Goal: Transaction & Acquisition: Obtain resource

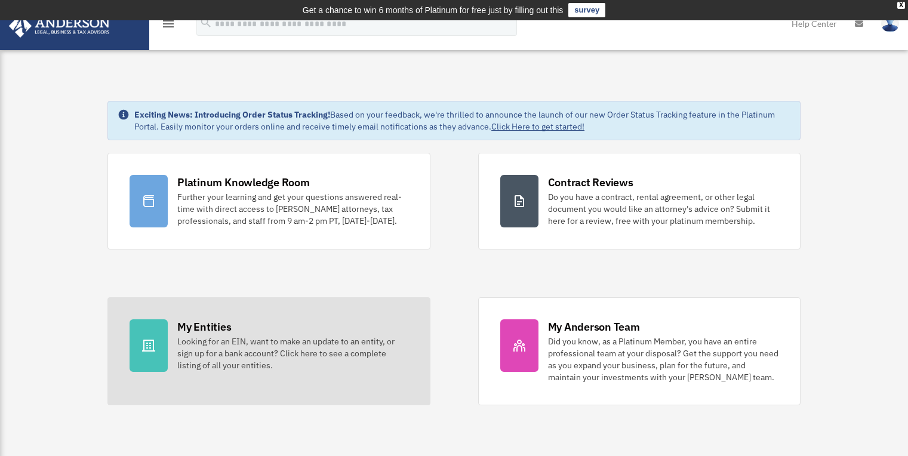
click at [190, 331] on div "My Entities" at bounding box center [204, 326] width 54 height 15
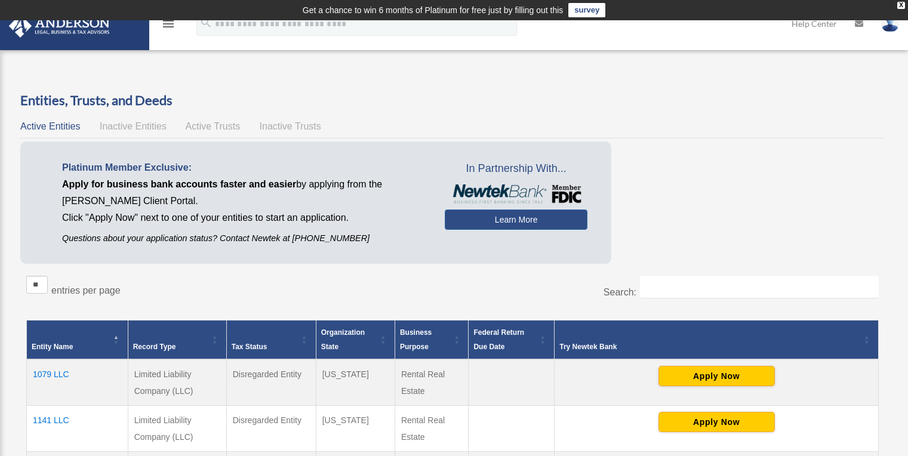
click at [126, 39] on link at bounding box center [74, 24] width 150 height 51
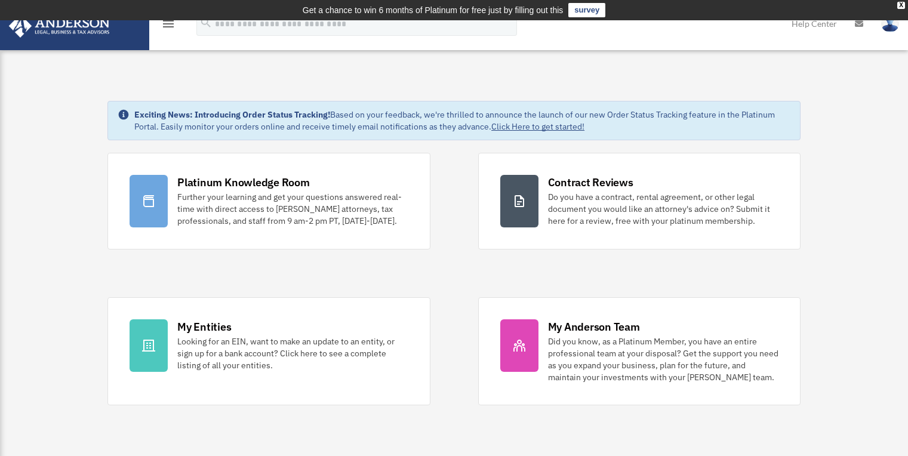
click at [126, 45] on link at bounding box center [74, 24] width 150 height 51
click at [67, 33] on img at bounding box center [59, 25] width 108 height 23
click at [165, 26] on icon "menu" at bounding box center [168, 24] width 14 height 14
click at [167, 25] on icon "menu" at bounding box center [168, 24] width 14 height 14
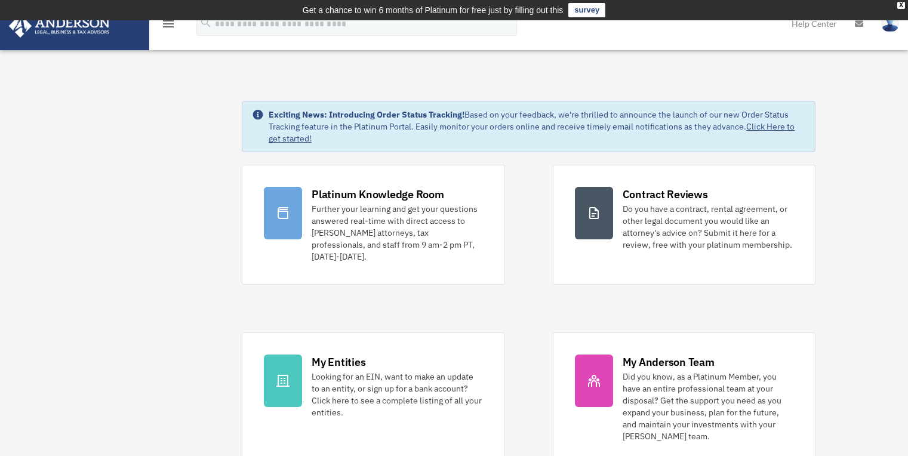
click at [128, 48] on link at bounding box center [74, 24] width 150 height 51
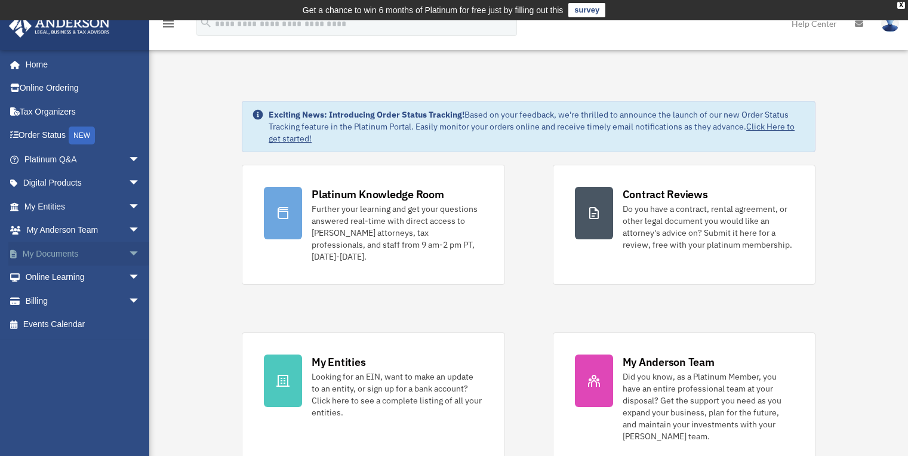
click at [128, 253] on span "arrow_drop_down" at bounding box center [140, 254] width 24 height 24
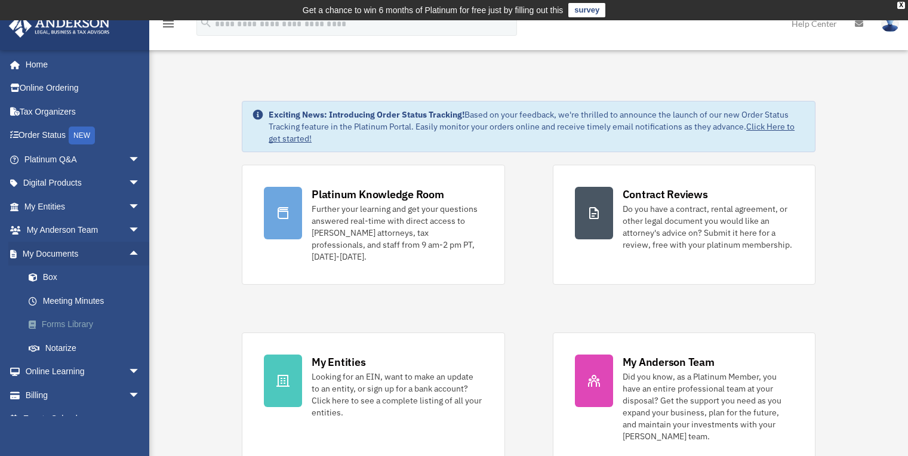
click at [80, 330] on link "Forms Library" at bounding box center [88, 325] width 142 height 24
click at [81, 324] on link "Forms Library" at bounding box center [88, 325] width 142 height 24
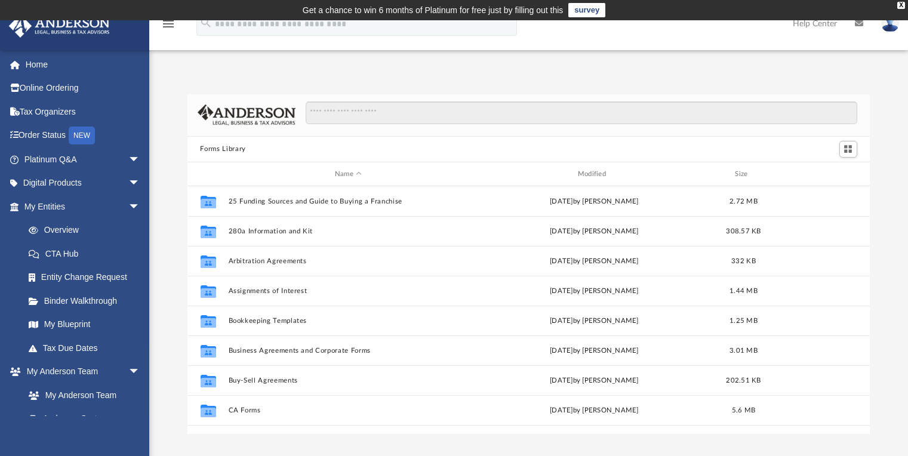
scroll to position [262, 674]
click at [379, 118] on input "Search files and folders" at bounding box center [581, 113] width 551 height 23
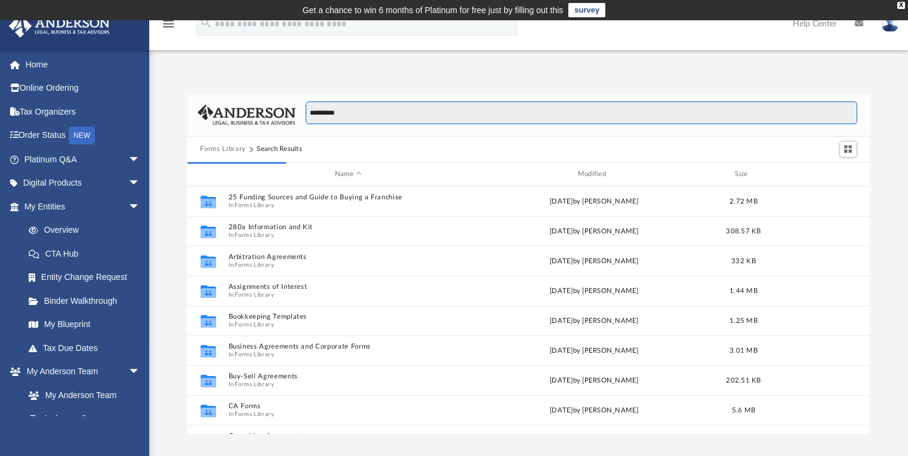
scroll to position [10, 10]
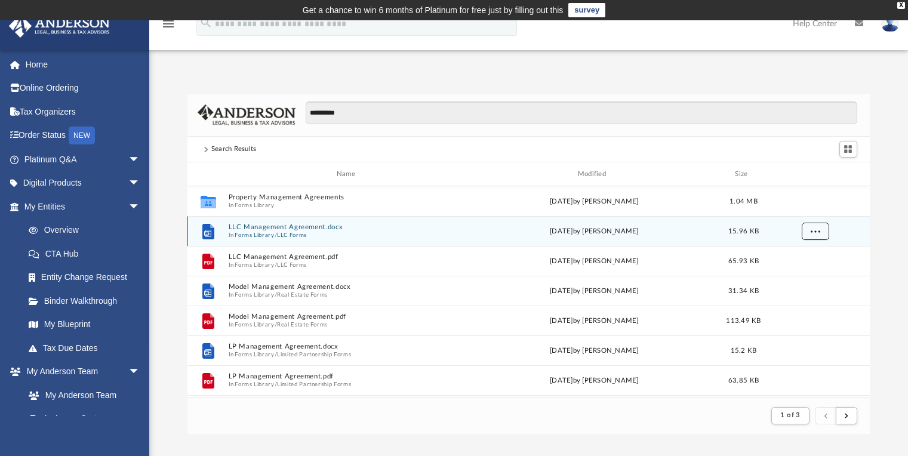
click at [814, 233] on span "More options" at bounding box center [815, 231] width 10 height 7
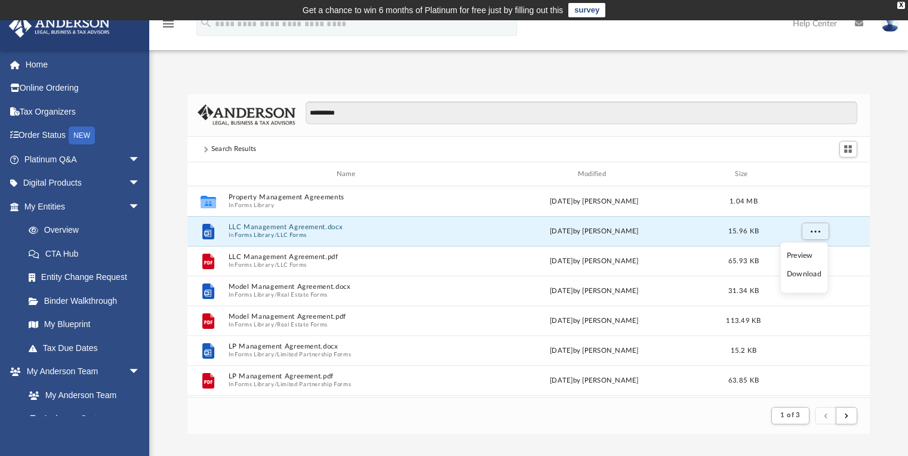
click at [808, 275] on li "Download" at bounding box center [804, 274] width 35 height 13
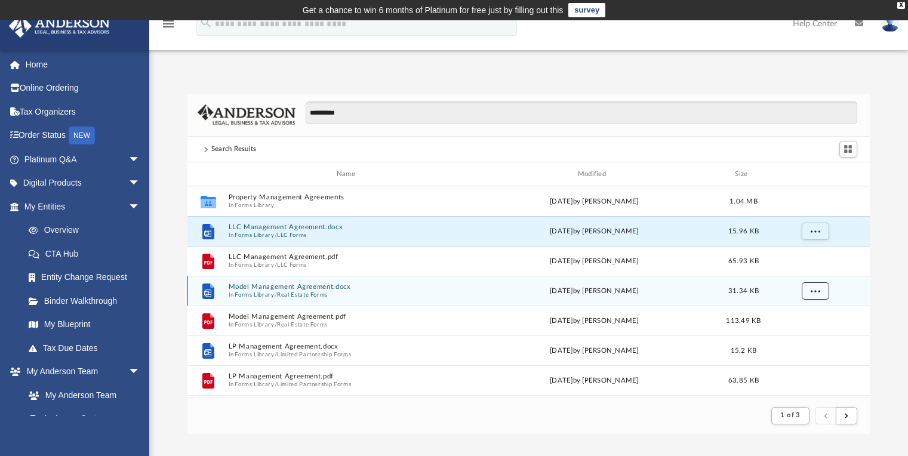
click at [819, 291] on span "More options" at bounding box center [815, 291] width 10 height 7
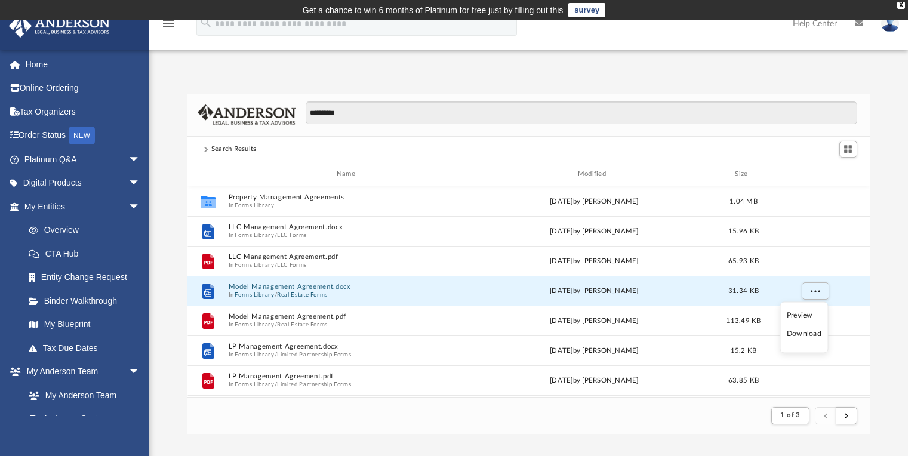
click at [814, 338] on li "Download" at bounding box center [804, 334] width 35 height 13
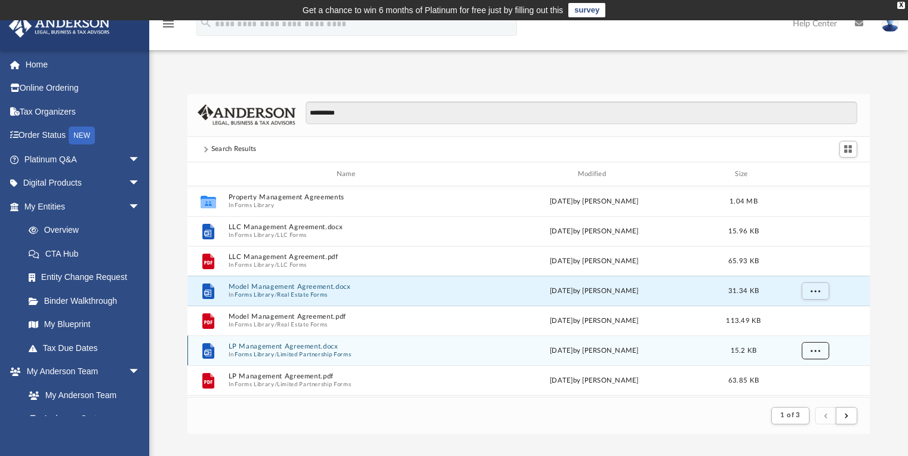
click at [817, 352] on span "More options" at bounding box center [815, 351] width 10 height 7
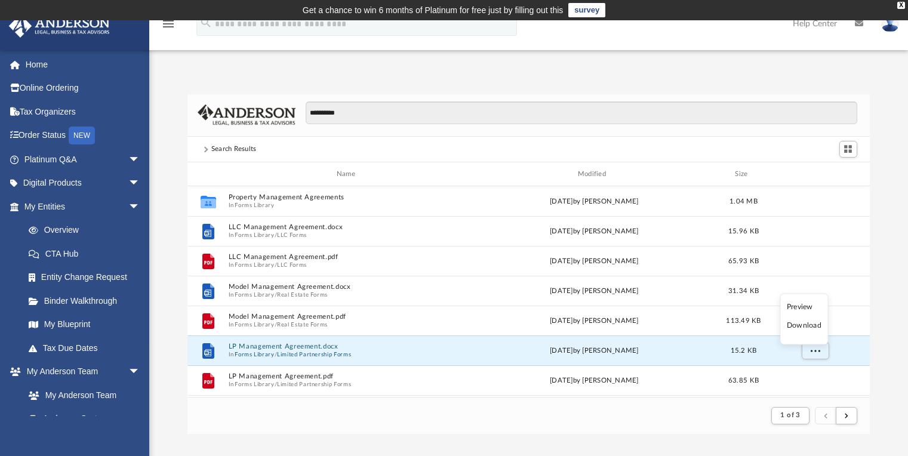
click at [817, 328] on li "Download" at bounding box center [804, 325] width 35 height 13
click at [596, 167] on div "Name Modified Size" at bounding box center [528, 174] width 683 height 24
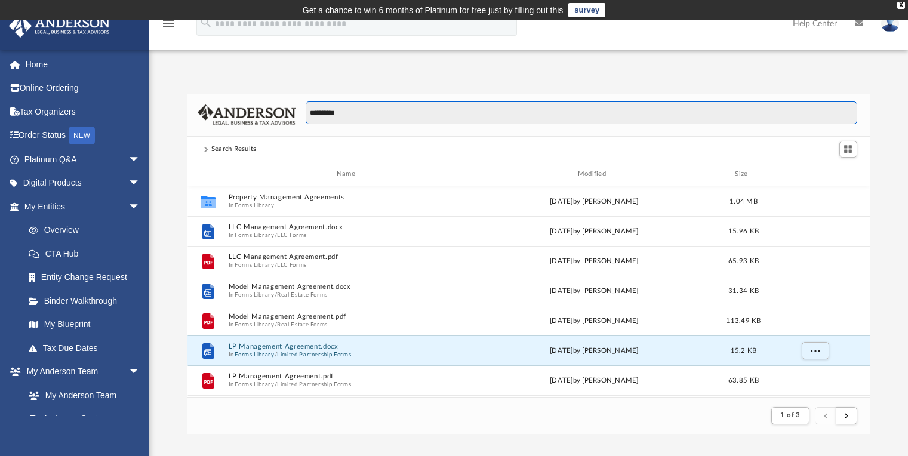
click at [364, 111] on input "**********" at bounding box center [581, 113] width 551 height 23
type input "*"
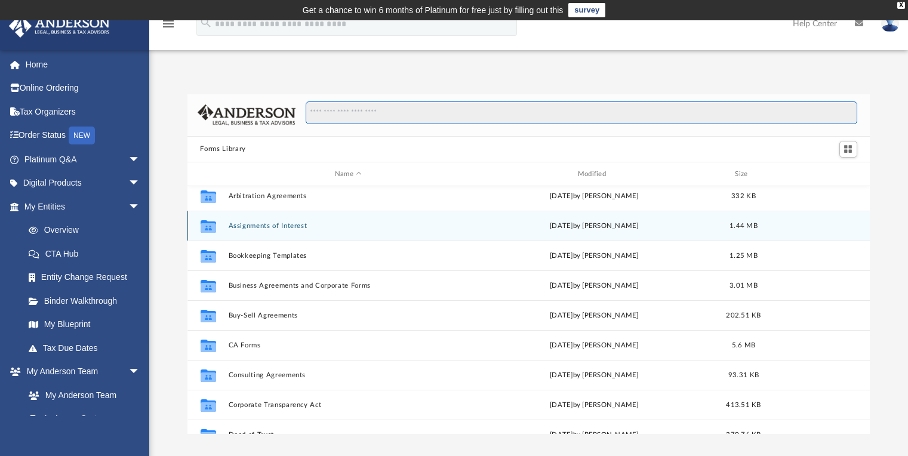
scroll to position [67, 0]
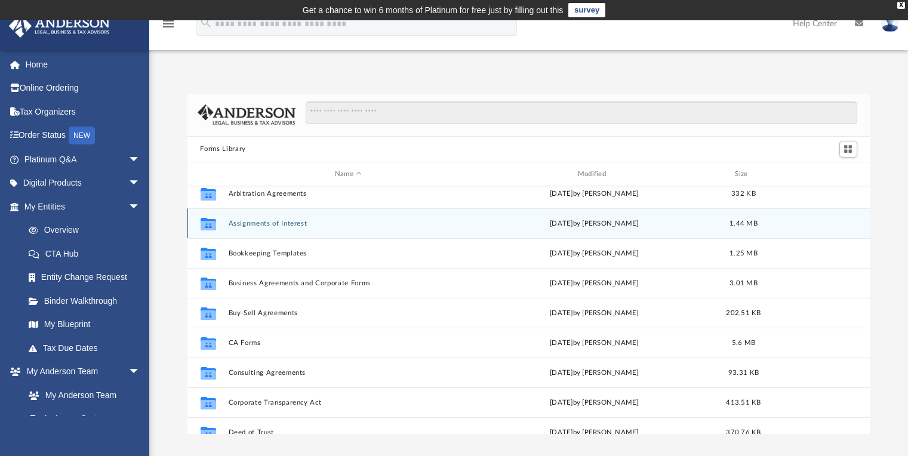
click at [282, 227] on button "Assignments of Interest" at bounding box center [348, 224] width 241 height 8
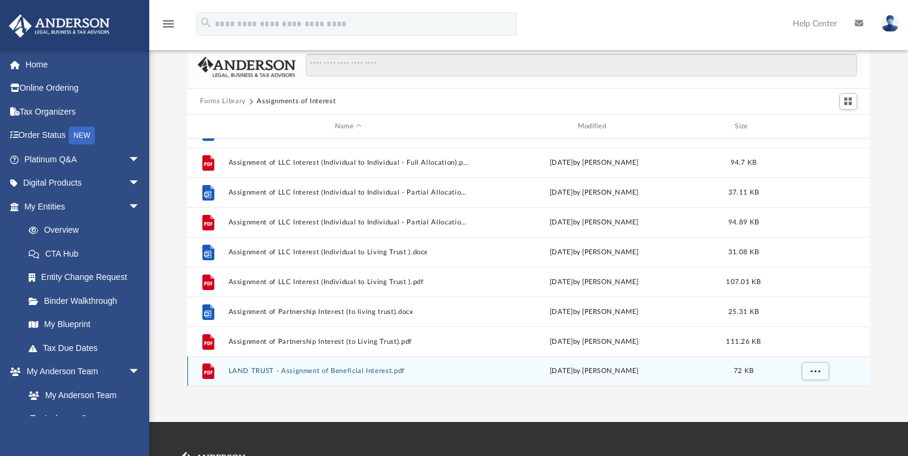
scroll to position [50, 0]
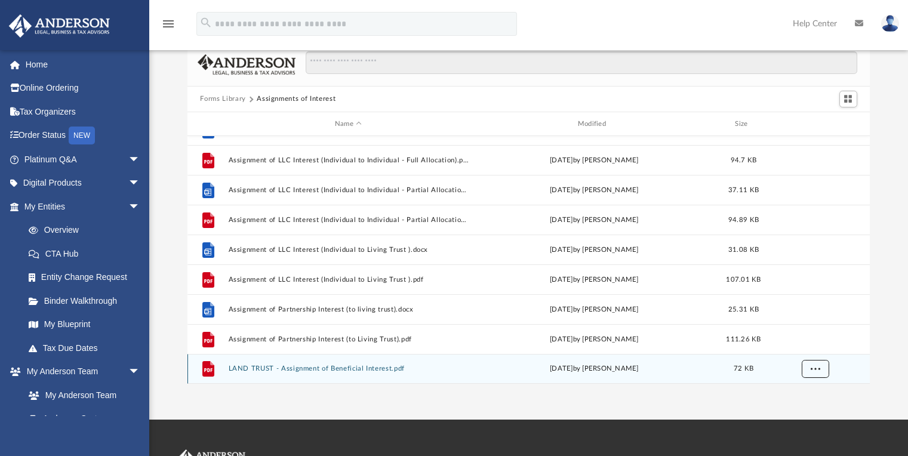
click at [823, 370] on button "More options" at bounding box center [814, 370] width 27 height 18
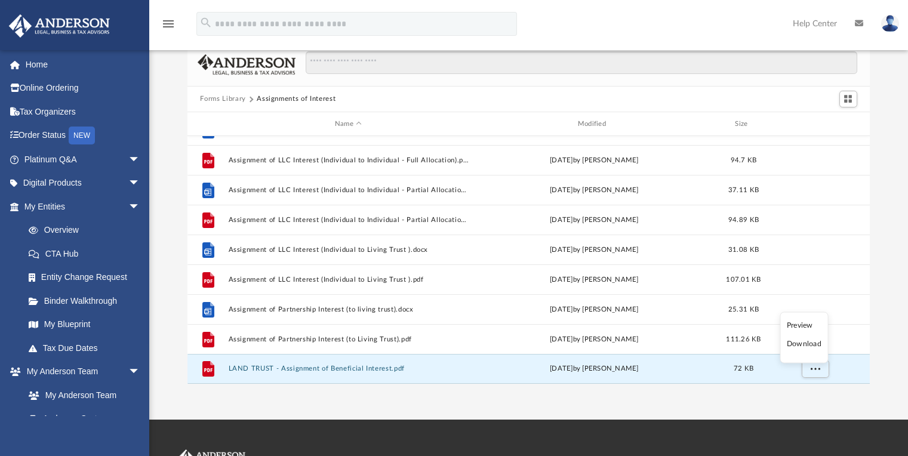
click at [818, 347] on li "Download" at bounding box center [804, 344] width 35 height 13
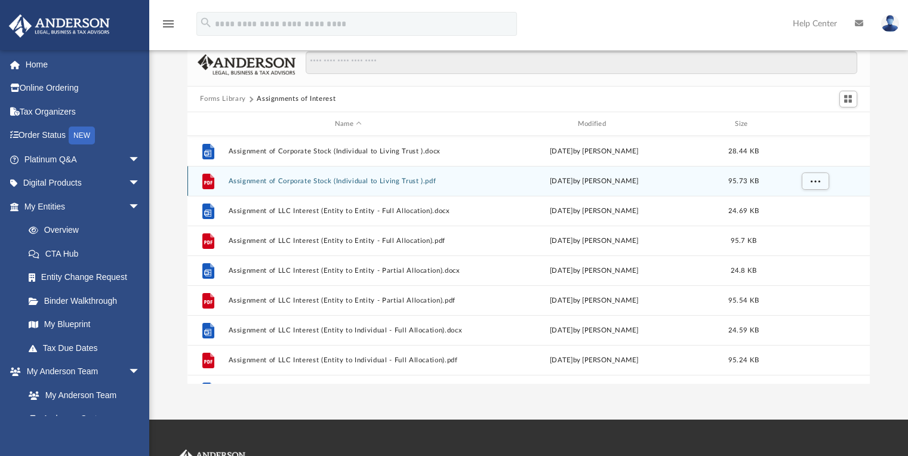
scroll to position [0, 0]
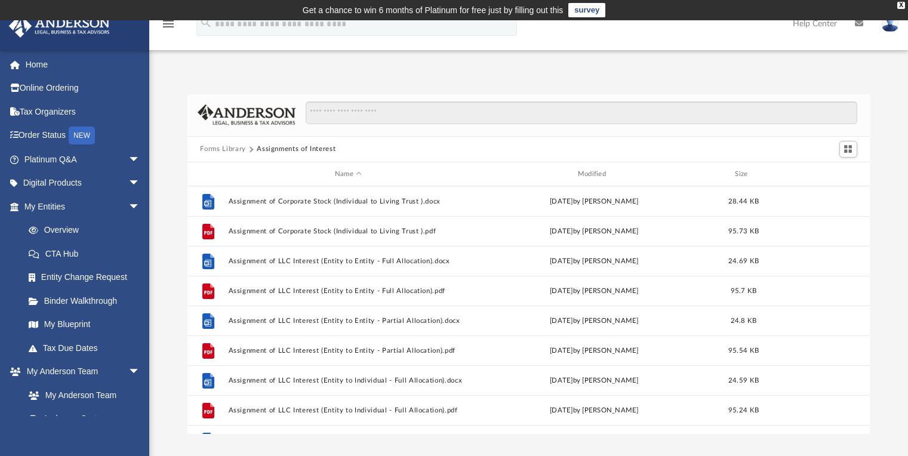
click at [236, 150] on button "Forms Library" at bounding box center [222, 149] width 45 height 11
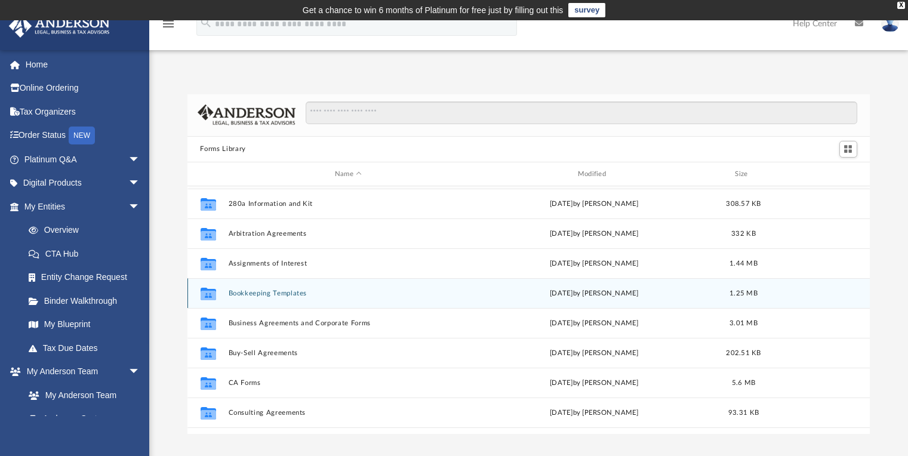
scroll to position [29, 0]
click at [293, 290] on button "Bookkeeping Templates" at bounding box center [348, 292] width 241 height 8
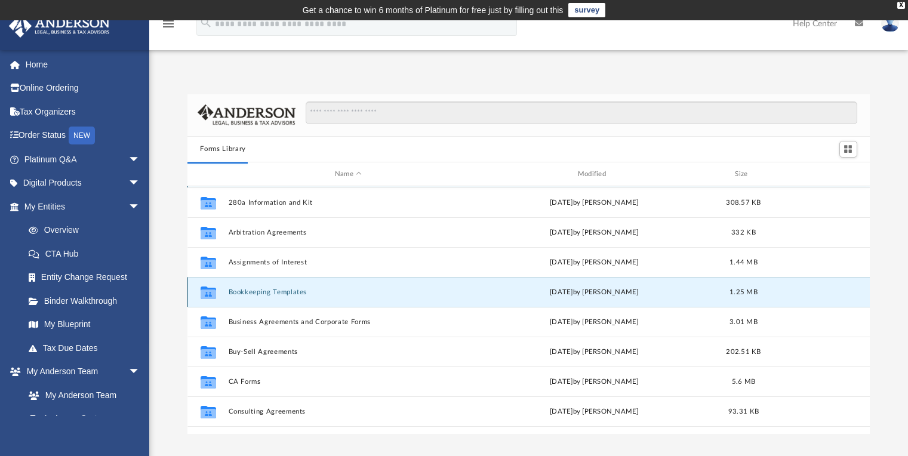
scroll to position [0, 0]
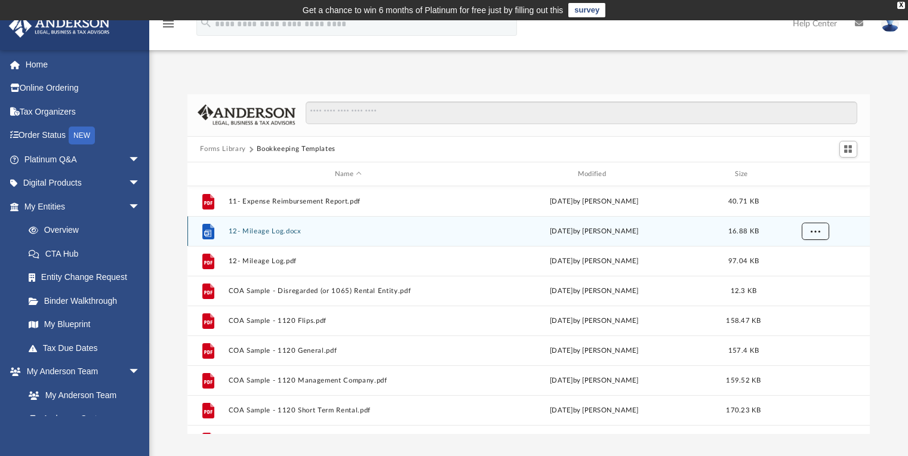
click at [819, 234] on span "More options" at bounding box center [815, 231] width 10 height 7
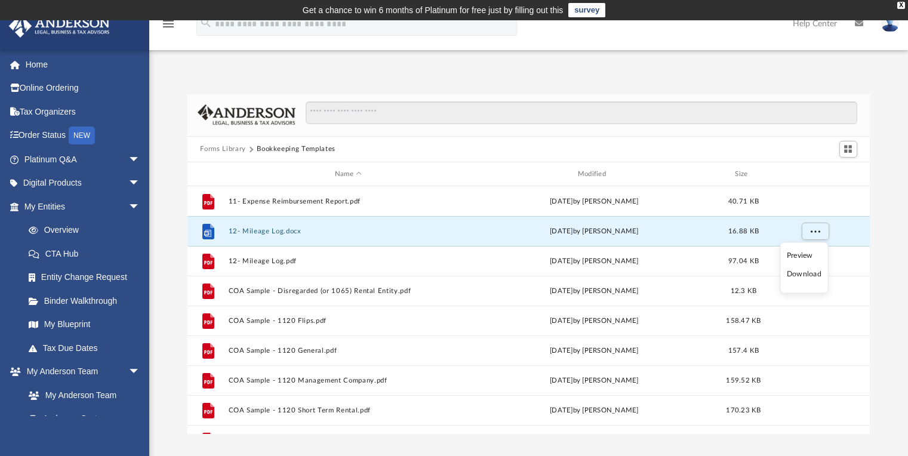
click at [813, 276] on li "Download" at bounding box center [804, 274] width 35 height 13
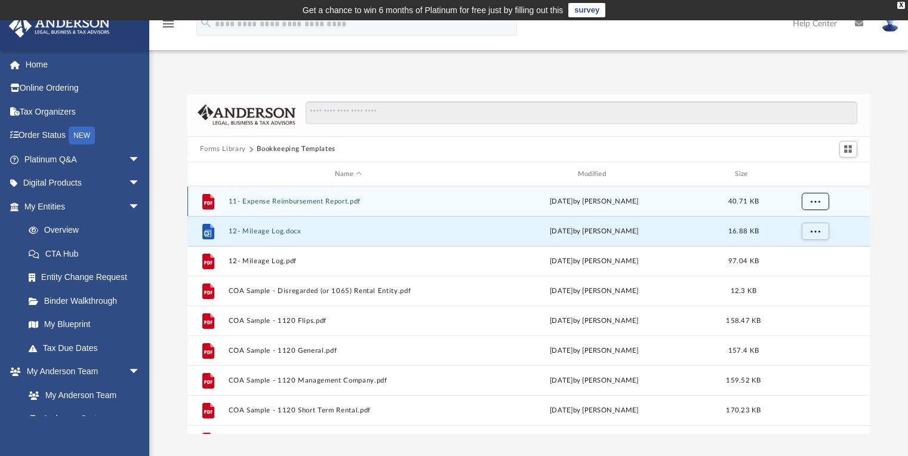
click at [816, 208] on button "More options" at bounding box center [814, 202] width 27 height 18
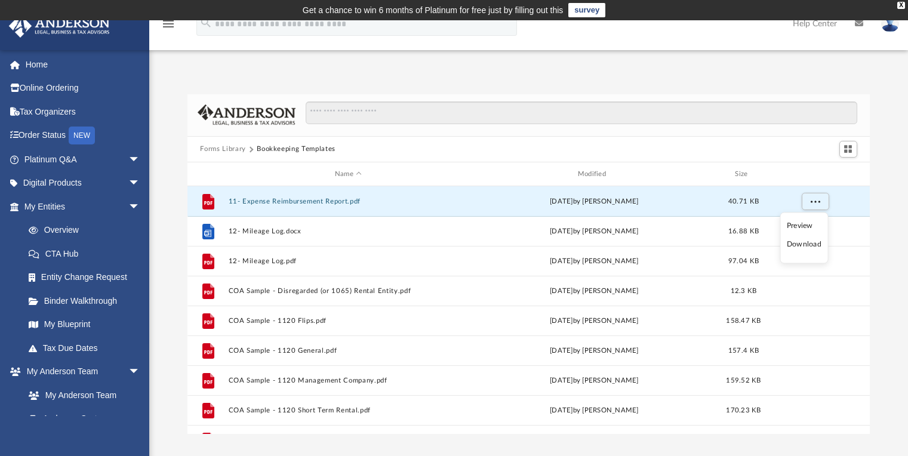
click at [809, 247] on li "Download" at bounding box center [804, 244] width 35 height 13
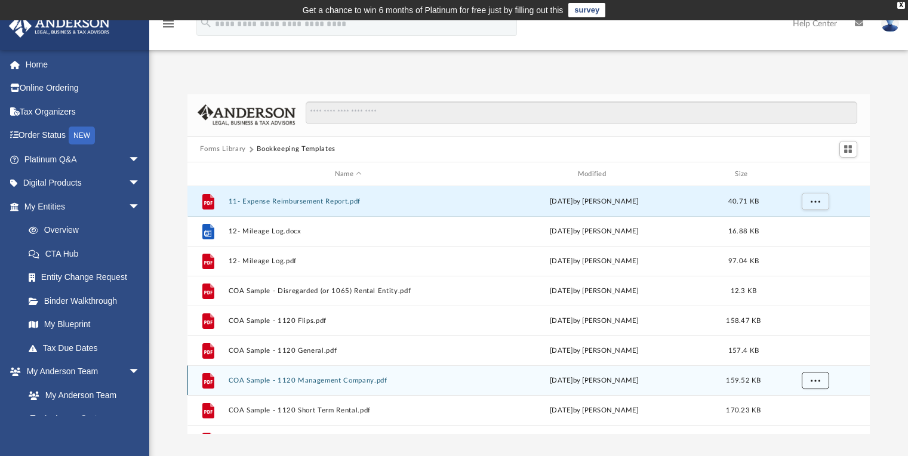
click at [811, 383] on span "More options" at bounding box center [815, 380] width 10 height 7
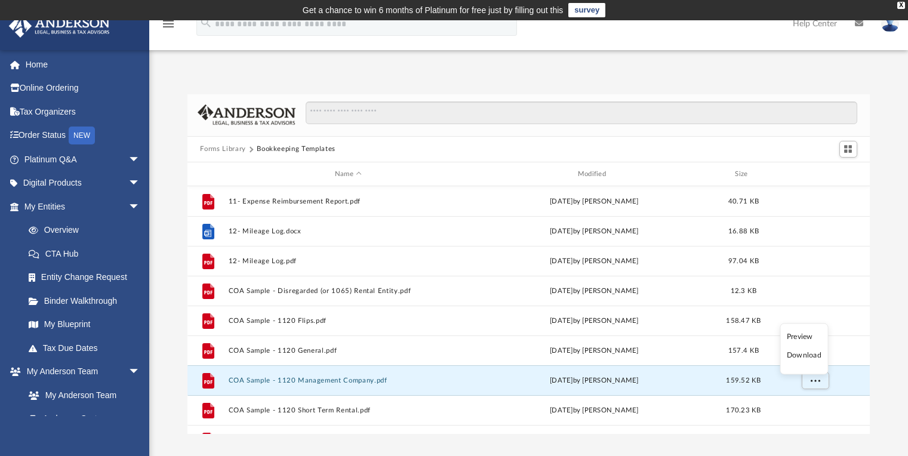
click at [819, 358] on li "Download" at bounding box center [804, 355] width 35 height 13
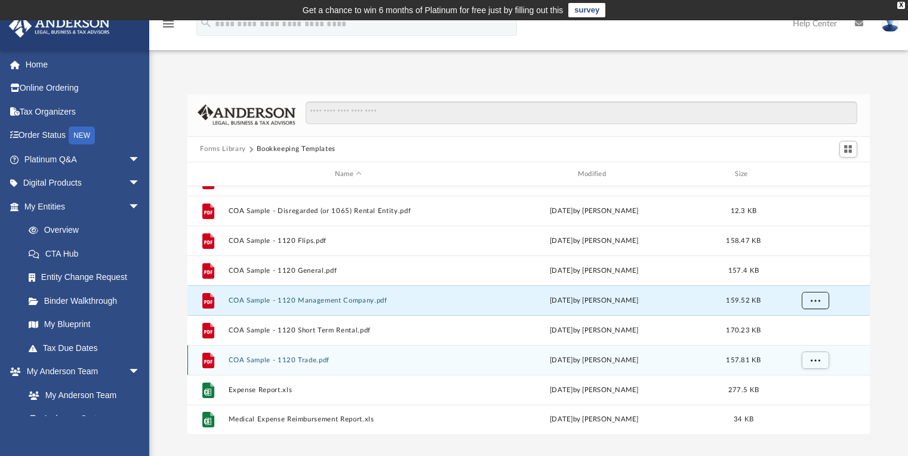
scroll to position [81, 0]
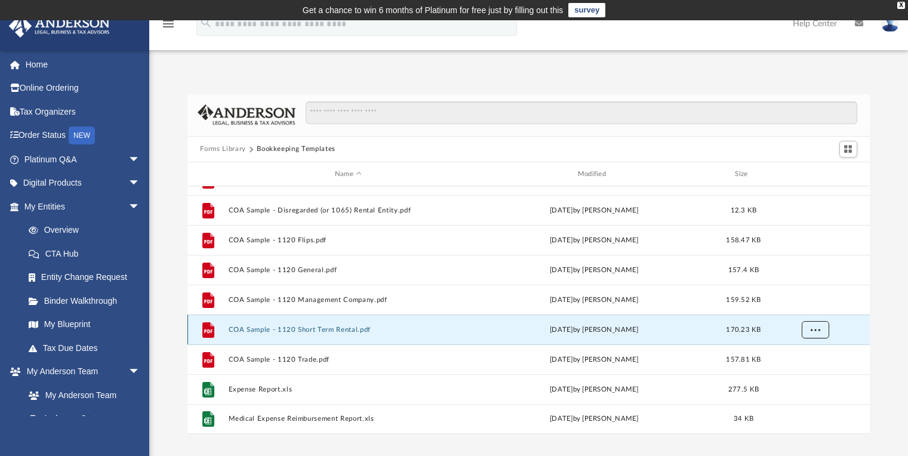
click at [814, 333] on span "More options" at bounding box center [815, 330] width 10 height 7
click at [814, 371] on li "Download" at bounding box center [804, 373] width 35 height 13
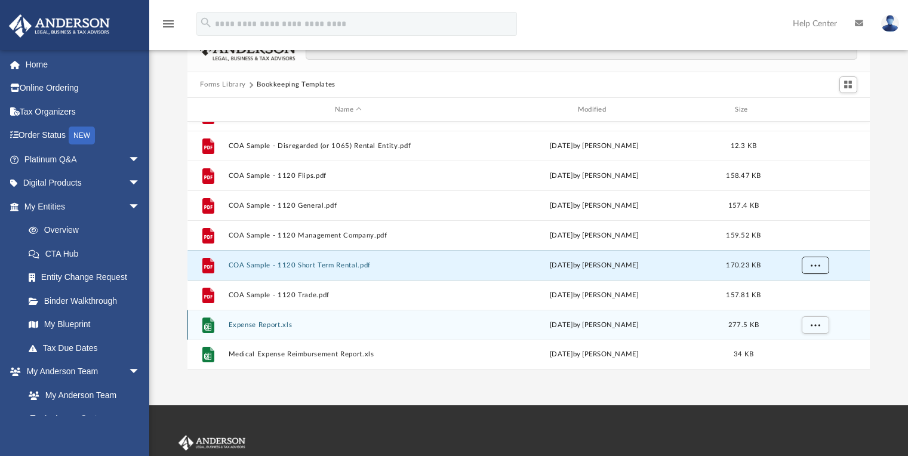
scroll to position [75, 0]
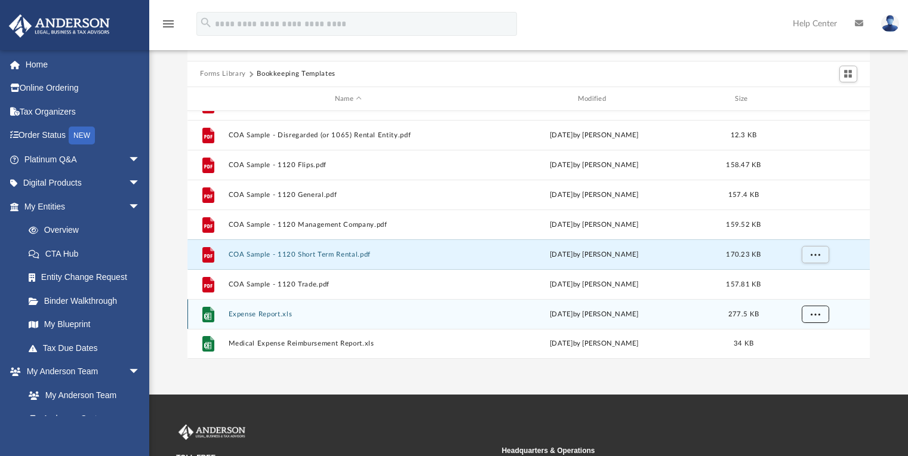
click at [819, 316] on span "More options" at bounding box center [815, 314] width 10 height 7
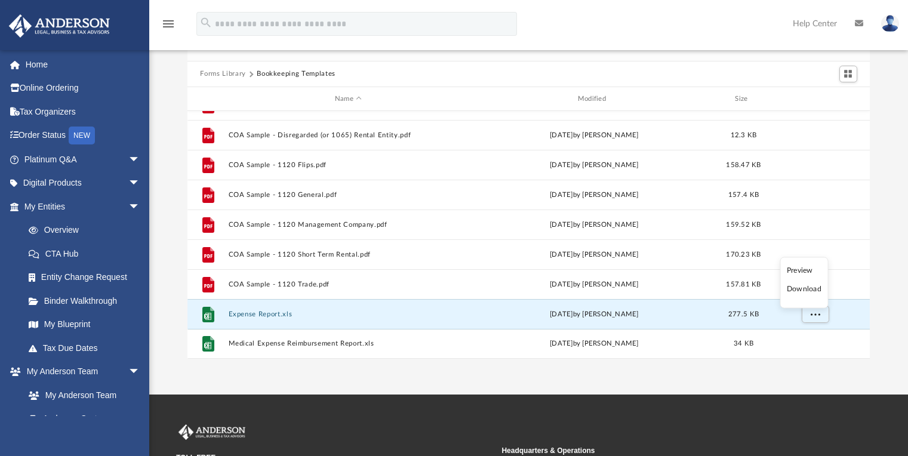
click at [820, 292] on li "Download" at bounding box center [804, 289] width 35 height 13
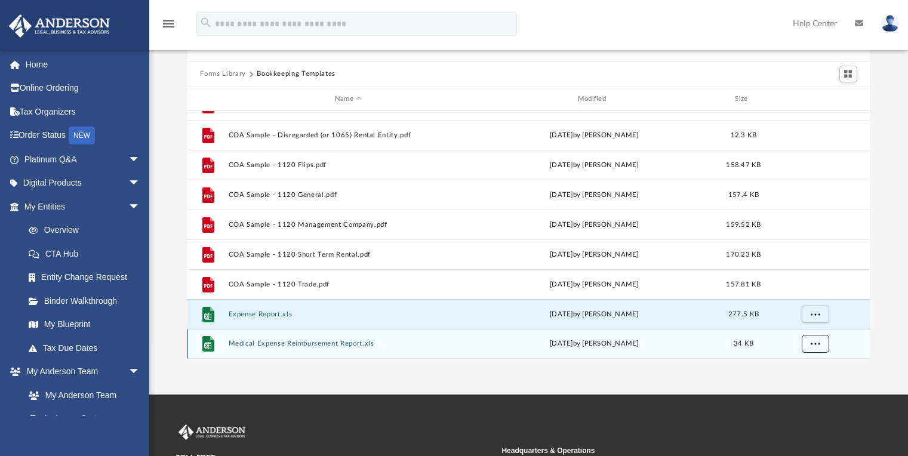
click at [817, 345] on span "More options" at bounding box center [815, 343] width 10 height 7
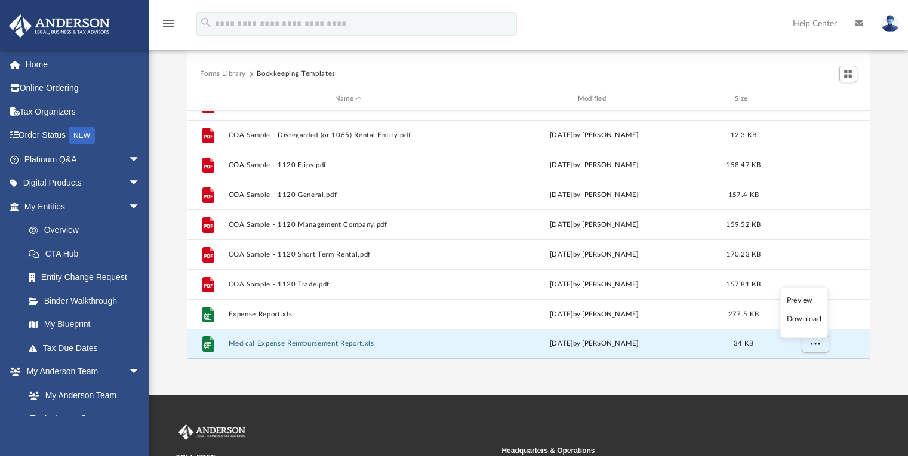
click at [819, 321] on li "Download" at bounding box center [804, 319] width 35 height 13
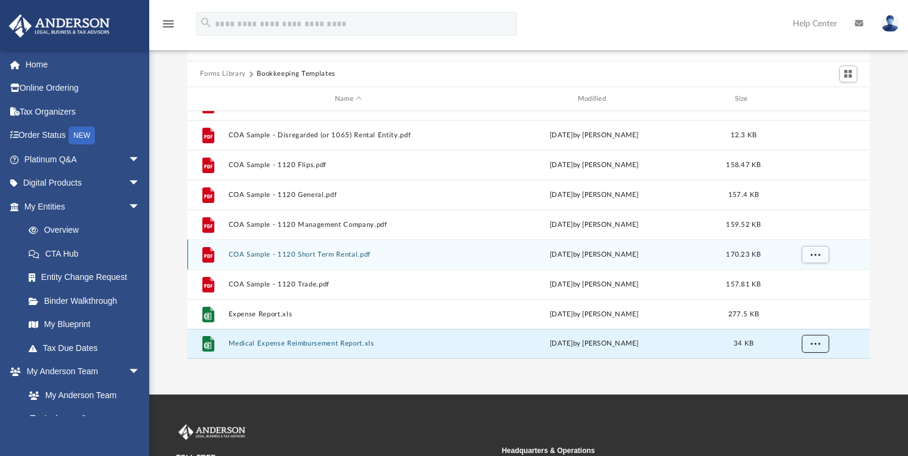
scroll to position [0, 0]
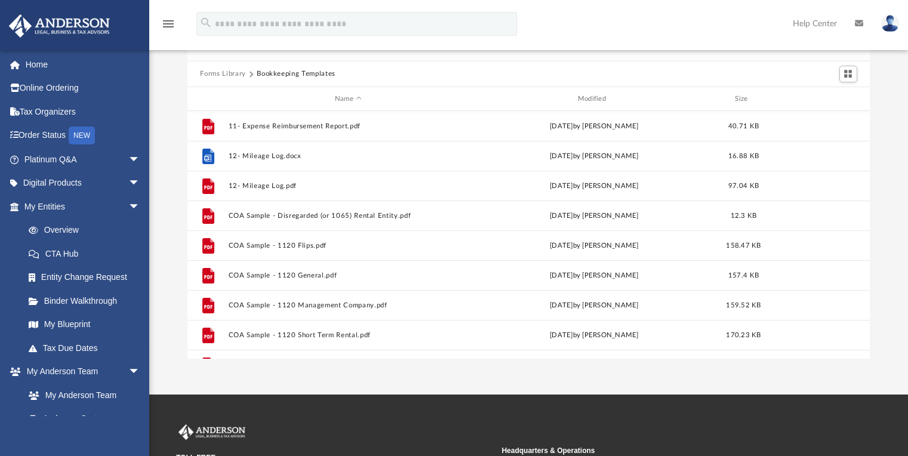
click at [238, 77] on button "Forms Library" at bounding box center [222, 74] width 45 height 11
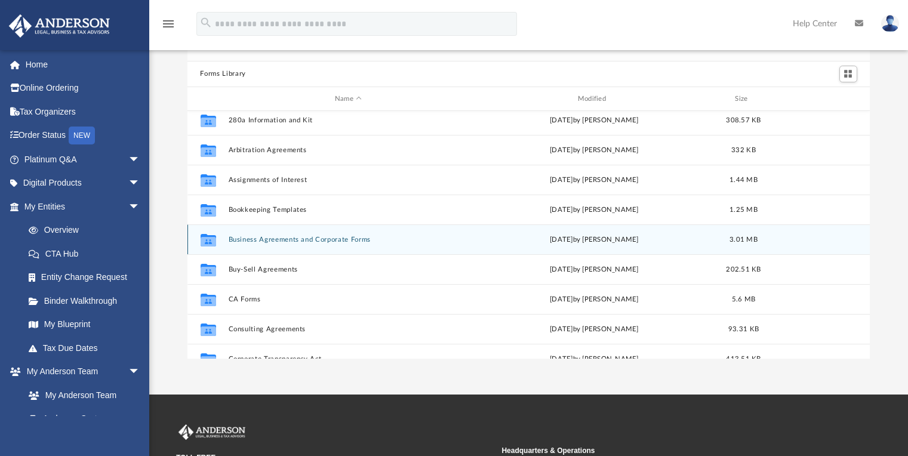
scroll to position [56, 0]
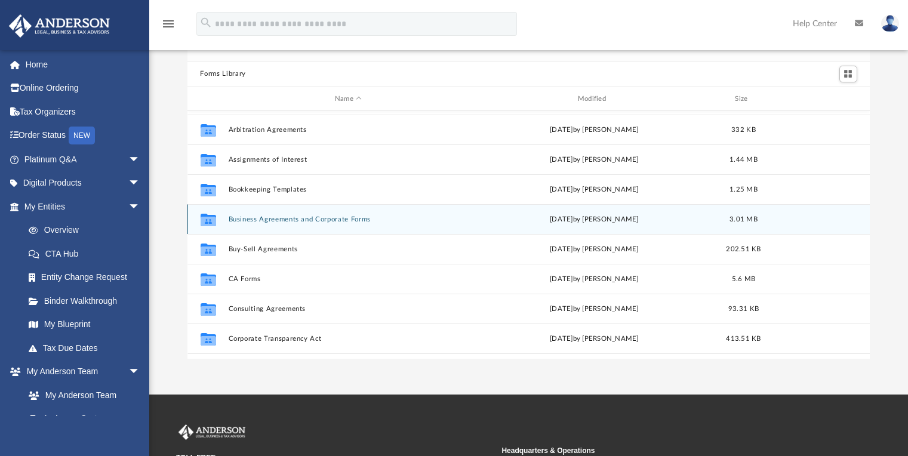
click at [352, 218] on button "Business Agreements and Corporate Forms" at bounding box center [348, 220] width 241 height 8
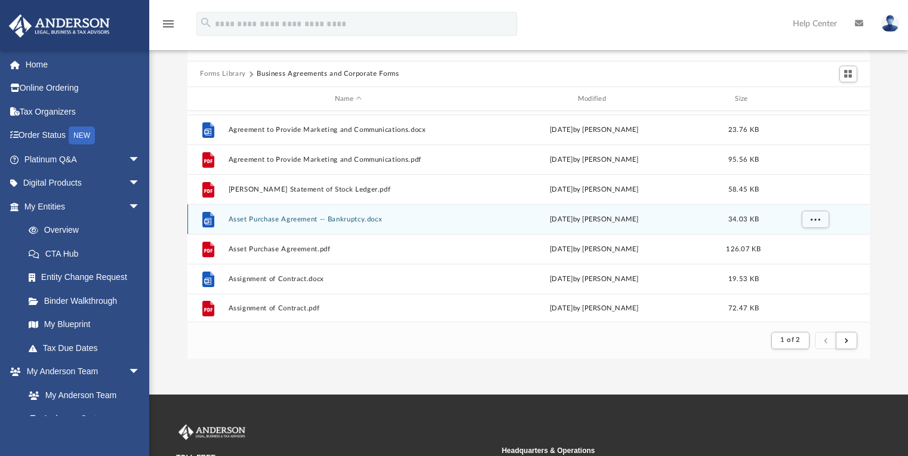
scroll to position [10, 10]
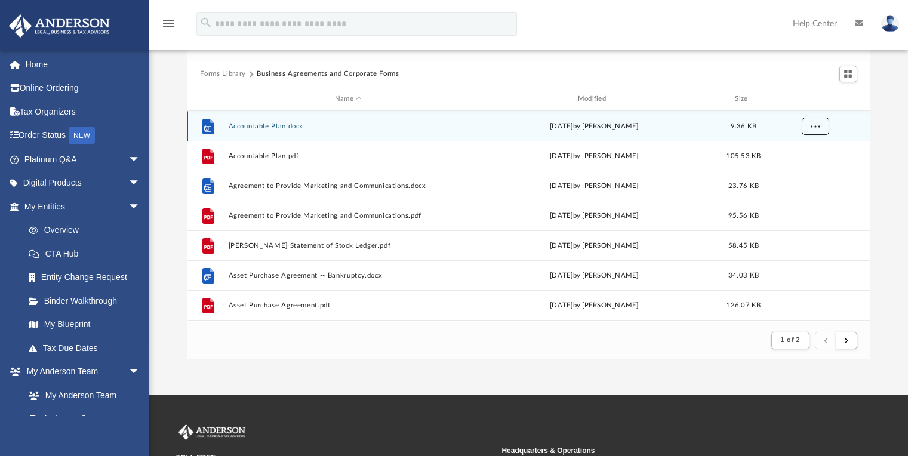
click at [819, 129] on span "More options" at bounding box center [815, 126] width 10 height 7
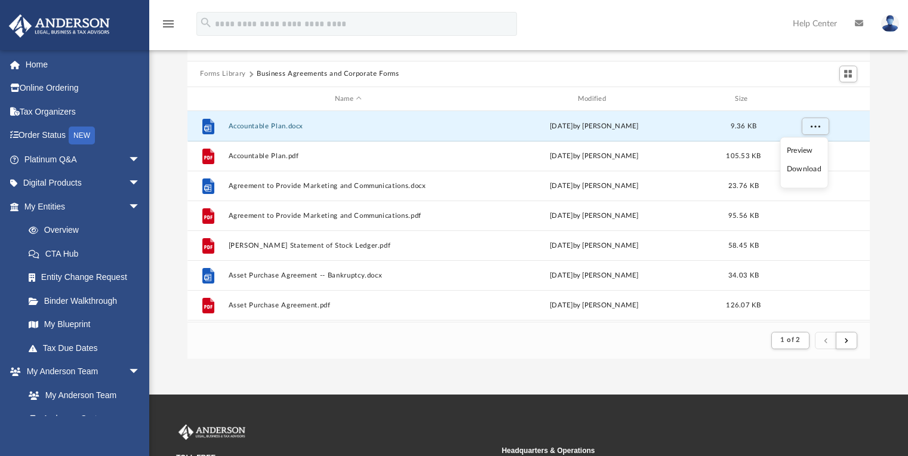
click at [816, 171] on li "Download" at bounding box center [804, 169] width 35 height 13
click at [230, 75] on button "Forms Library" at bounding box center [222, 74] width 45 height 11
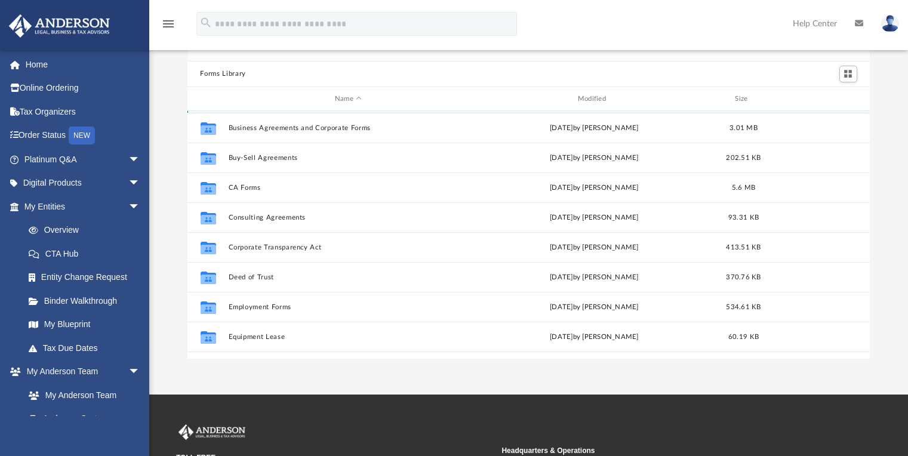
scroll to position [153, 0]
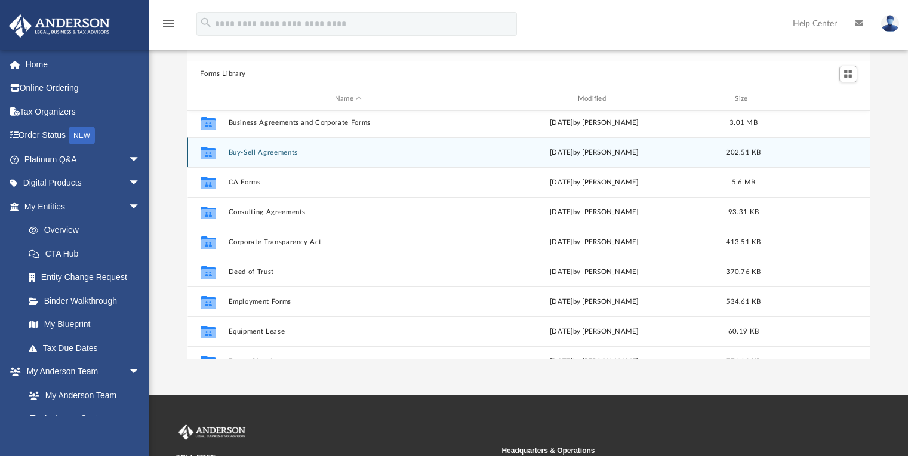
click at [288, 153] on button "Buy-Sell Agreements" at bounding box center [348, 153] width 241 height 8
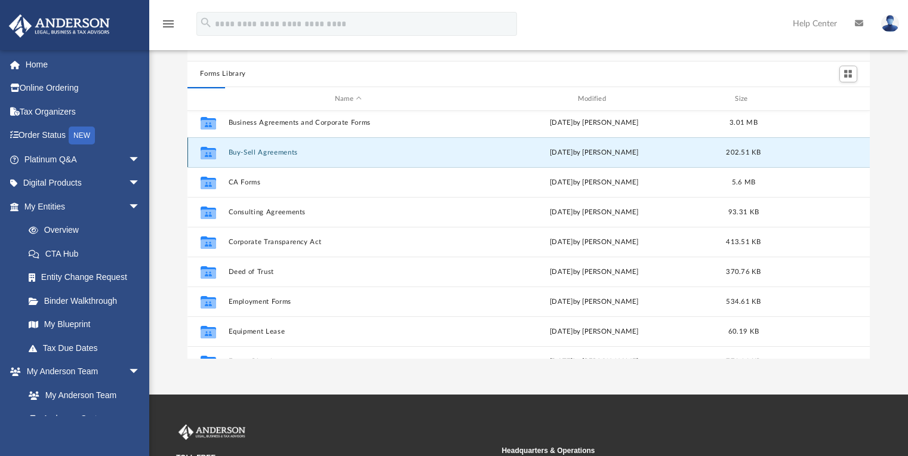
scroll to position [0, 0]
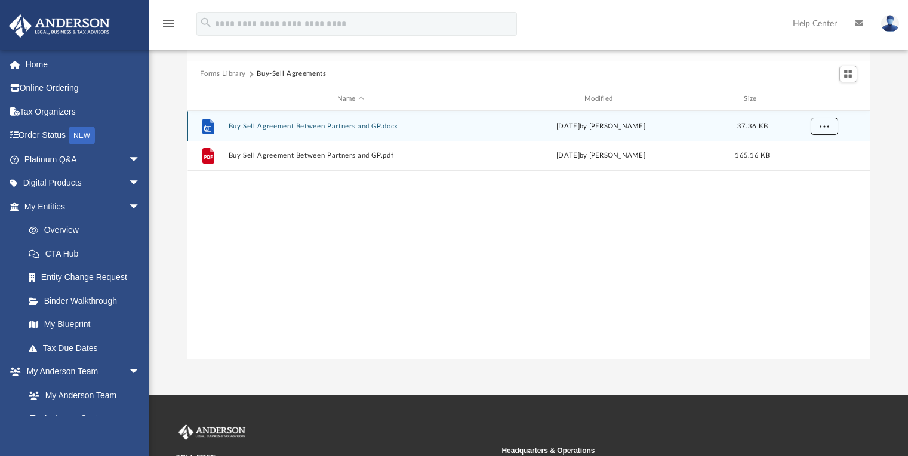
click at [824, 128] on span "More options" at bounding box center [824, 126] width 10 height 7
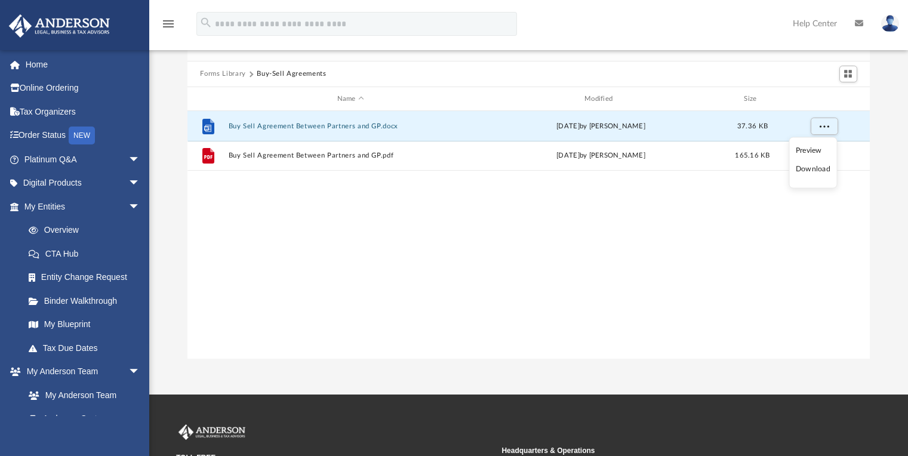
click at [824, 170] on li "Download" at bounding box center [813, 169] width 35 height 13
click at [236, 75] on button "Forms Library" at bounding box center [222, 74] width 45 height 11
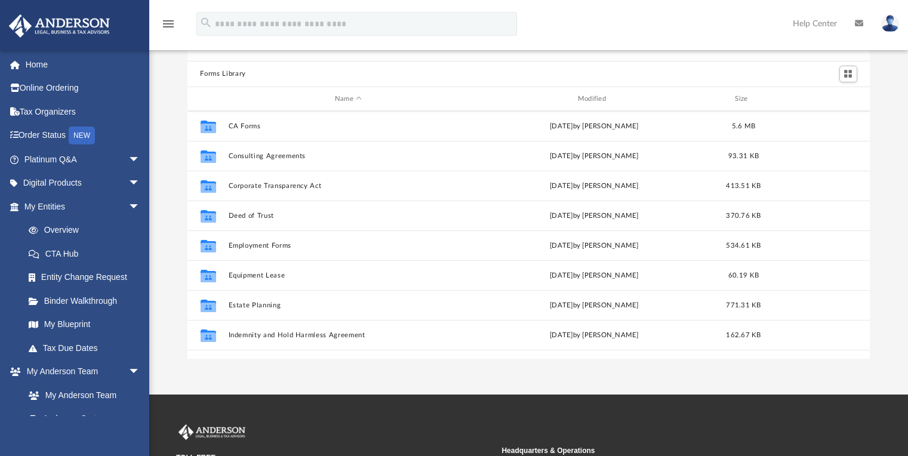
scroll to position [215, 0]
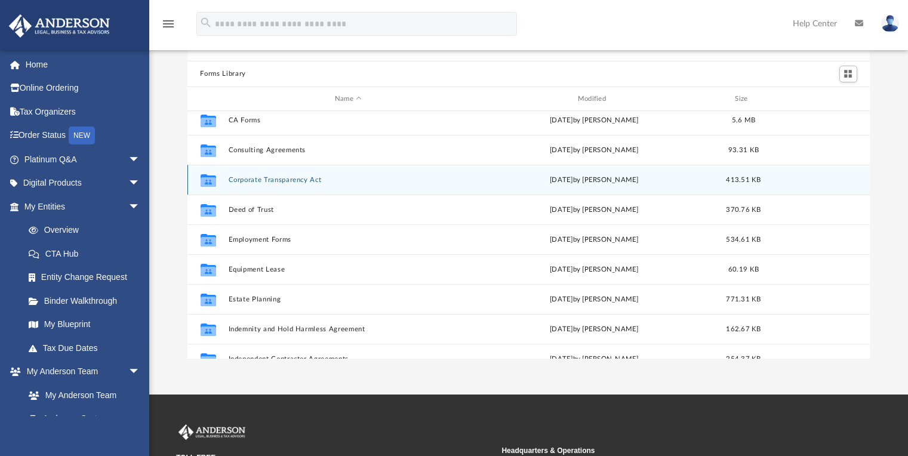
click at [305, 179] on button "Corporate Transparency Act" at bounding box center [348, 180] width 241 height 8
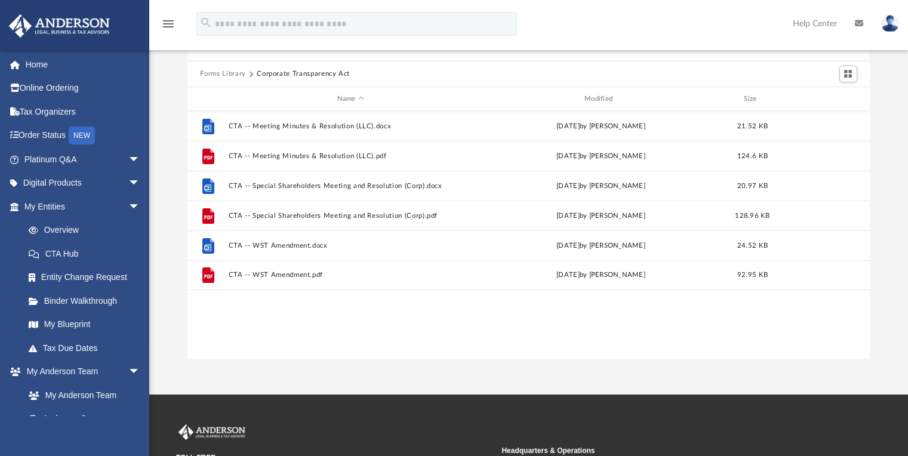
scroll to position [0, 0]
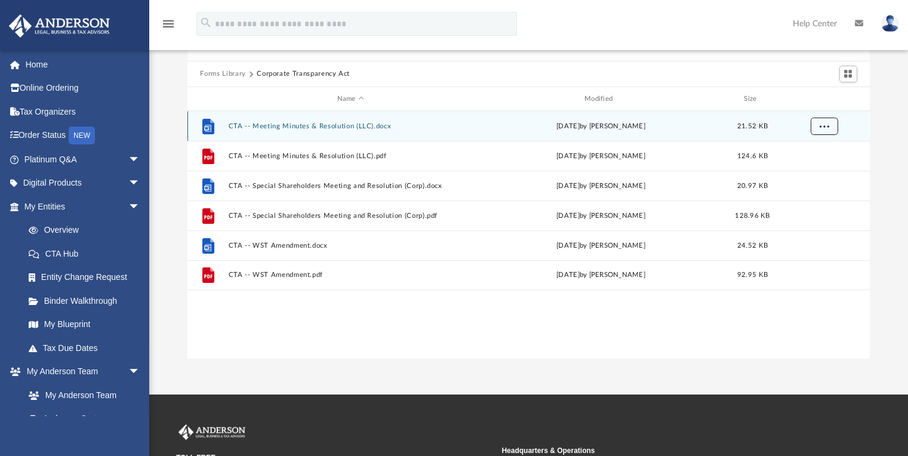
click at [826, 127] on span "More options" at bounding box center [824, 126] width 10 height 7
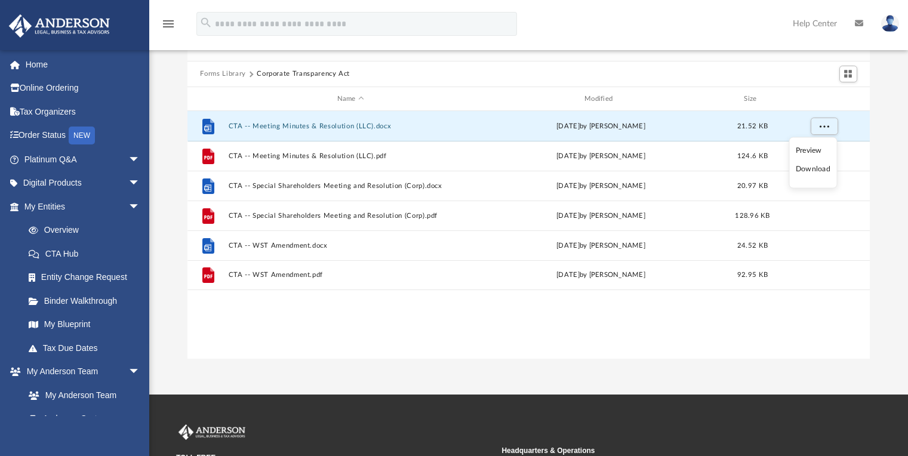
click at [824, 172] on li "Download" at bounding box center [813, 169] width 35 height 13
click at [803, 312] on div "File CTA -- Meeting Minutes & Resolution (LLC).docx [DATE] by [PERSON_NAME] 21.…" at bounding box center [528, 235] width 683 height 248
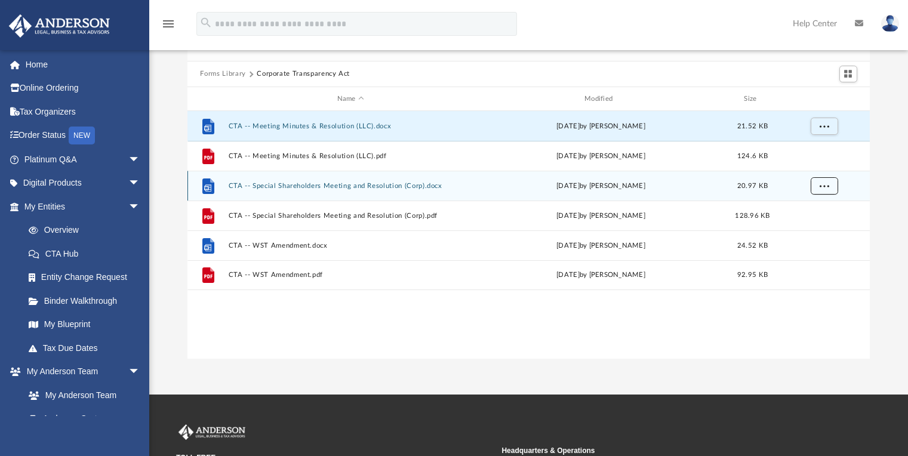
click at [830, 187] on button "More options" at bounding box center [823, 186] width 27 height 18
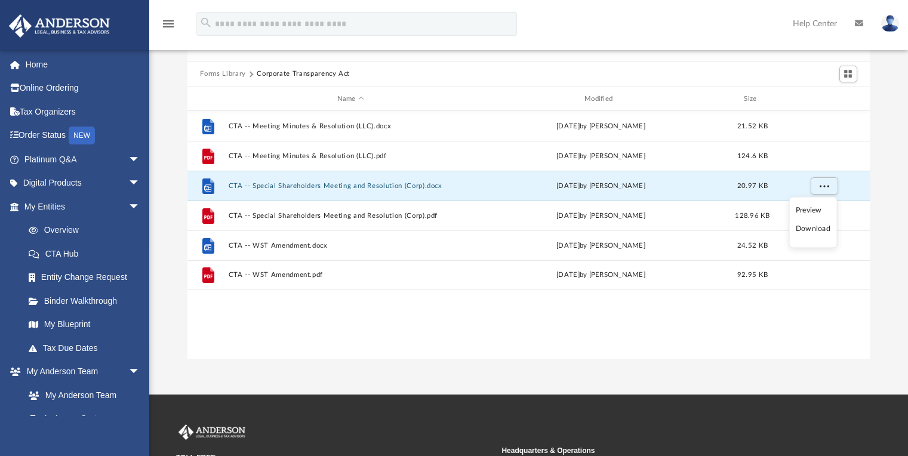
click at [828, 230] on li "Download" at bounding box center [813, 229] width 35 height 13
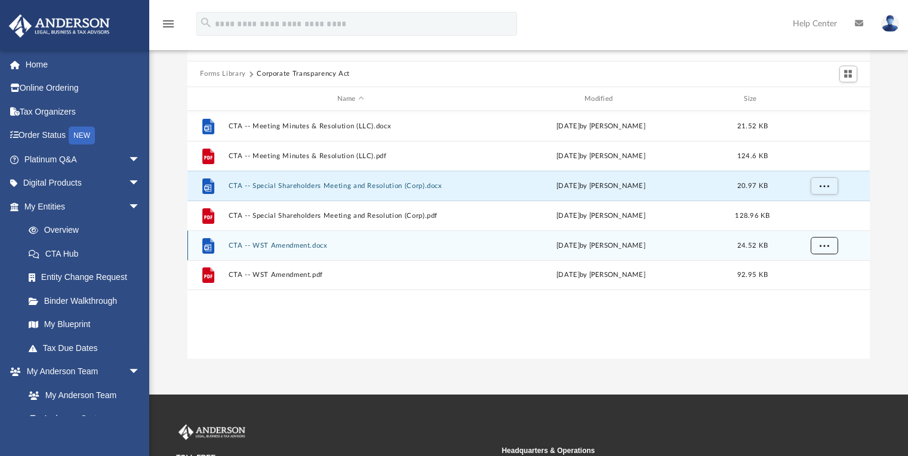
click at [831, 245] on button "More options" at bounding box center [823, 246] width 27 height 18
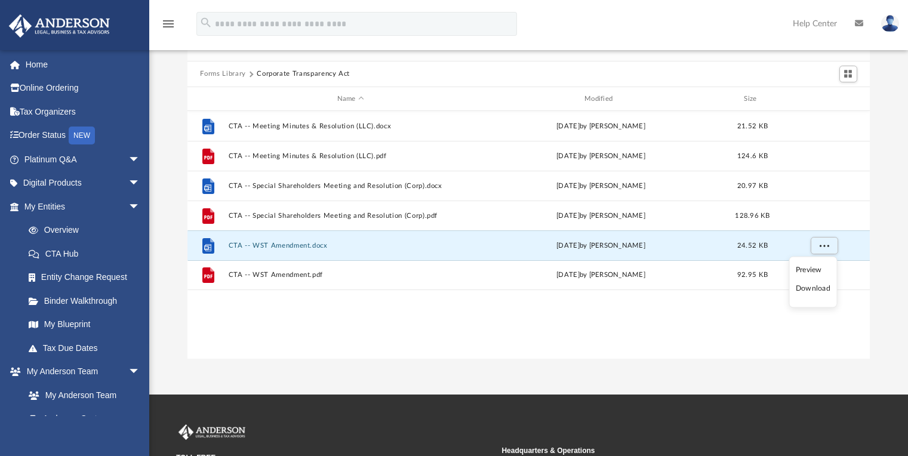
click at [820, 292] on li "Download" at bounding box center [813, 288] width 35 height 13
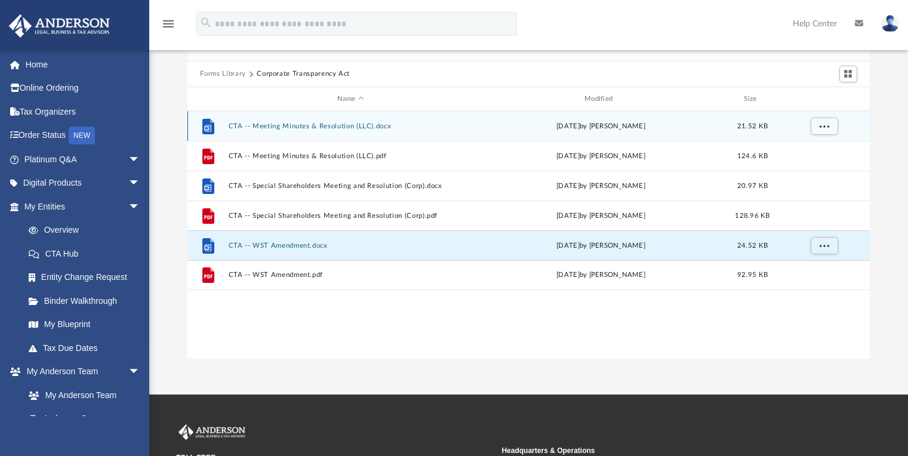
click at [233, 113] on div "File CTA -- Meeting Minutes & Resolution (LLC).docx [DATE] by [PERSON_NAME] 21.…" at bounding box center [528, 126] width 683 height 30
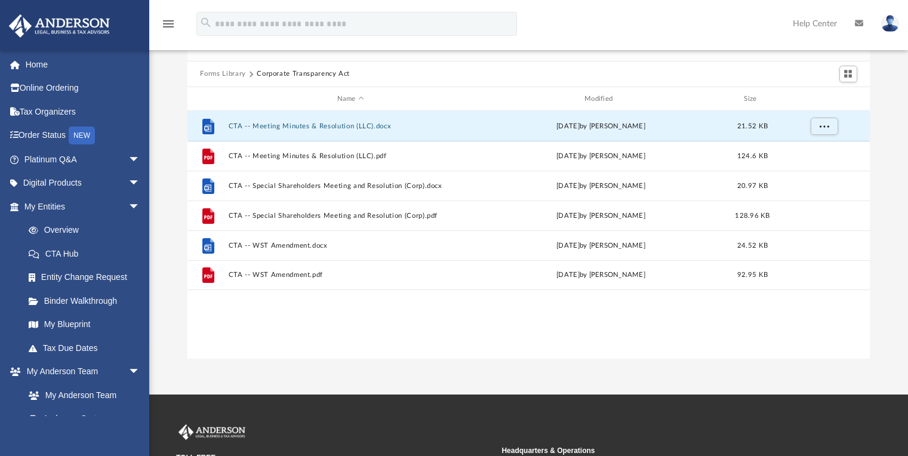
click at [227, 75] on button "Forms Library" at bounding box center [222, 74] width 45 height 11
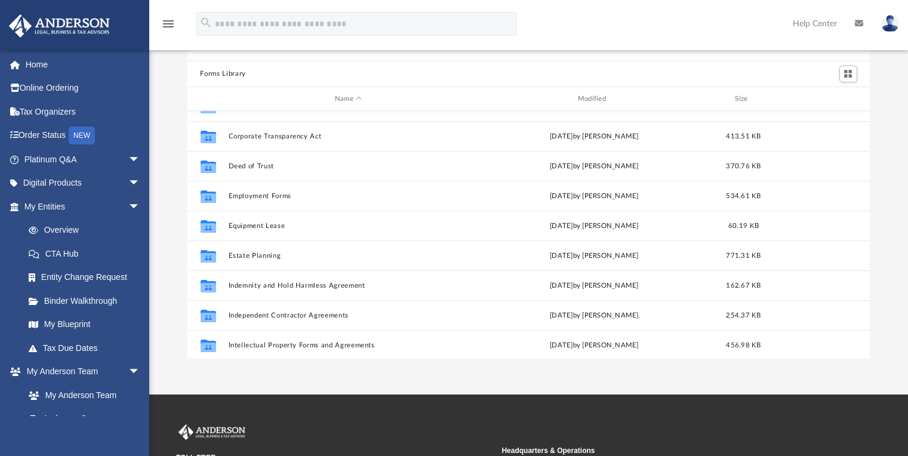
scroll to position [260, 0]
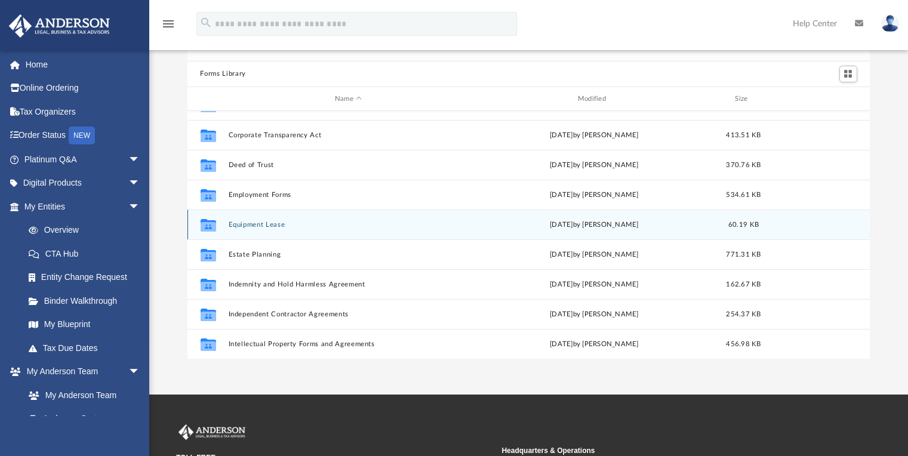
click at [354, 229] on div "Collaborated Folder Equipment Lease [DATE] by [PERSON_NAME] 60.19 KB" at bounding box center [528, 225] width 683 height 30
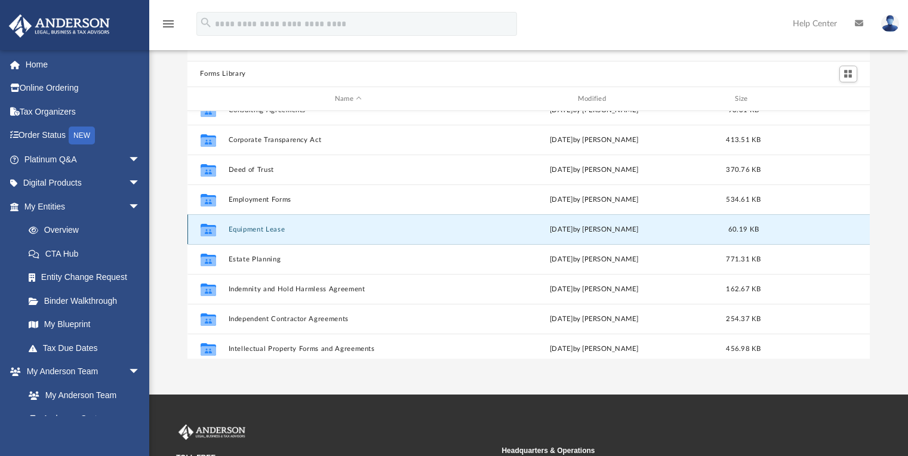
scroll to position [261, 0]
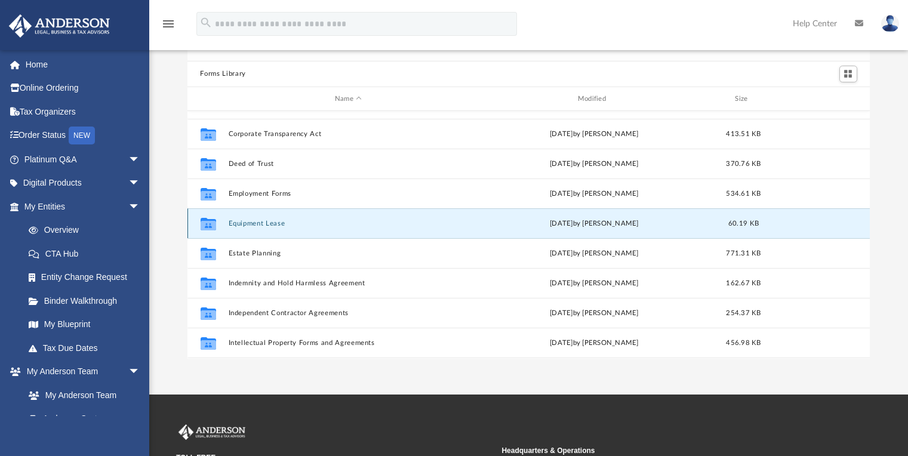
click at [331, 226] on button "Equipment Lease" at bounding box center [348, 224] width 241 height 8
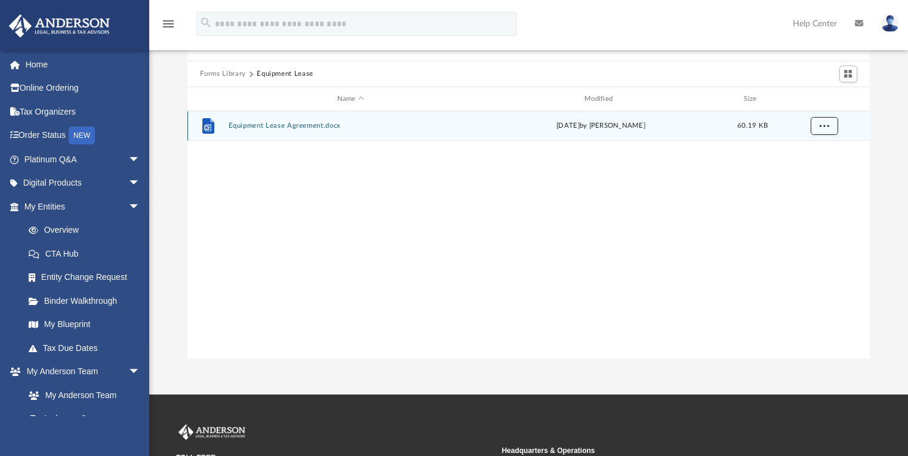
click at [826, 128] on span "More options" at bounding box center [824, 125] width 10 height 7
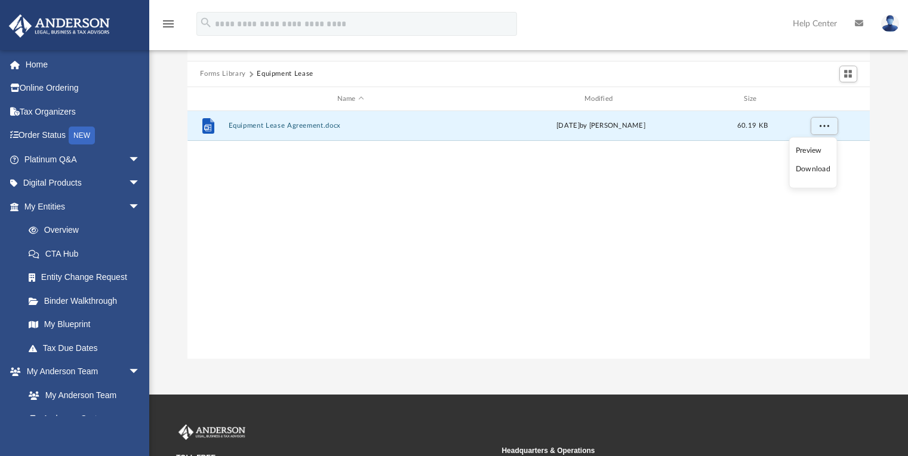
click at [823, 168] on li "Download" at bounding box center [813, 169] width 35 height 13
click at [218, 73] on button "Forms Library" at bounding box center [222, 74] width 45 height 11
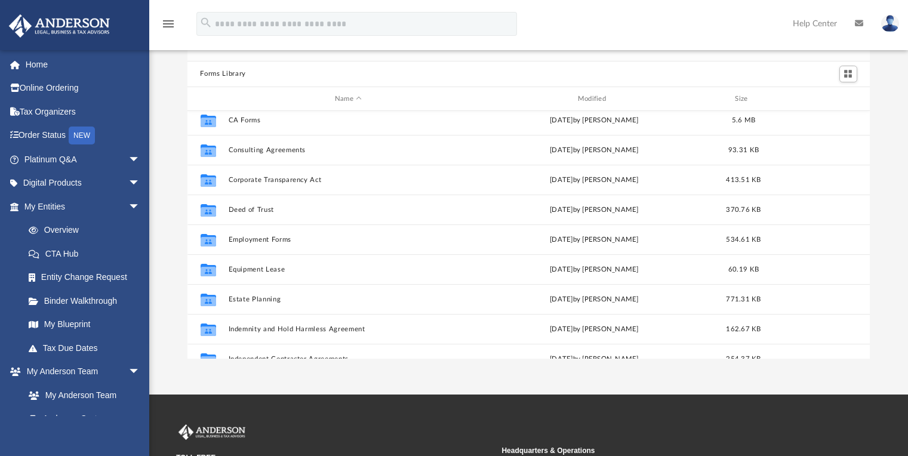
scroll to position [225, 0]
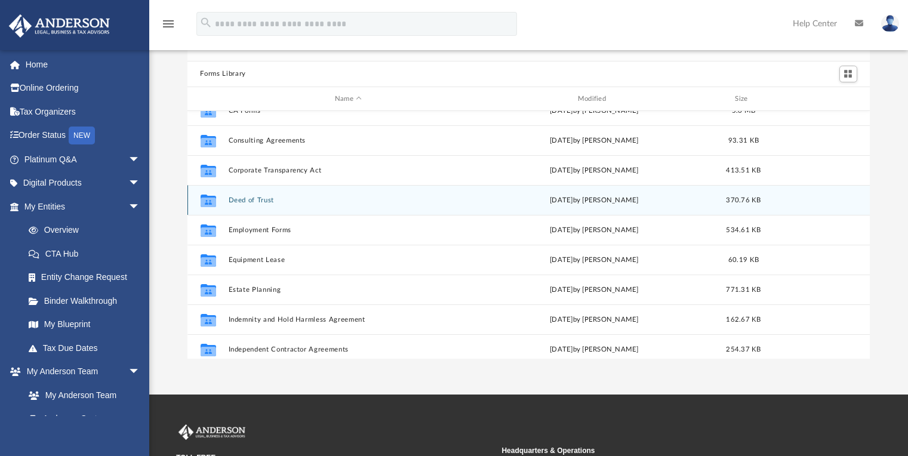
click at [270, 201] on button "Deed of Trust" at bounding box center [348, 200] width 241 height 8
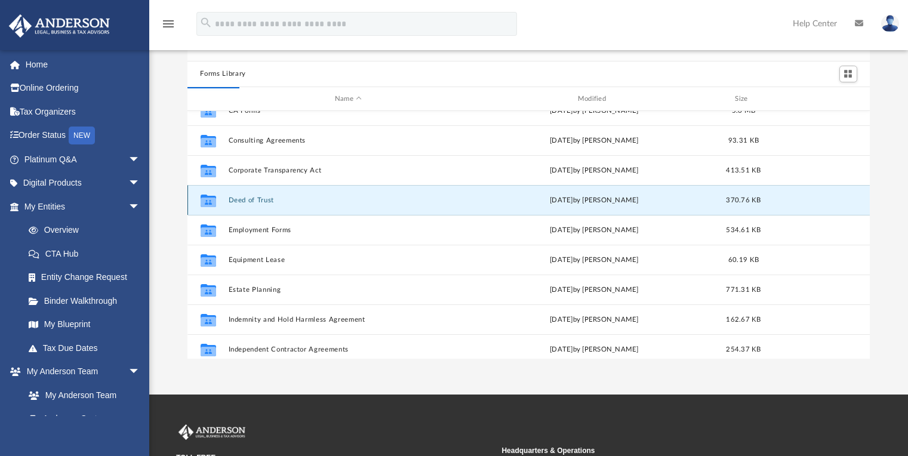
scroll to position [0, 0]
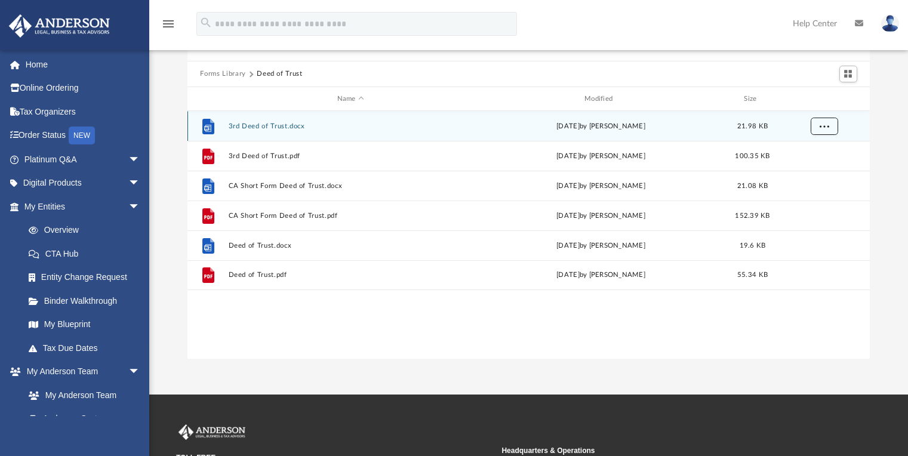
click at [821, 126] on span "More options" at bounding box center [824, 126] width 10 height 7
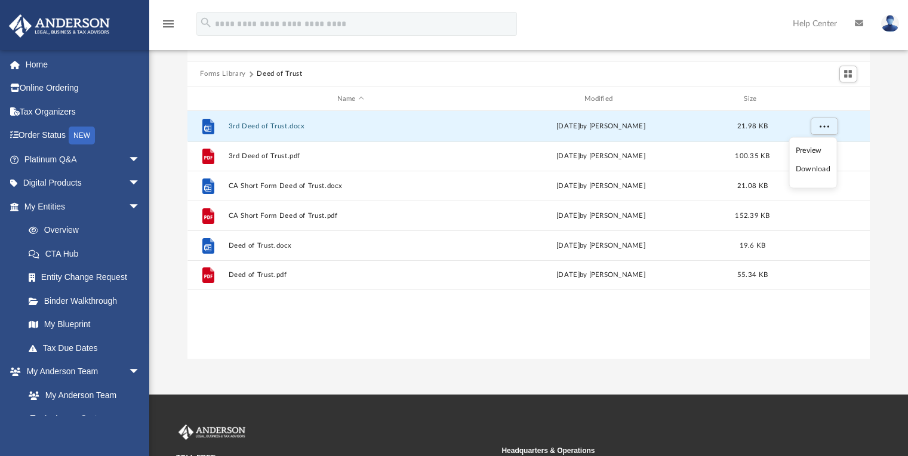
click at [825, 173] on li "Download" at bounding box center [813, 169] width 35 height 13
click at [887, 178] on div "Forms Library Deed of Trust Name Modified Size File 3rd Deed of Trust.docx [DAT…" at bounding box center [528, 189] width 759 height 340
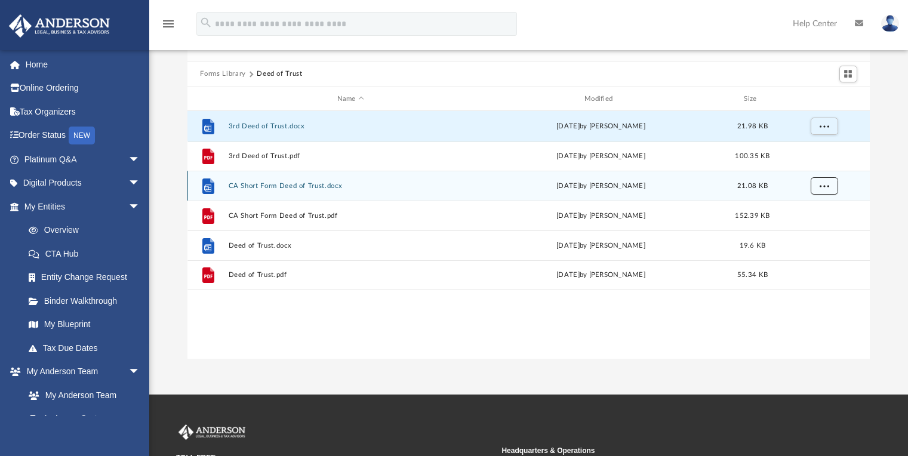
click at [819, 177] on button "More options" at bounding box center [823, 186] width 27 height 18
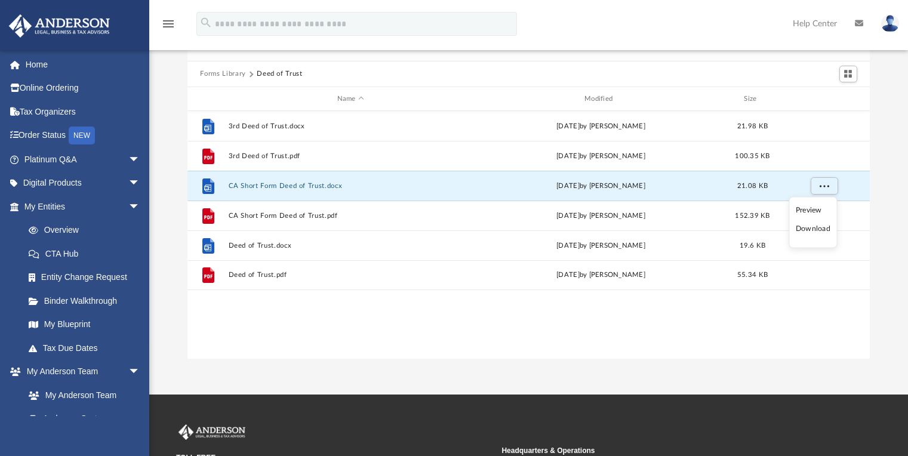
click at [816, 229] on li "Download" at bounding box center [813, 229] width 35 height 13
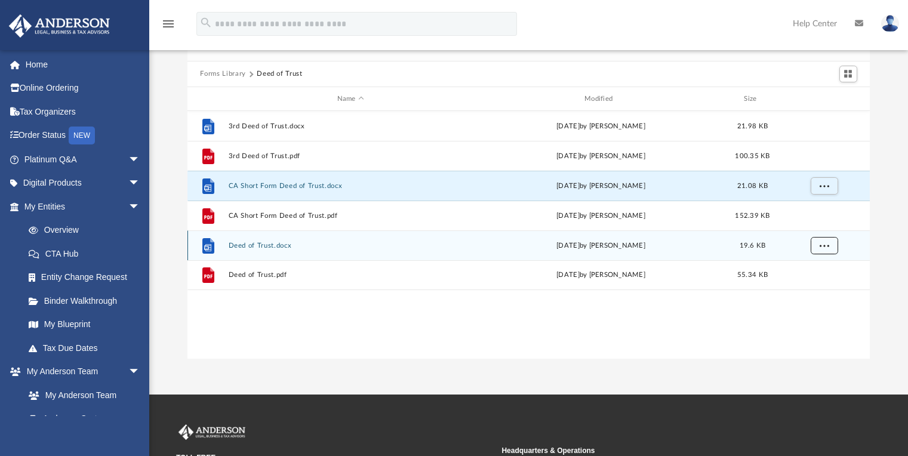
click at [823, 247] on span "More options" at bounding box center [824, 245] width 10 height 7
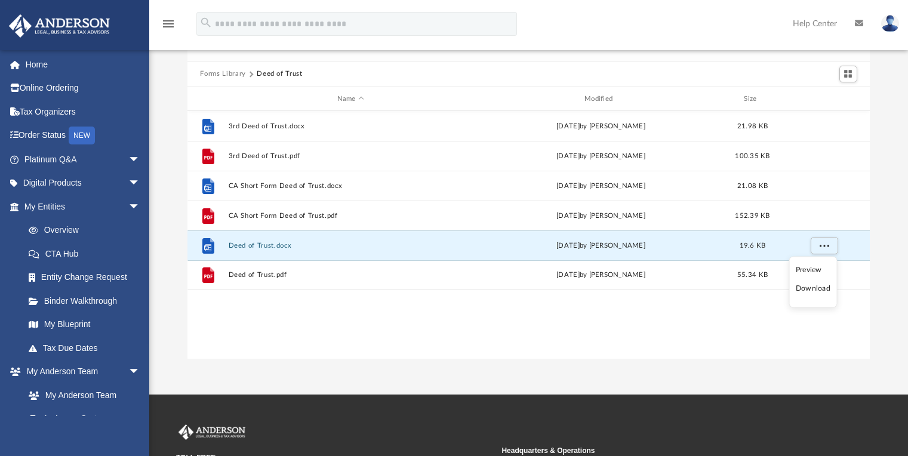
click at [821, 291] on li "Download" at bounding box center [813, 288] width 35 height 13
click at [223, 76] on button "Forms Library" at bounding box center [222, 74] width 45 height 11
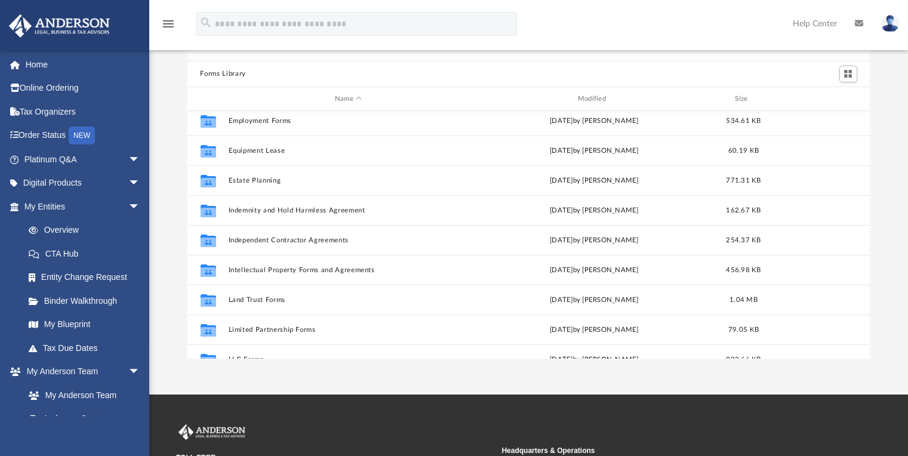
scroll to position [334, 0]
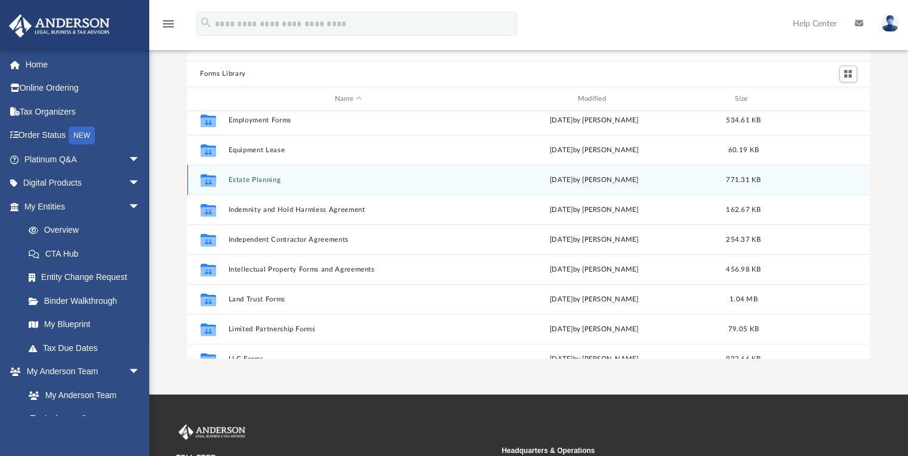
click at [269, 181] on button "Estate Planning" at bounding box center [348, 180] width 241 height 8
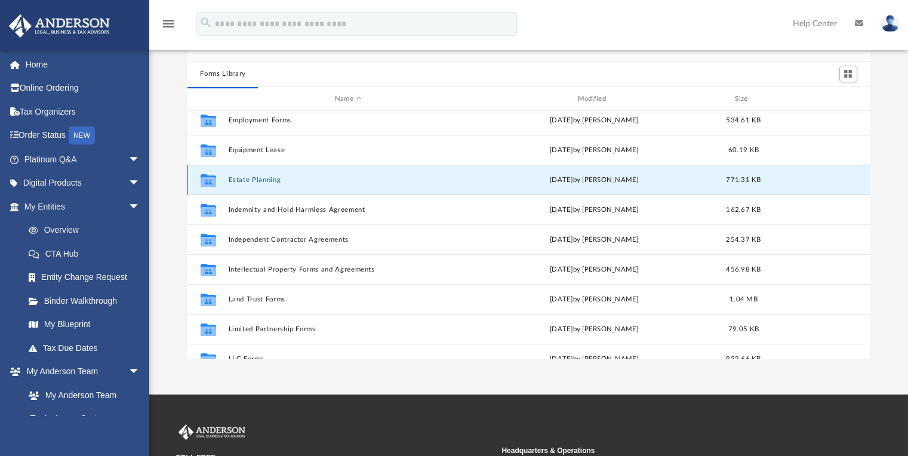
scroll to position [0, 0]
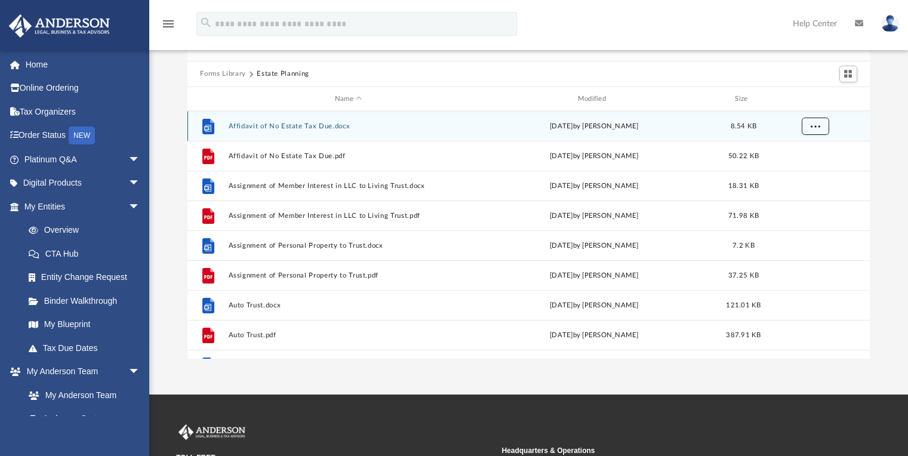
click at [816, 130] on button "More options" at bounding box center [814, 127] width 27 height 18
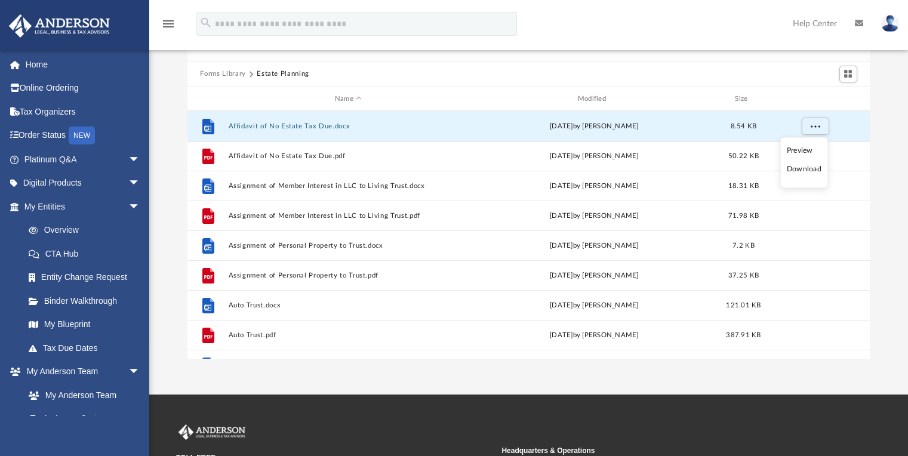
click at [814, 171] on li "Download" at bounding box center [804, 169] width 35 height 13
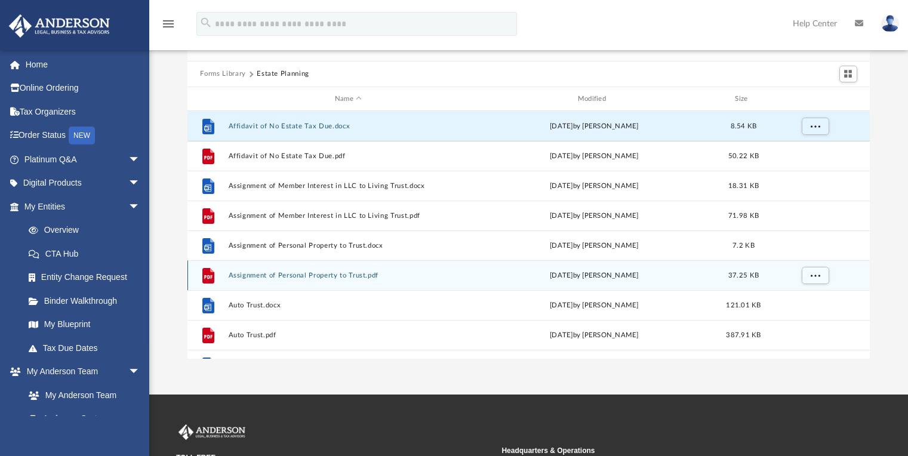
click at [781, 272] on div "grid" at bounding box center [815, 276] width 84 height 23
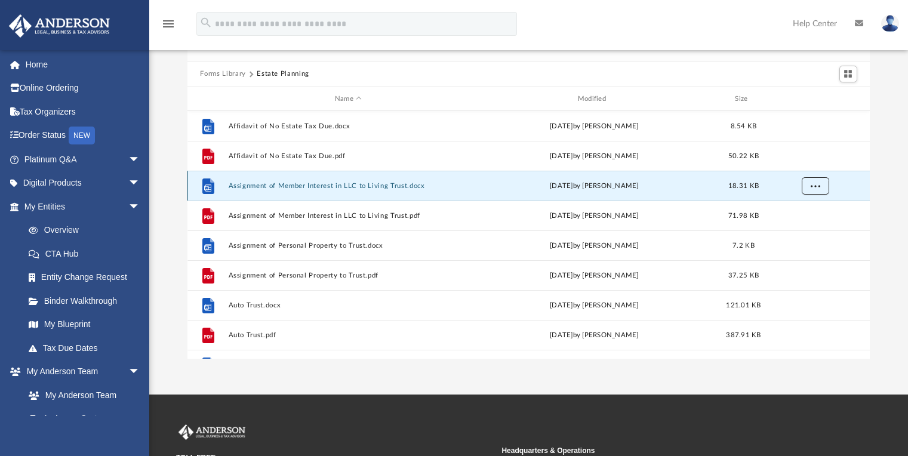
click at [814, 186] on span "More options" at bounding box center [815, 186] width 10 height 7
click at [816, 229] on li "Download" at bounding box center [804, 229] width 35 height 13
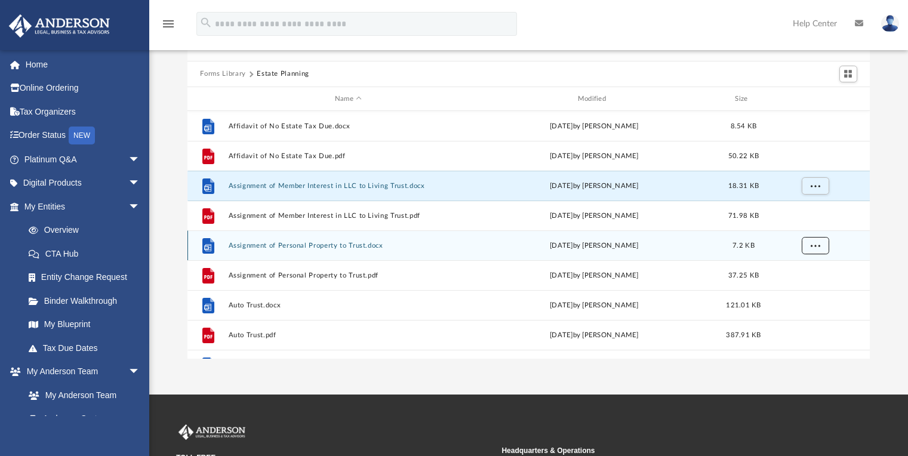
click at [817, 247] on span "More options" at bounding box center [815, 245] width 10 height 7
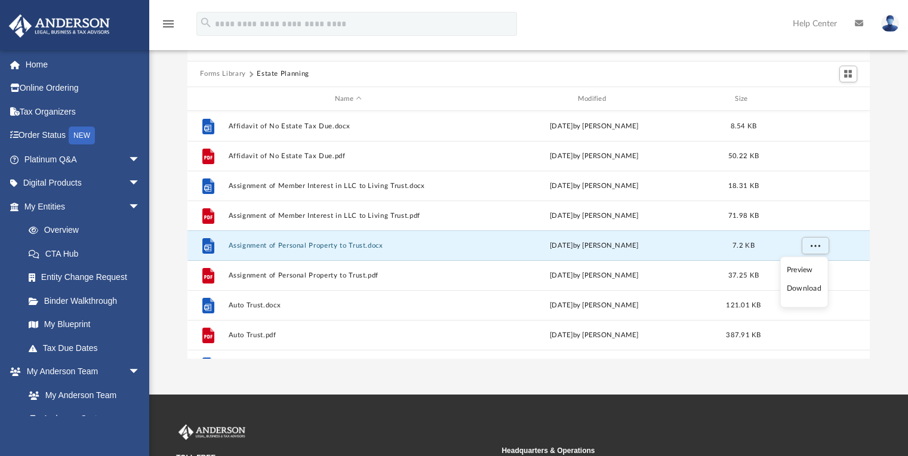
click at [815, 290] on li "Download" at bounding box center [804, 288] width 35 height 13
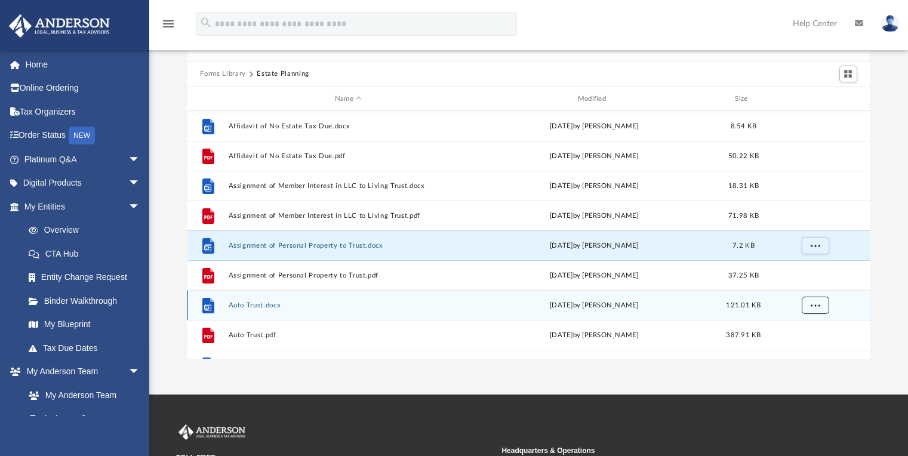
click at [822, 305] on button "More options" at bounding box center [814, 306] width 27 height 18
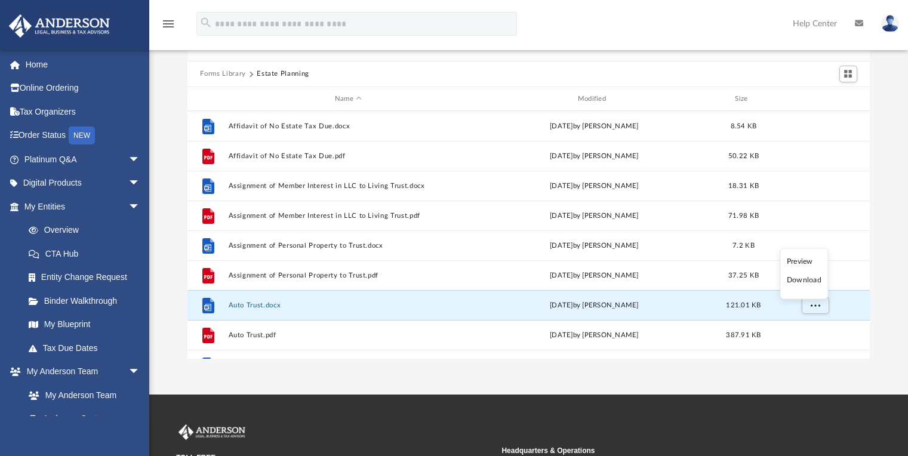
click at [816, 282] on li "Download" at bounding box center [804, 280] width 35 height 13
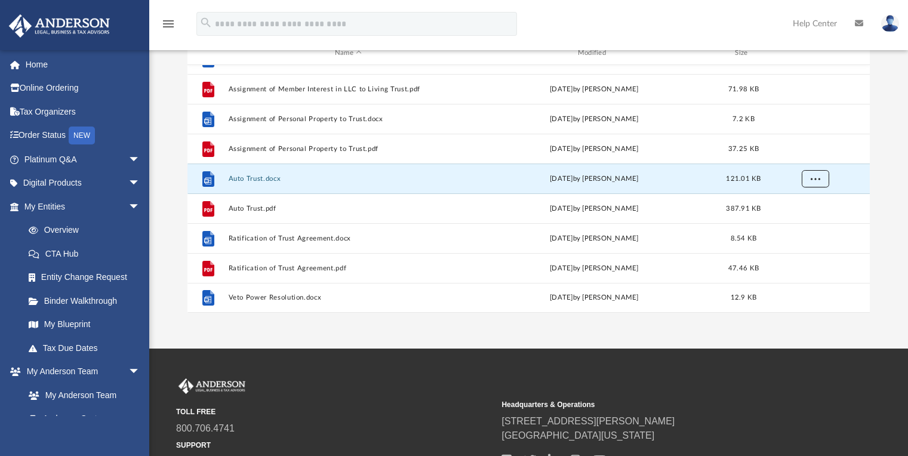
scroll to position [122, 0]
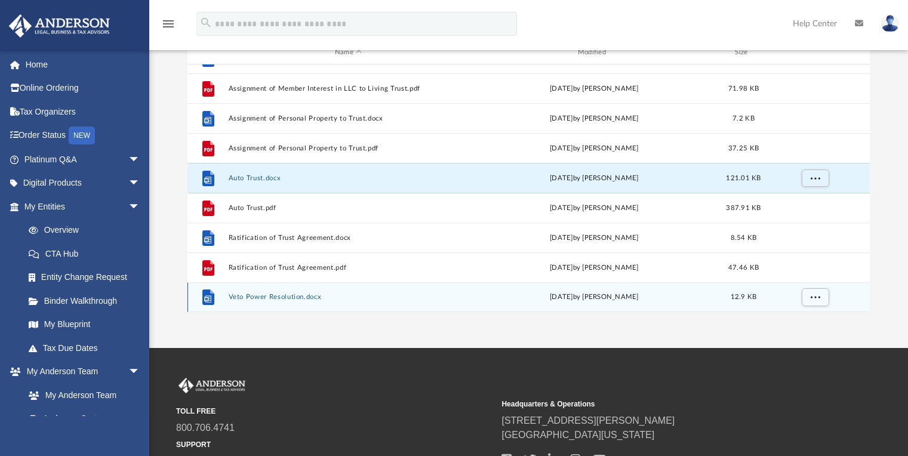
click at [845, 305] on div "grid" at bounding box center [815, 297] width 84 height 23
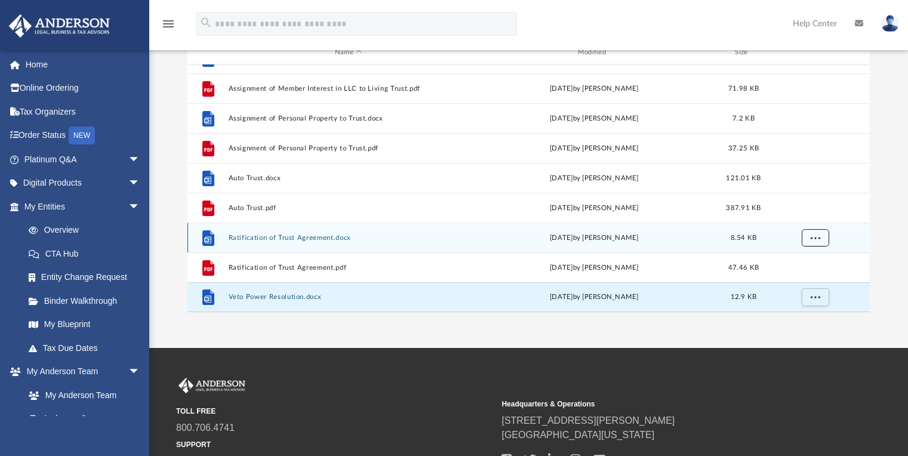
click at [826, 243] on button "More options" at bounding box center [814, 238] width 27 height 18
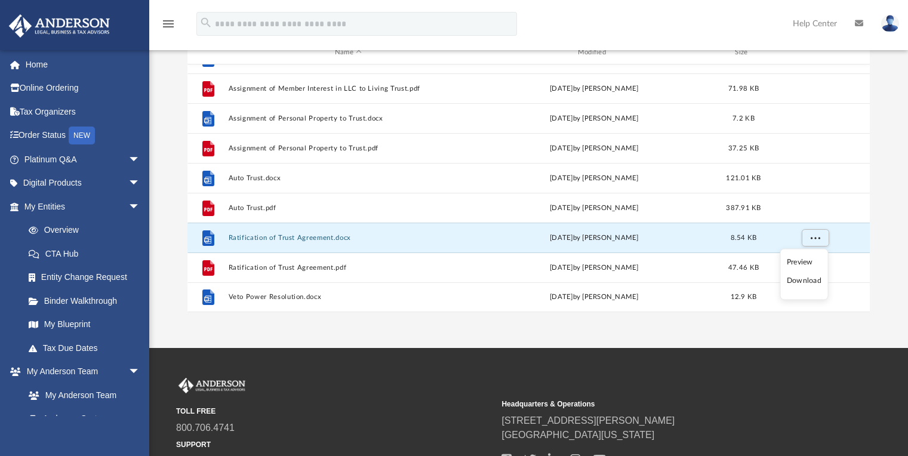
click at [813, 281] on li "Download" at bounding box center [804, 281] width 35 height 13
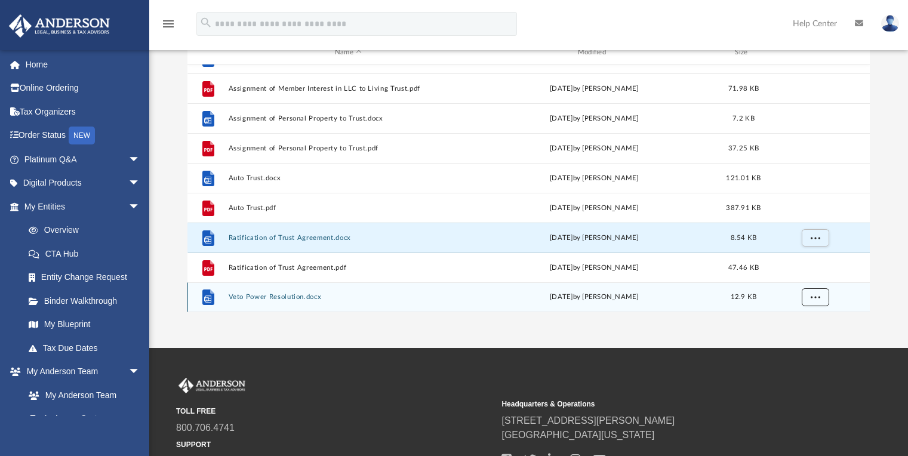
click at [817, 298] on span "More options" at bounding box center [815, 297] width 10 height 7
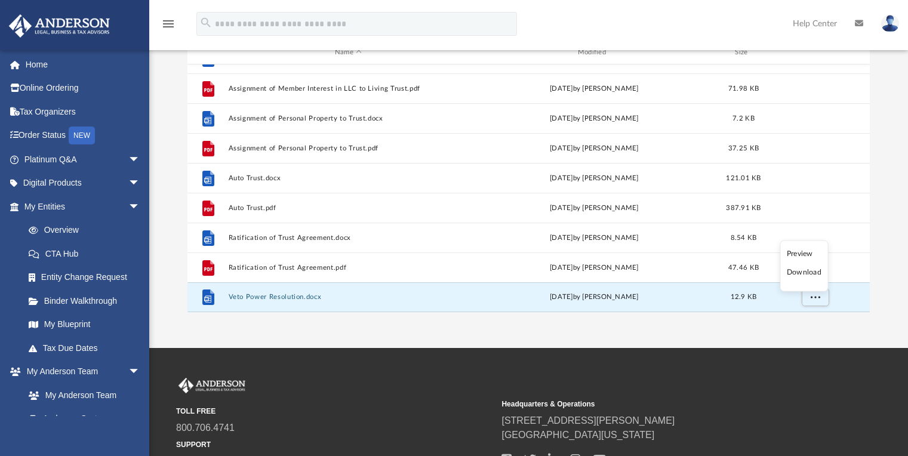
click at [814, 273] on li "Download" at bounding box center [804, 272] width 35 height 13
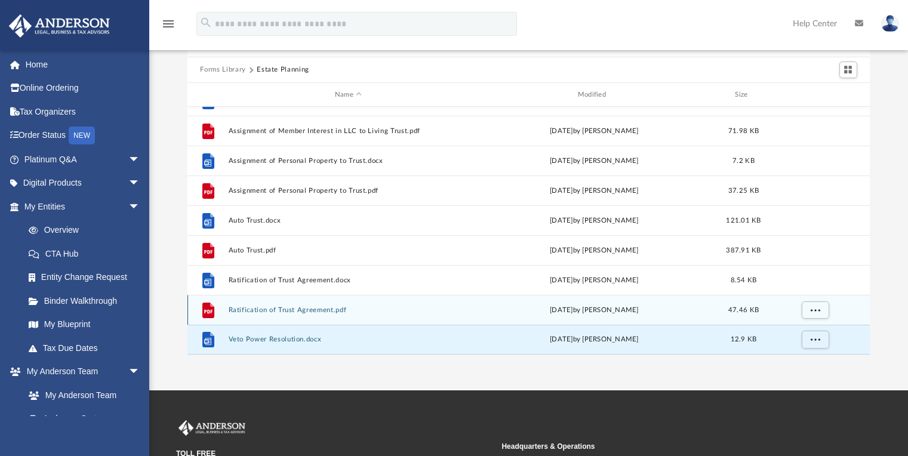
scroll to position [80, 0]
click at [820, 316] on button "More options" at bounding box center [814, 310] width 27 height 18
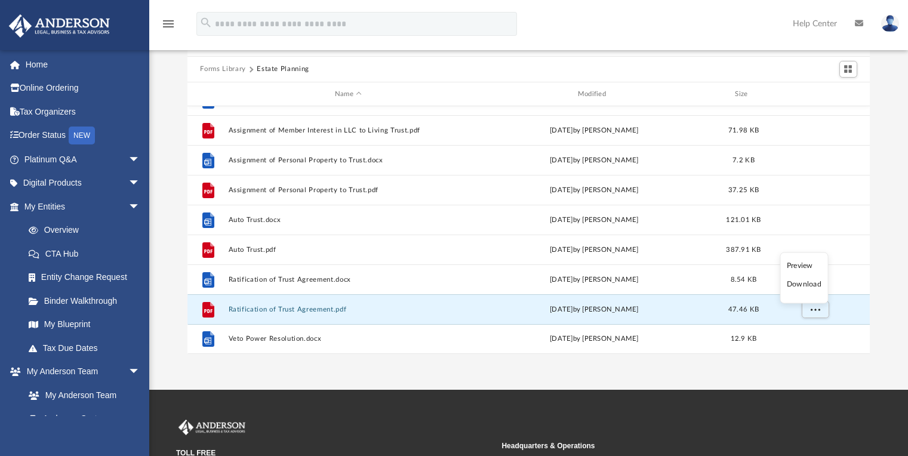
click at [819, 284] on li "Download" at bounding box center [804, 284] width 35 height 13
click at [820, 309] on button "More options" at bounding box center [814, 310] width 27 height 18
click at [815, 284] on li "Download" at bounding box center [804, 284] width 35 height 13
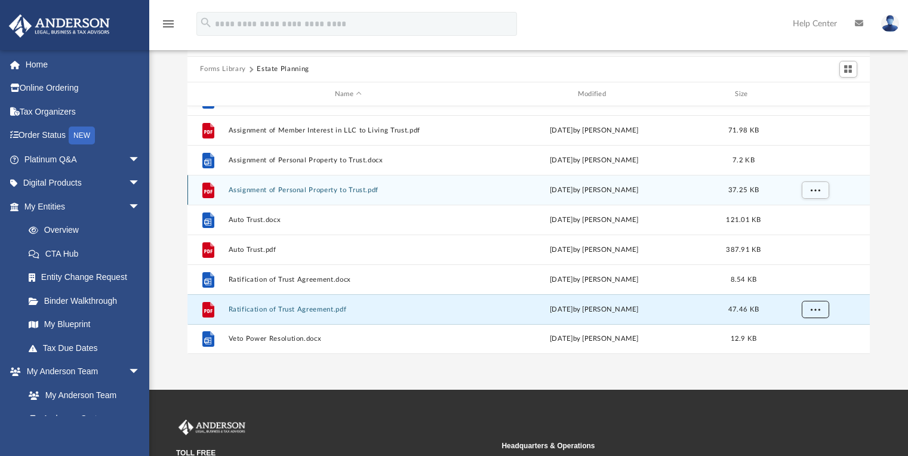
scroll to position [0, 0]
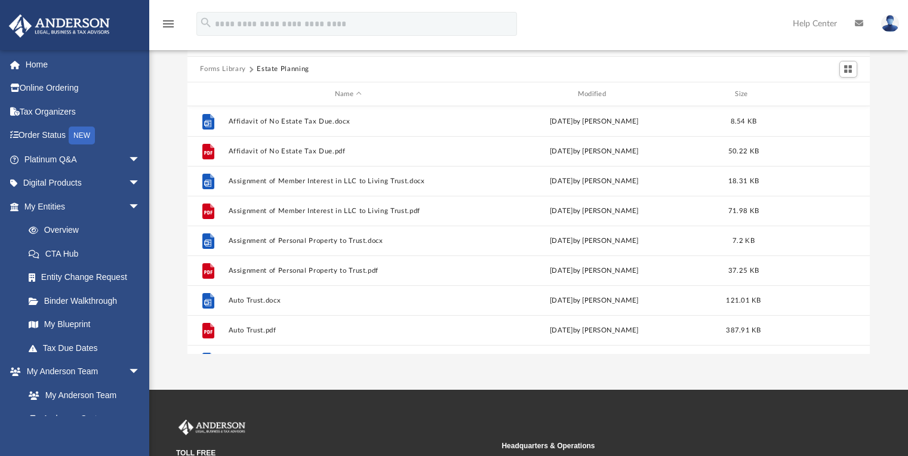
click at [232, 68] on button "Forms Library" at bounding box center [222, 69] width 45 height 11
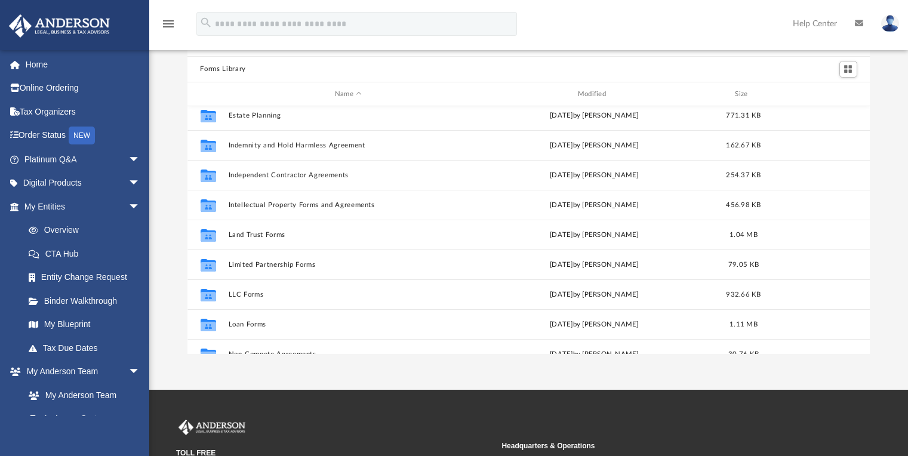
scroll to position [402, 0]
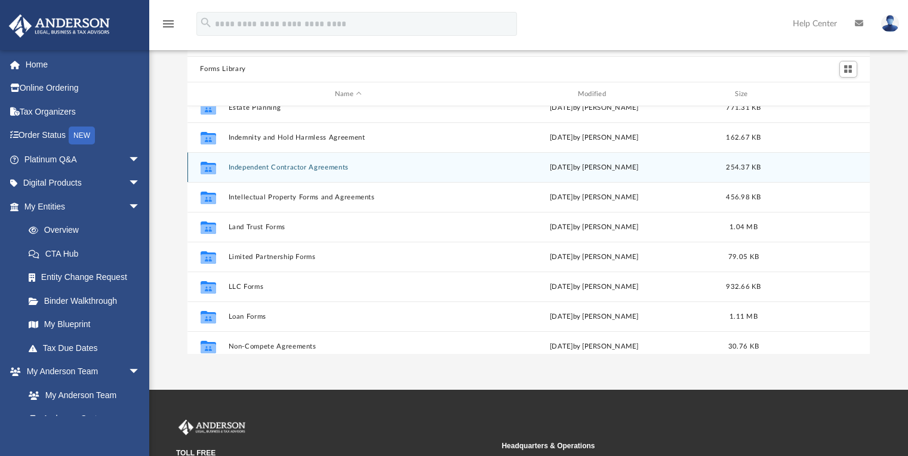
click at [294, 167] on button "Independent Contractor Agreements" at bounding box center [348, 168] width 241 height 8
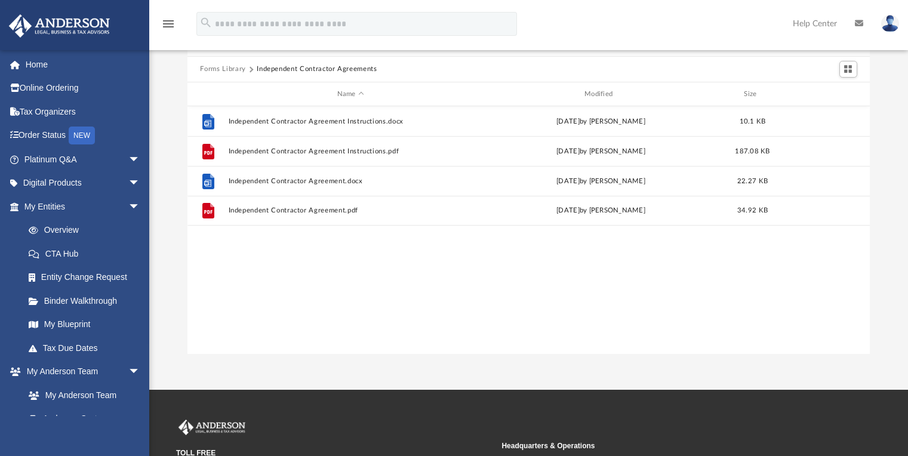
scroll to position [0, 0]
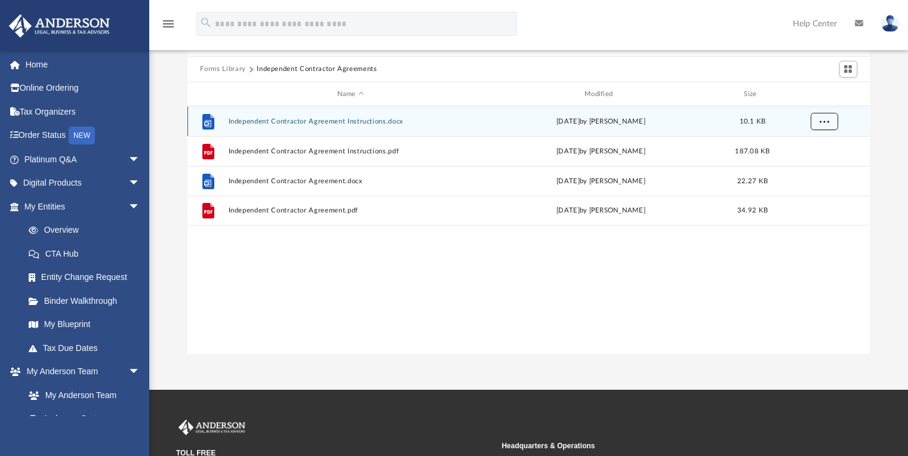
click at [825, 123] on span "More options" at bounding box center [824, 121] width 10 height 7
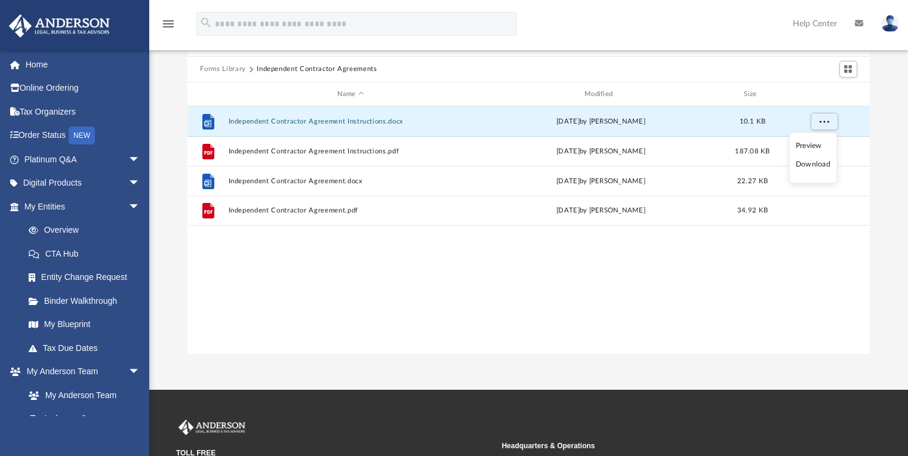
click at [823, 164] on li "Download" at bounding box center [813, 164] width 35 height 13
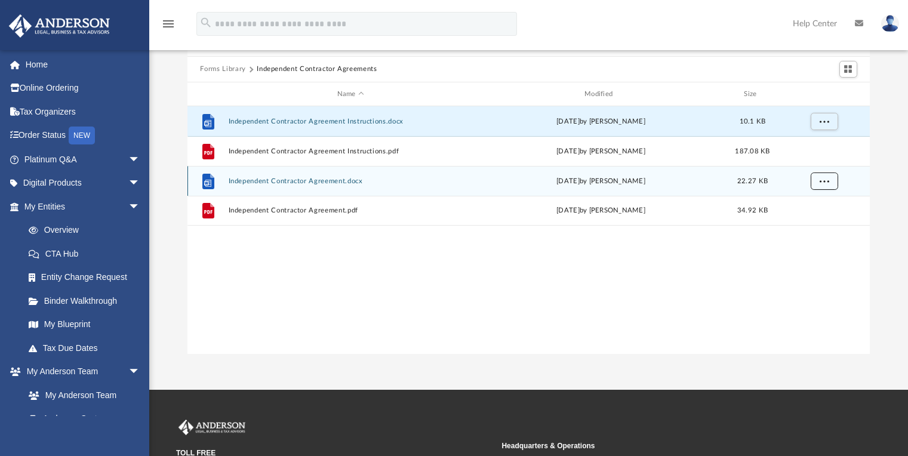
click at [828, 178] on span "More options" at bounding box center [824, 181] width 10 height 7
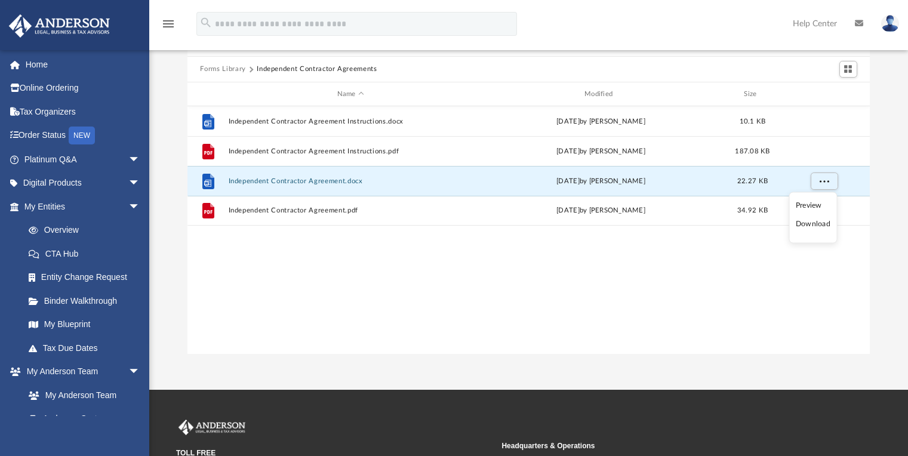
click at [822, 227] on li "Download" at bounding box center [813, 224] width 35 height 13
click at [216, 66] on button "Forms Library" at bounding box center [222, 69] width 45 height 11
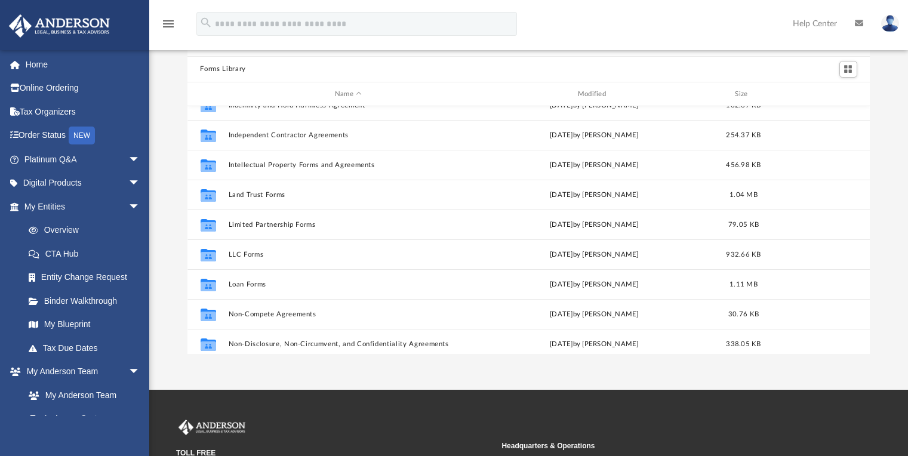
scroll to position [433, 0]
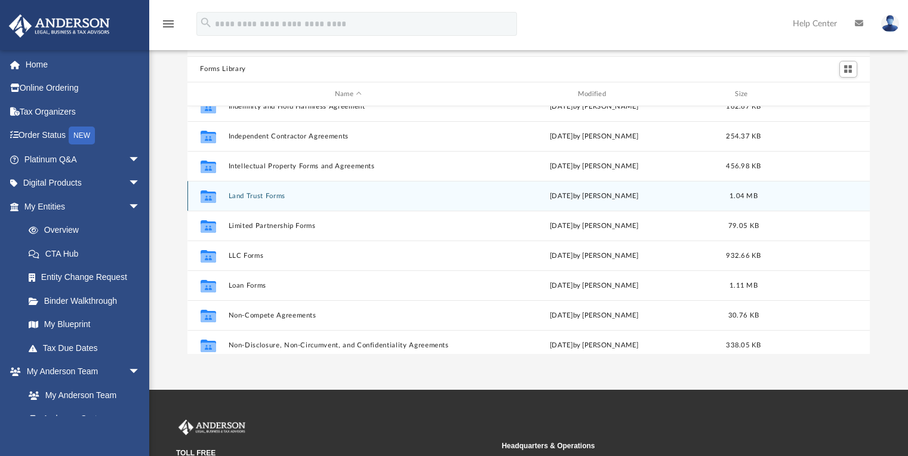
click at [273, 193] on button "Land Trust Forms" at bounding box center [348, 196] width 241 height 8
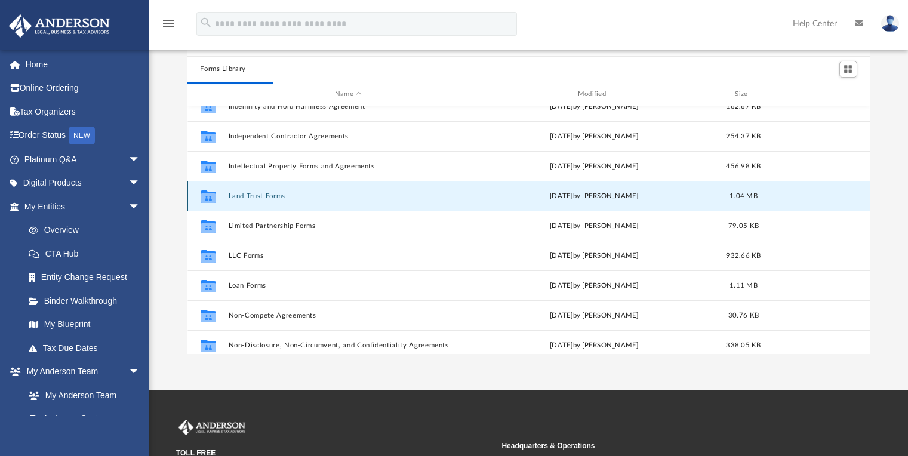
click at [273, 193] on button "Land Trust Forms" at bounding box center [348, 196] width 241 height 8
click at [273, 194] on button "Land Trust Forms" at bounding box center [348, 196] width 241 height 8
click at [334, 190] on div "Collaborated Folder Land Trust Forms [DATE] by [PERSON_NAME] 1.04 MB" at bounding box center [528, 196] width 683 height 30
click at [282, 198] on button "Land Trust Forms" at bounding box center [348, 196] width 241 height 8
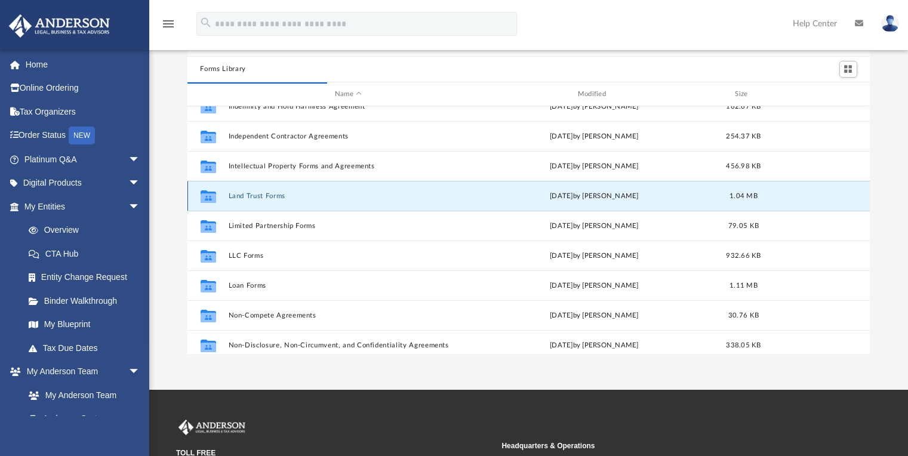
click at [282, 198] on button "Land Trust Forms" at bounding box center [348, 196] width 241 height 8
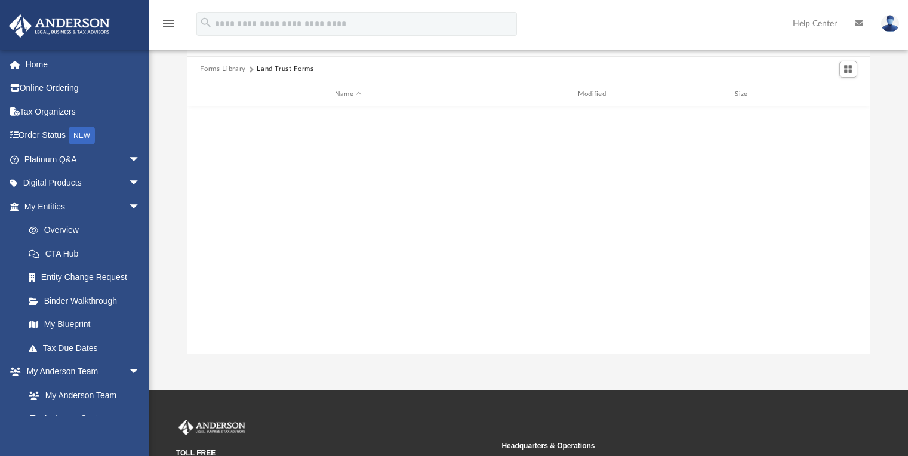
scroll to position [0, 0]
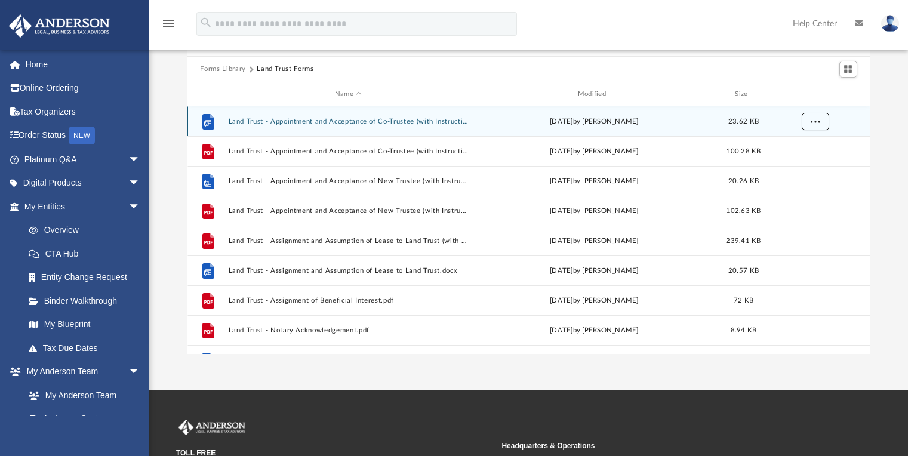
click at [814, 122] on span "More options" at bounding box center [815, 121] width 10 height 7
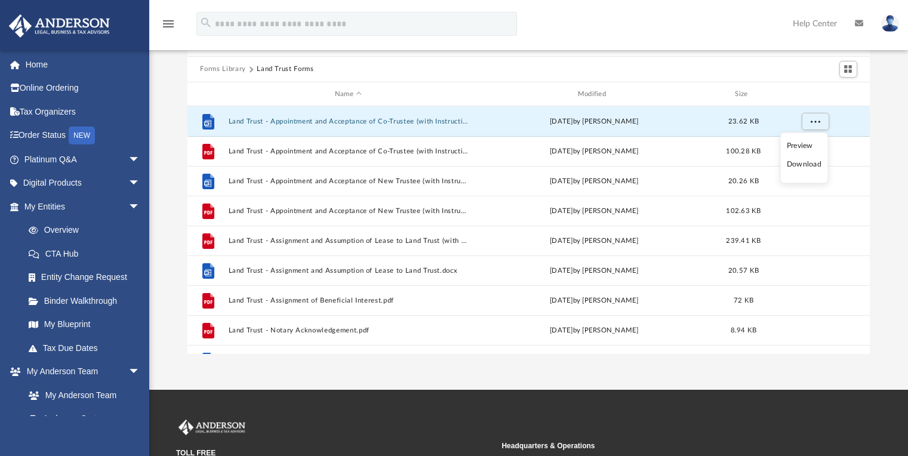
click at [813, 166] on li "Download" at bounding box center [804, 164] width 35 height 13
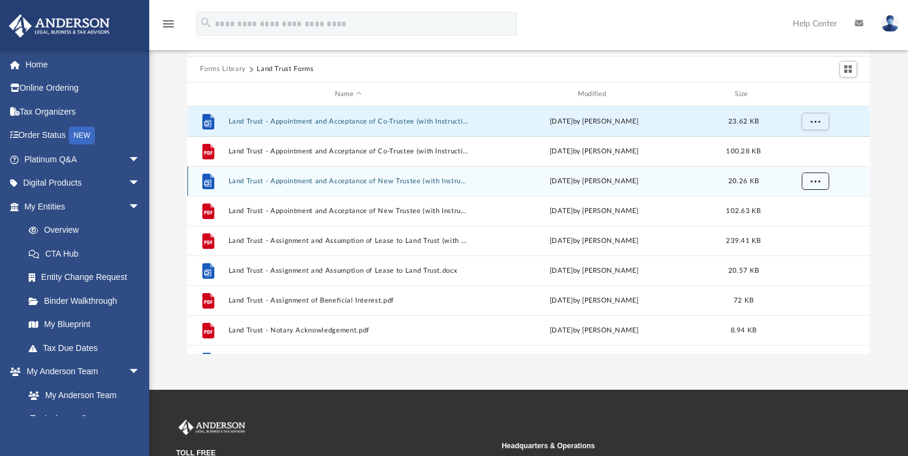
click at [814, 185] on button "More options" at bounding box center [814, 182] width 27 height 18
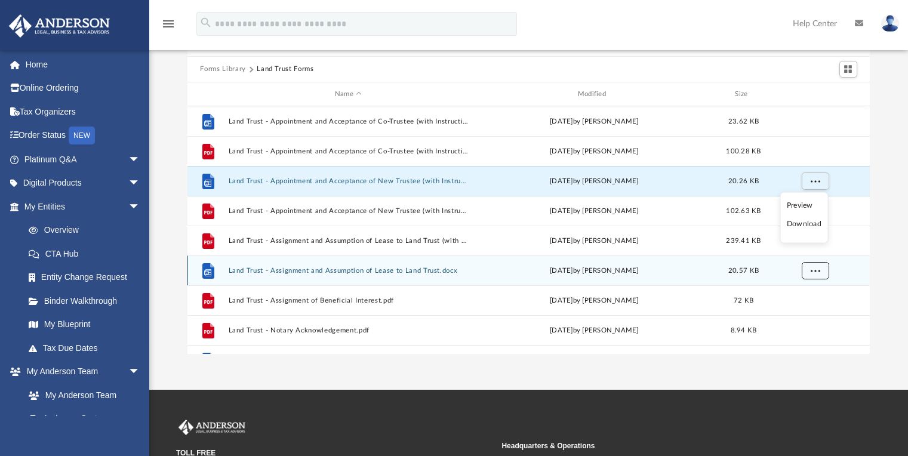
click at [820, 269] on button "More options" at bounding box center [814, 271] width 27 height 18
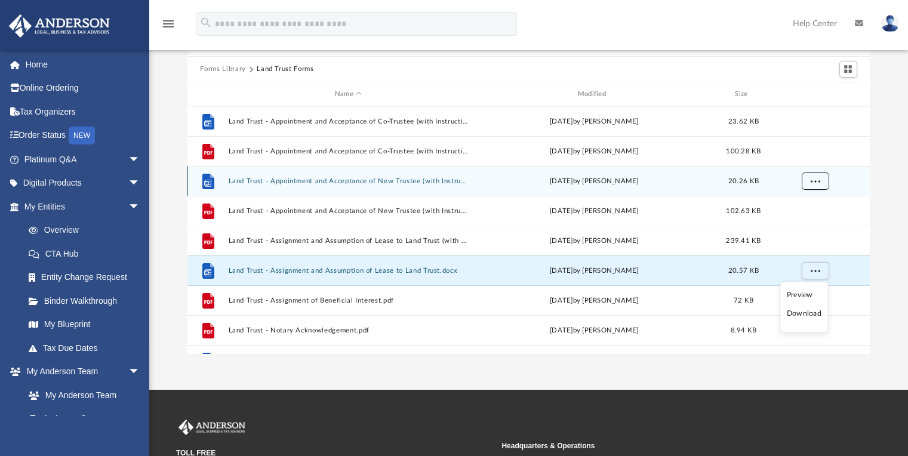
click at [816, 179] on span "More options" at bounding box center [815, 181] width 10 height 7
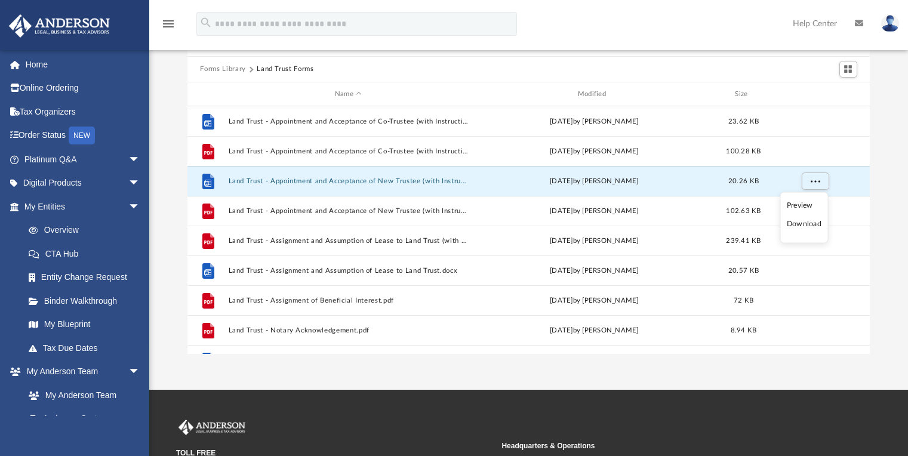
click at [815, 227] on li "Download" at bounding box center [804, 224] width 35 height 13
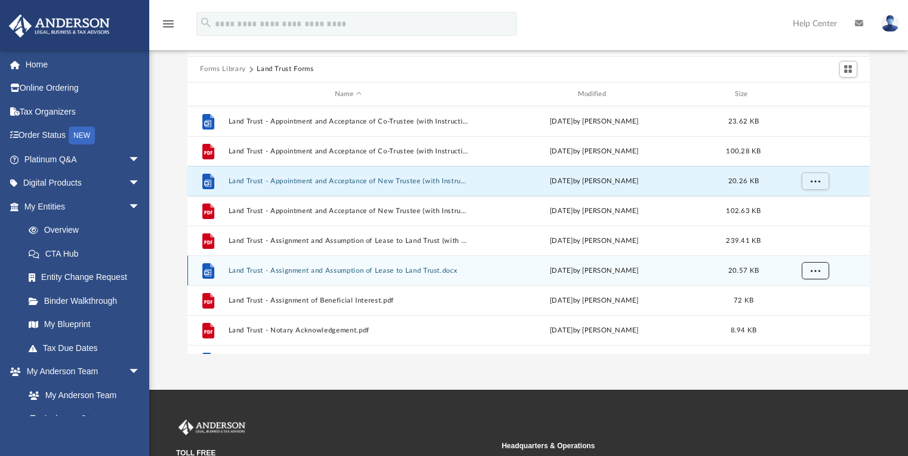
click at [817, 268] on span "More options" at bounding box center [815, 270] width 10 height 7
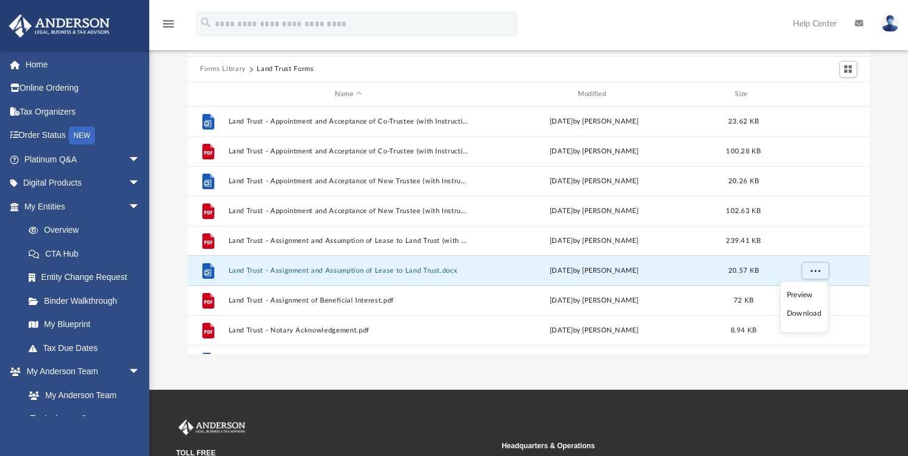
click at [813, 315] on li "Download" at bounding box center [804, 314] width 35 height 13
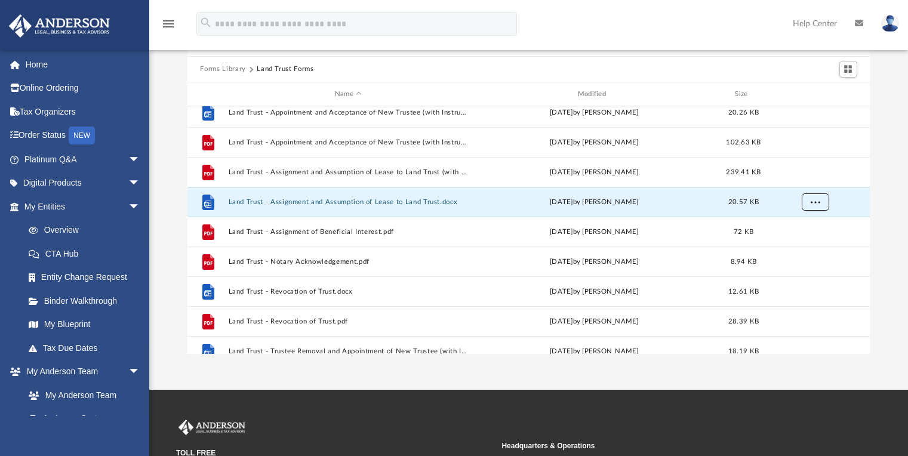
scroll to position [73, 0]
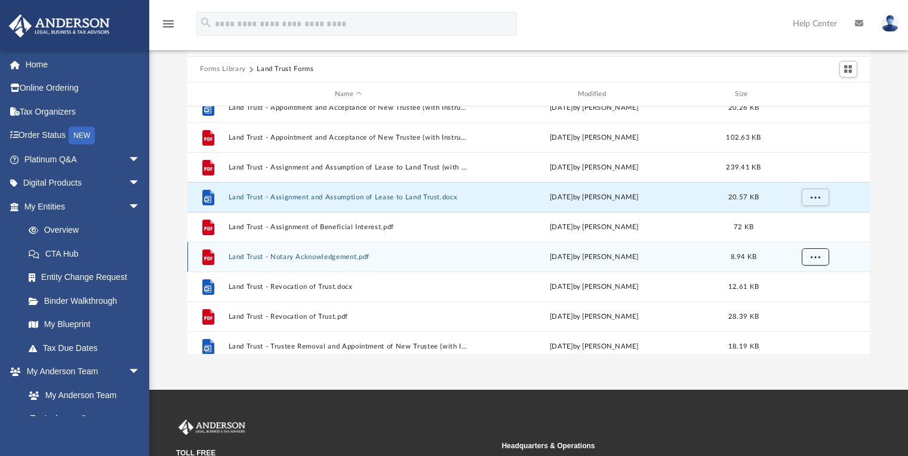
click at [814, 257] on span "More options" at bounding box center [815, 257] width 10 height 7
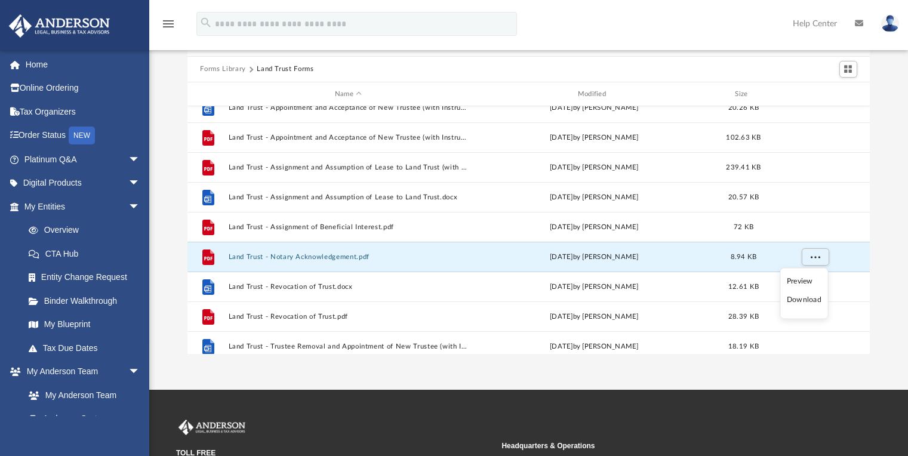
click at [815, 300] on li "Download" at bounding box center [804, 300] width 35 height 13
click at [889, 246] on div "Forms Library Land Trust Forms Name Modified Size File Land Trust - Appointment…" at bounding box center [528, 184] width 759 height 340
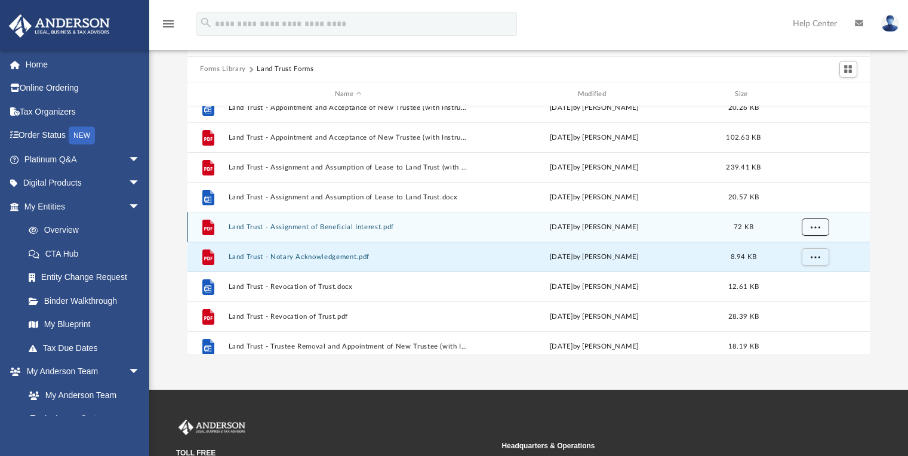
click at [813, 232] on button "More options" at bounding box center [814, 228] width 27 height 18
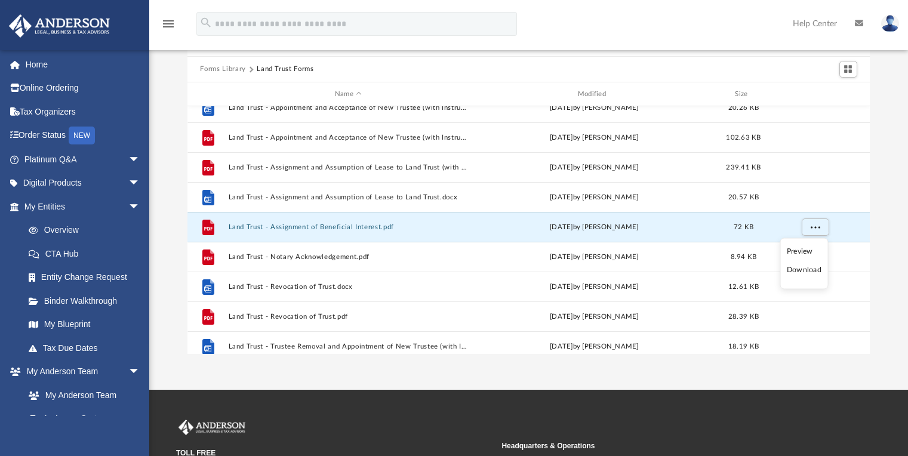
click at [815, 269] on li "Download" at bounding box center [804, 270] width 35 height 13
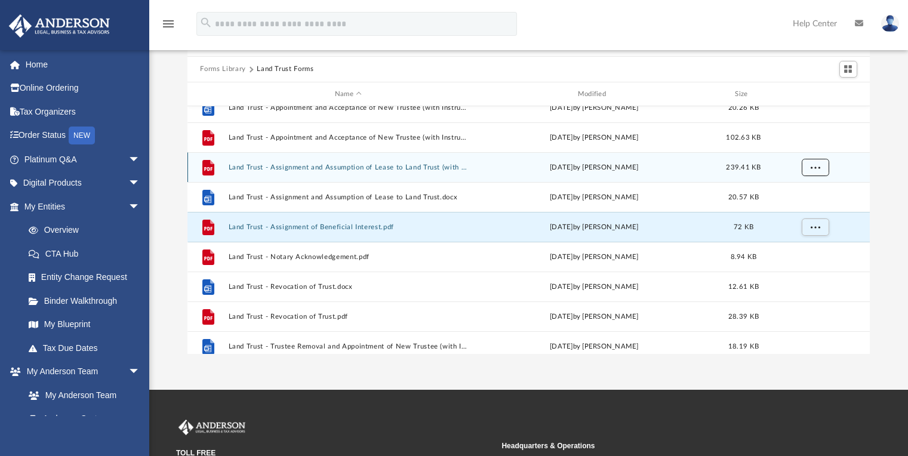
click at [814, 169] on span "More options" at bounding box center [815, 167] width 10 height 7
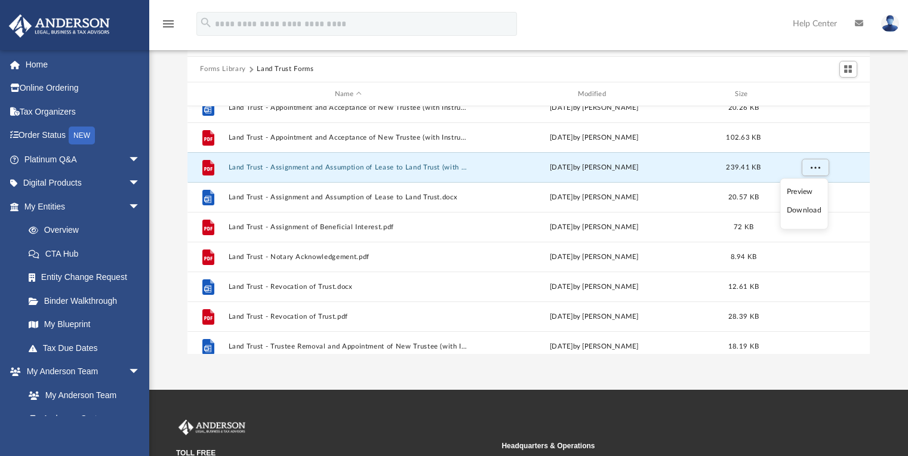
click at [815, 211] on li "Download" at bounding box center [804, 210] width 35 height 13
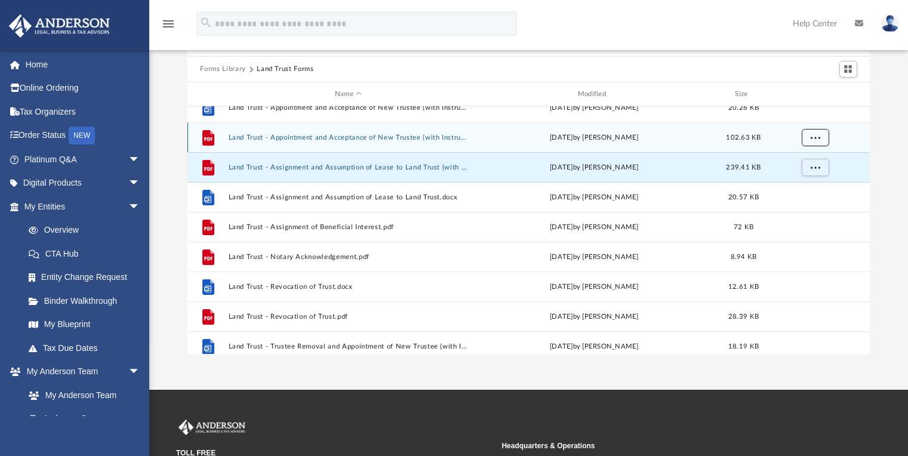
click at [814, 144] on button "More options" at bounding box center [814, 138] width 27 height 18
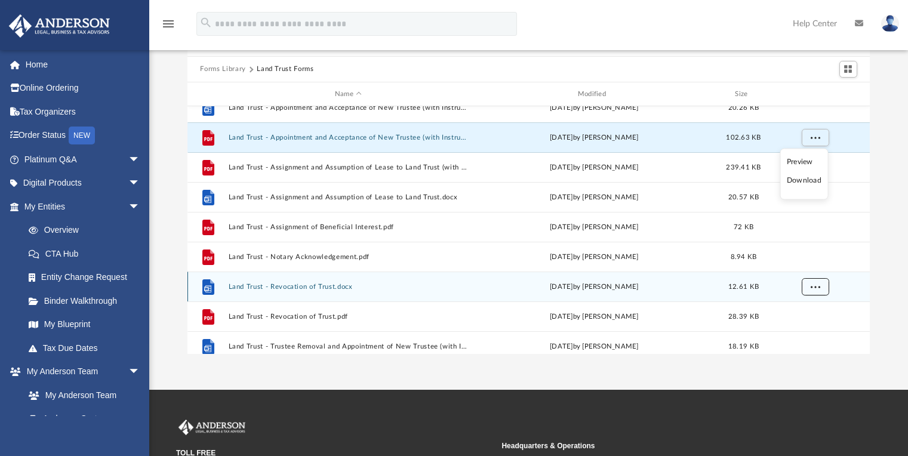
click at [818, 288] on span "More options" at bounding box center [815, 287] width 10 height 7
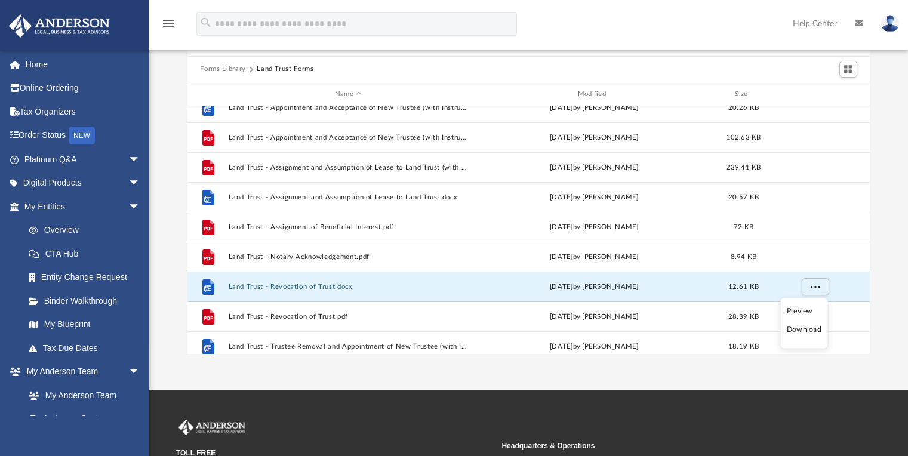
click at [815, 331] on li "Download" at bounding box center [804, 330] width 35 height 13
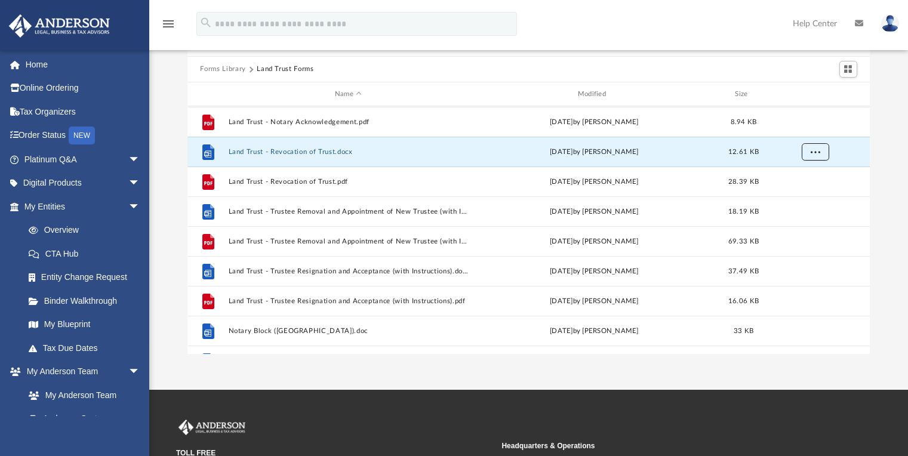
scroll to position [201, 0]
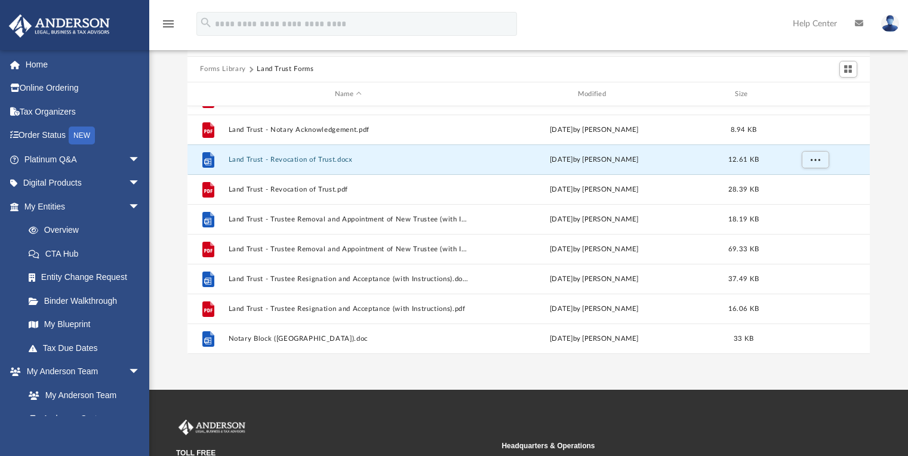
click at [879, 217] on div "Forms Library Land Trust Forms Name Modified Size File Land Trust - Appointment…" at bounding box center [528, 184] width 759 height 340
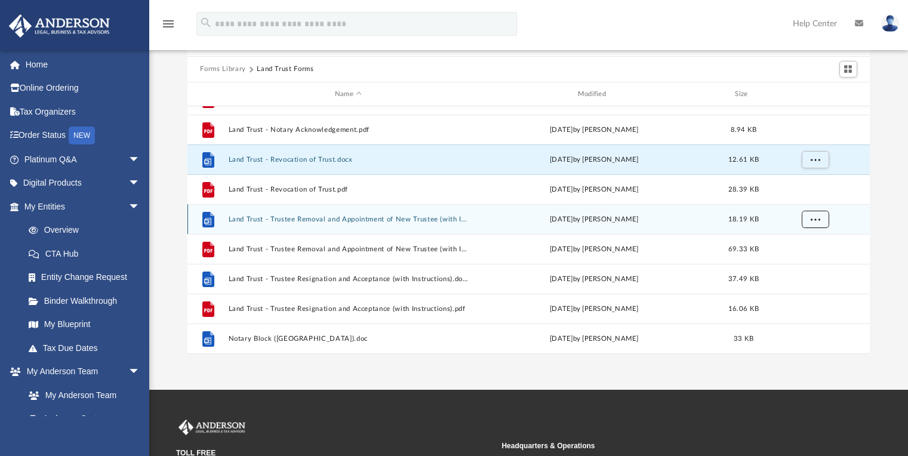
click at [823, 218] on button "More options" at bounding box center [814, 220] width 27 height 18
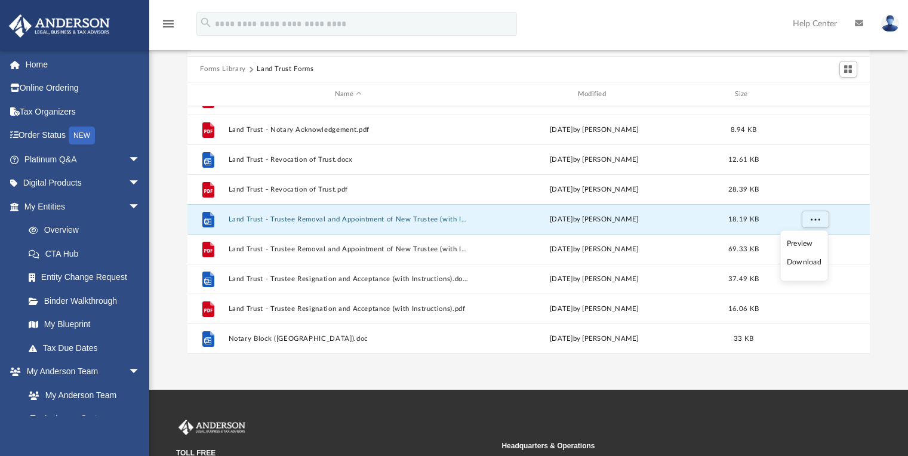
click at [817, 263] on li "Download" at bounding box center [804, 262] width 35 height 13
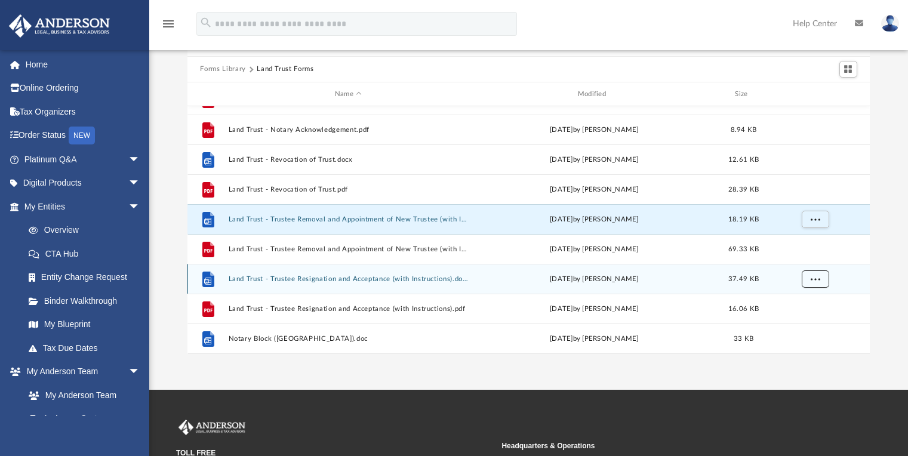
click at [819, 280] on span "More options" at bounding box center [815, 279] width 10 height 7
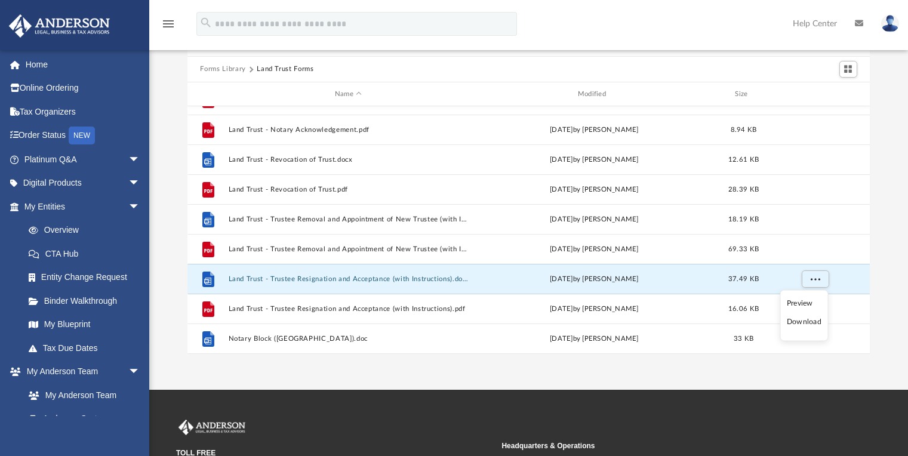
click at [820, 322] on li "Download" at bounding box center [804, 322] width 35 height 13
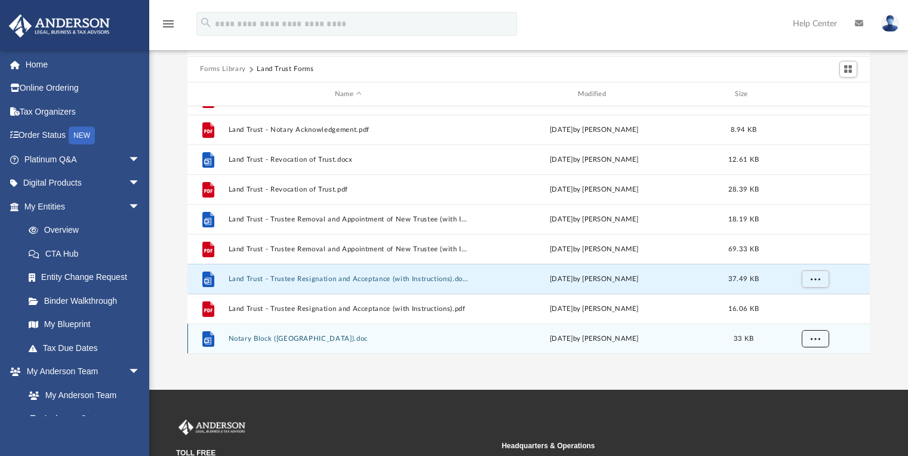
click at [820, 344] on button "More options" at bounding box center [814, 339] width 27 height 18
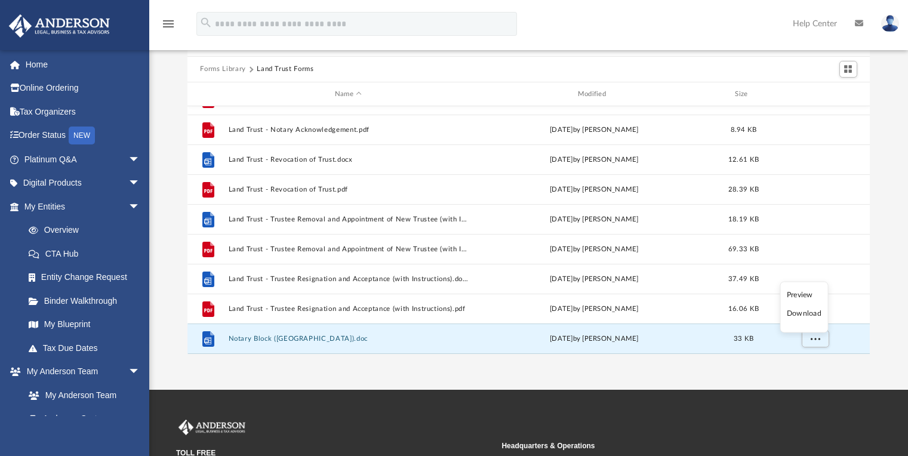
click at [818, 312] on li "Download" at bounding box center [804, 314] width 35 height 13
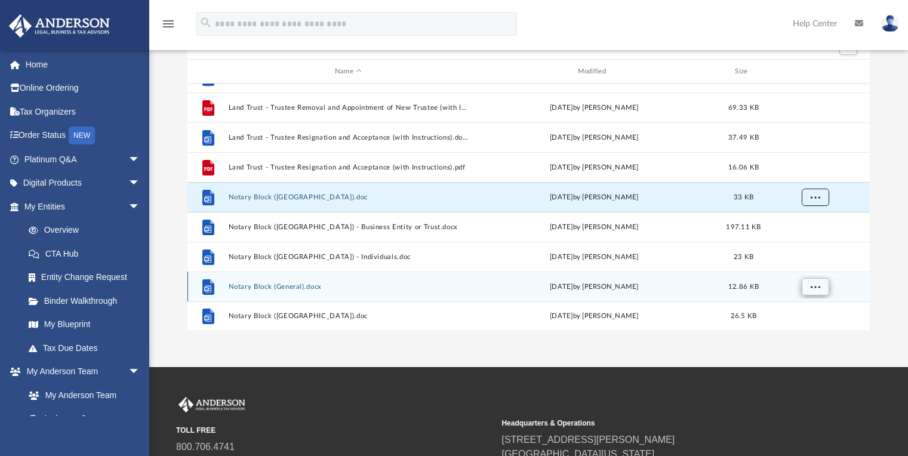
scroll to position [106, 0]
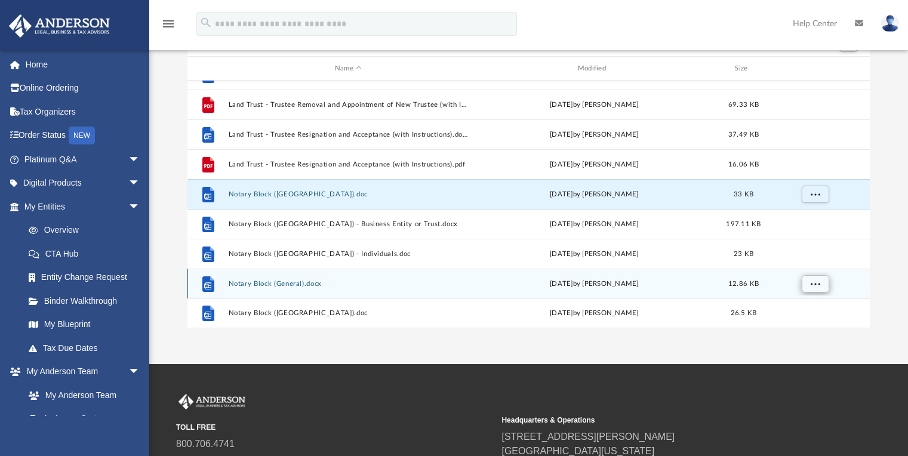
click at [818, 311] on span "More options" at bounding box center [815, 313] width 10 height 7
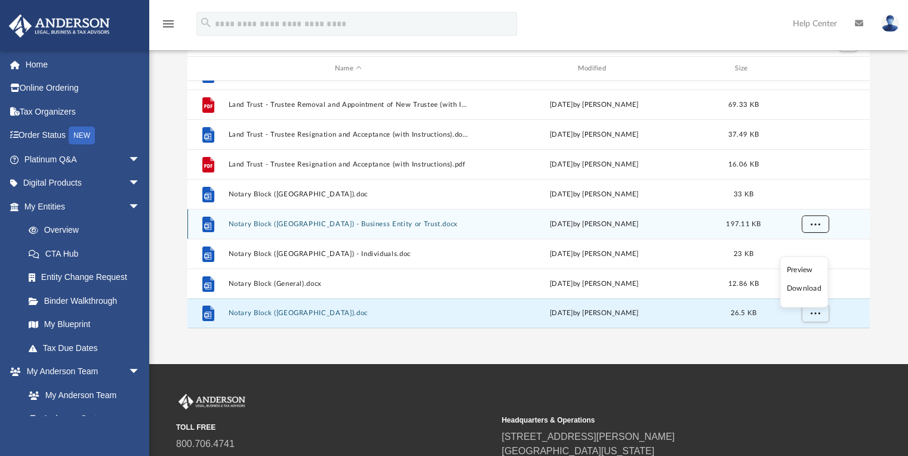
click at [821, 226] on button "More options" at bounding box center [814, 225] width 27 height 18
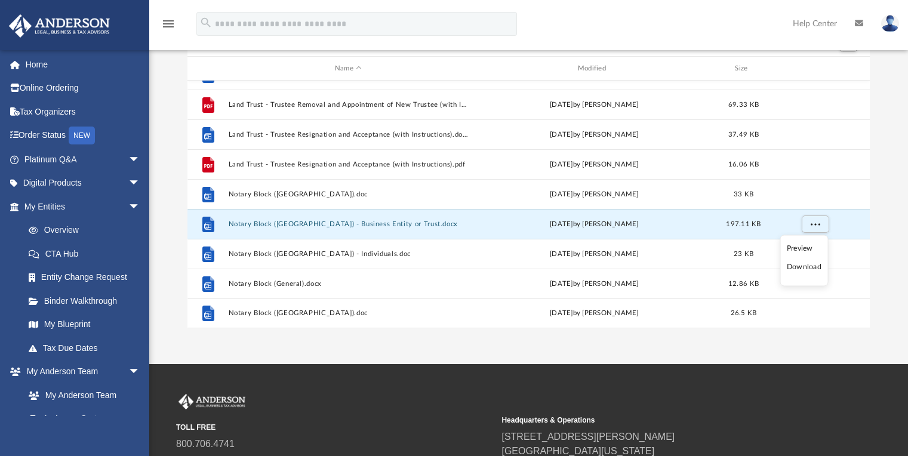
click at [818, 266] on li "Download" at bounding box center [804, 267] width 35 height 13
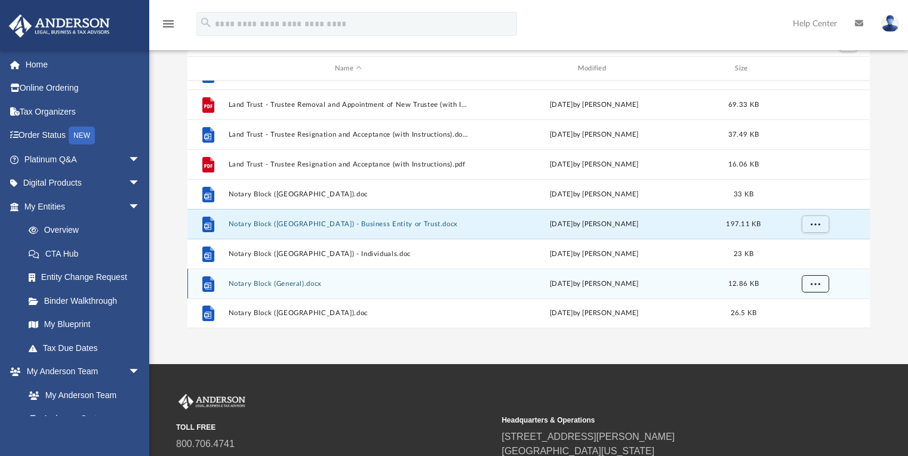
click at [819, 282] on span "More options" at bounding box center [815, 284] width 10 height 7
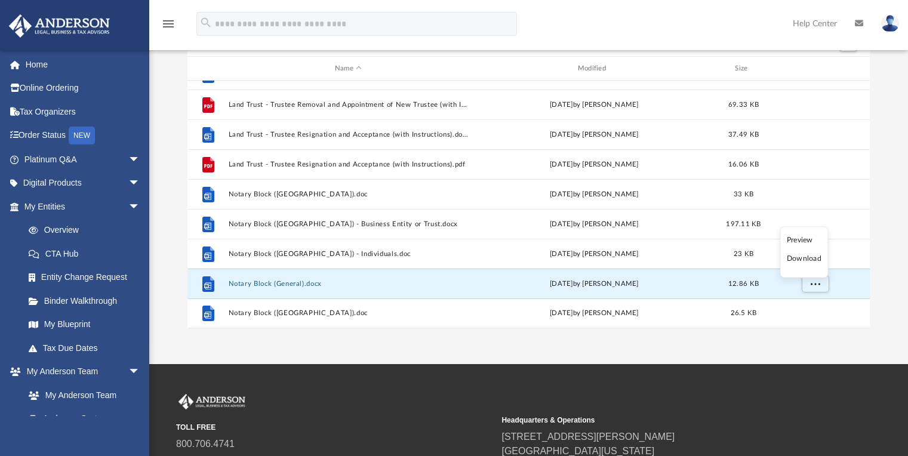
click at [815, 259] on li "Download" at bounding box center [804, 259] width 35 height 13
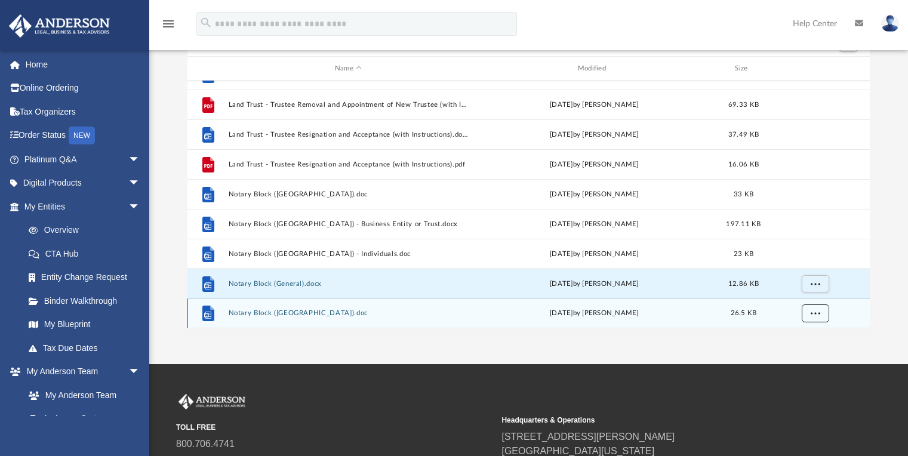
click at [822, 309] on button "More options" at bounding box center [814, 314] width 27 height 18
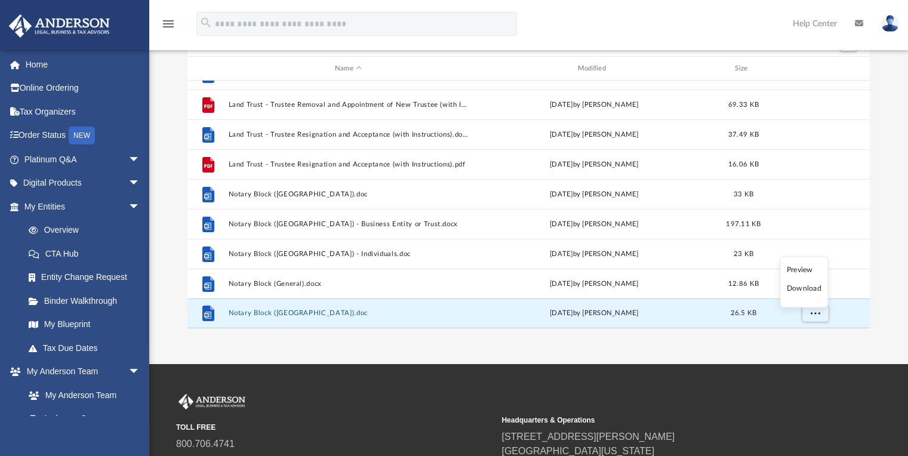
click at [819, 291] on li "Download" at bounding box center [804, 288] width 35 height 13
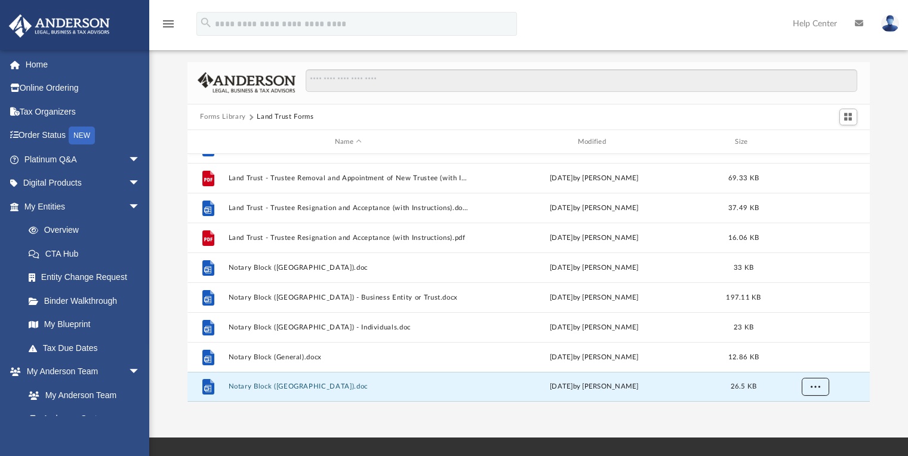
scroll to position [30, 0]
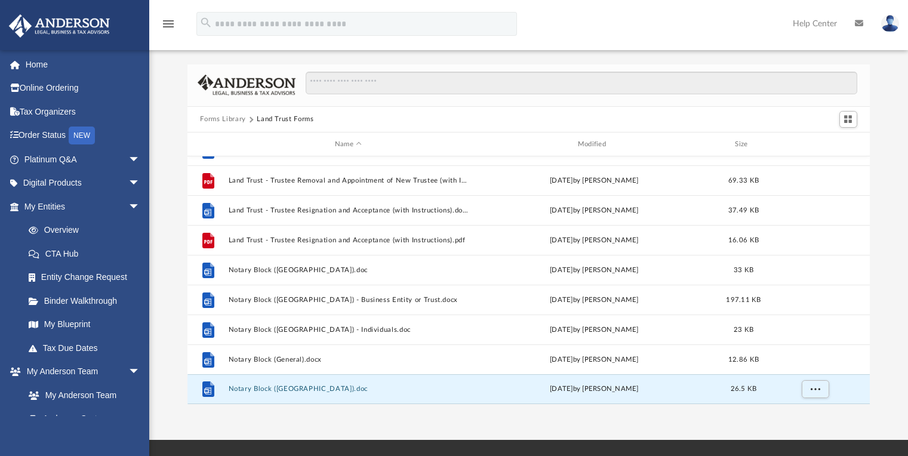
click at [235, 119] on button "Forms Library" at bounding box center [222, 119] width 45 height 11
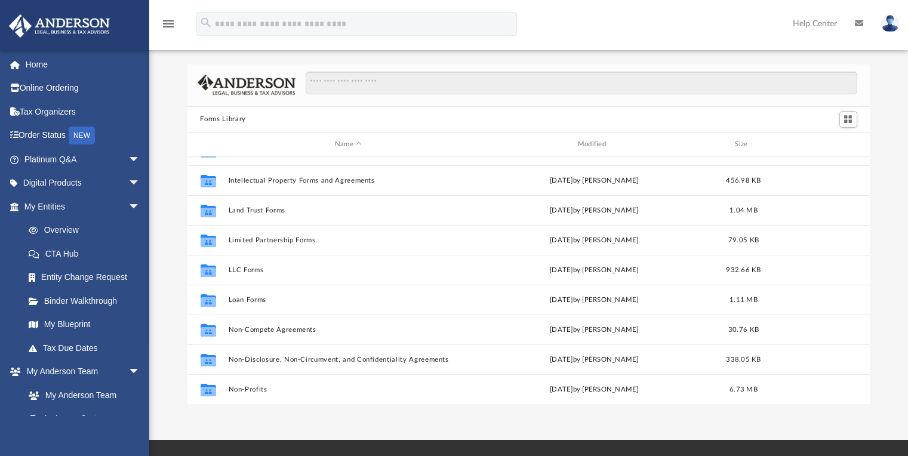
scroll to position [460, 0]
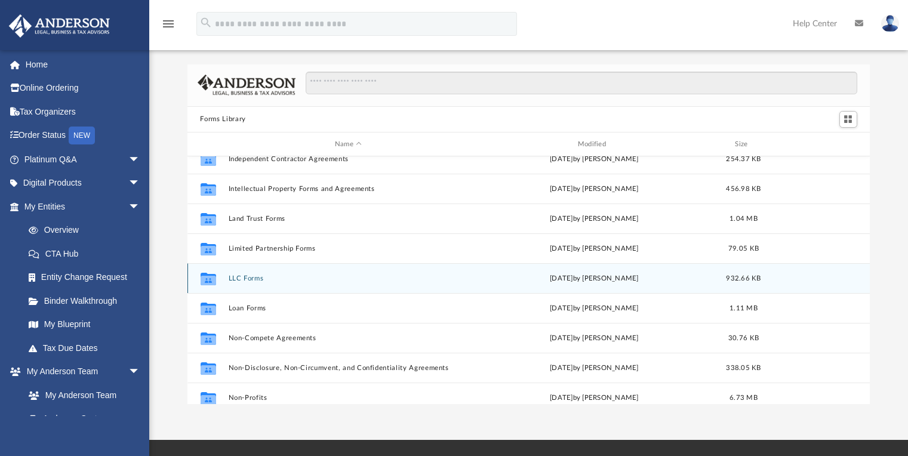
click at [550, 276] on div "[DATE] by [PERSON_NAME]" at bounding box center [594, 278] width 241 height 11
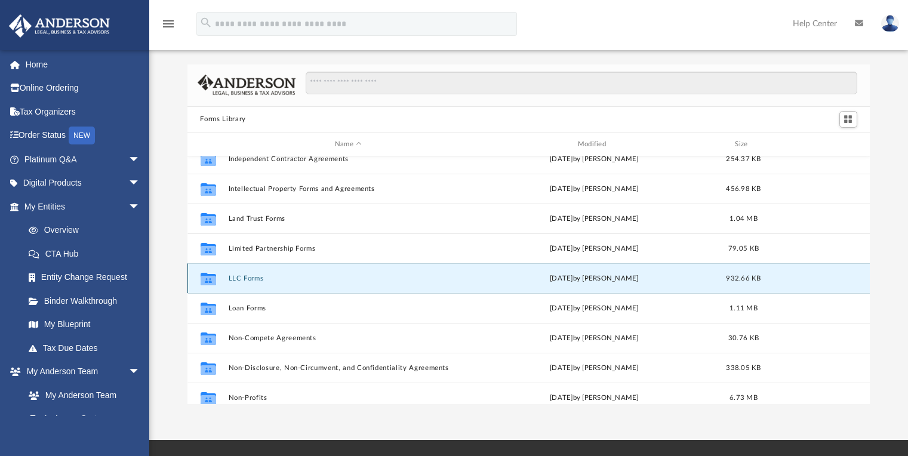
click at [463, 281] on button "LLC Forms" at bounding box center [348, 279] width 241 height 8
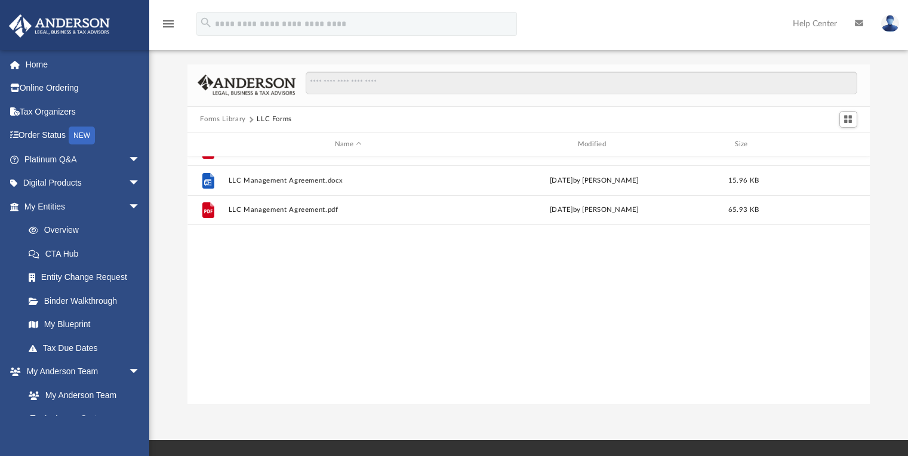
scroll to position [0, 0]
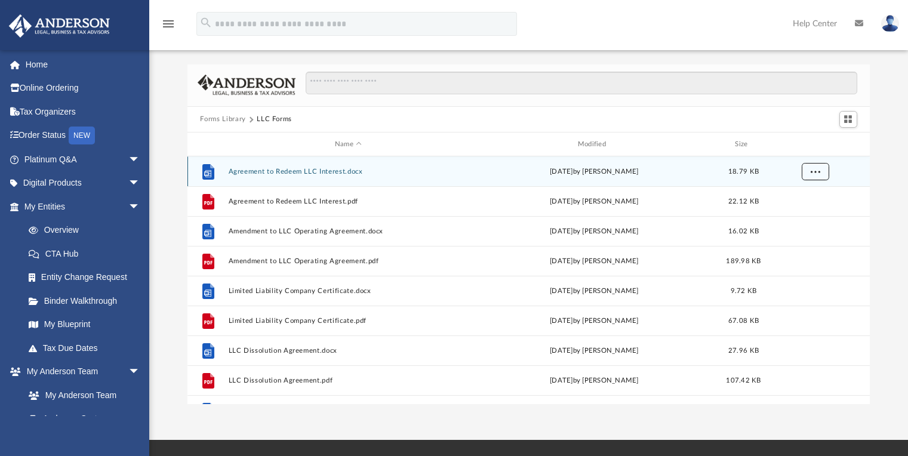
click at [815, 171] on span "More options" at bounding box center [815, 171] width 10 height 7
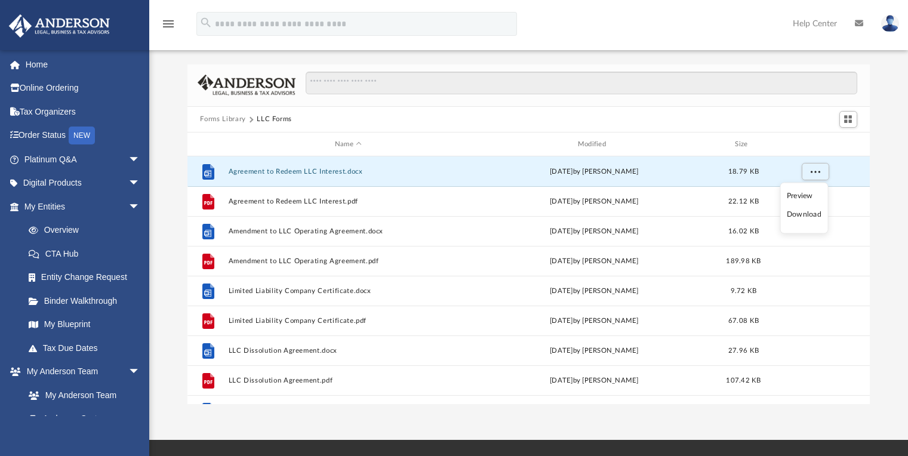
click at [813, 217] on li "Download" at bounding box center [804, 214] width 35 height 13
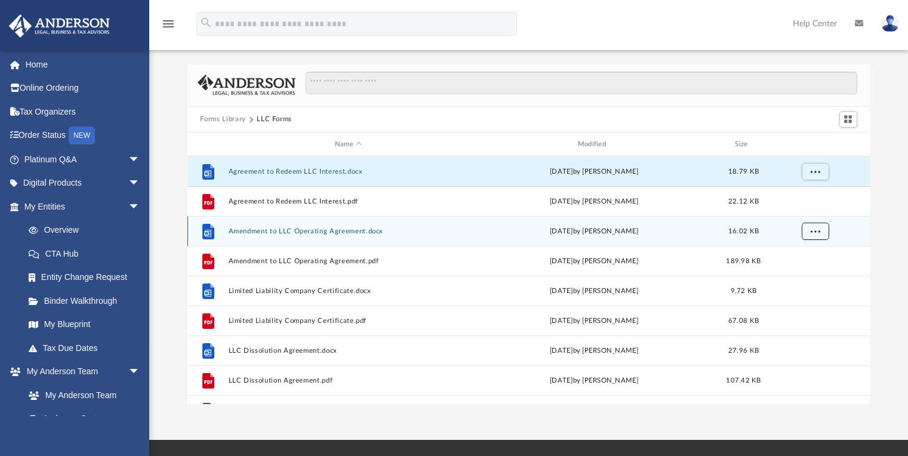
click at [816, 229] on span "More options" at bounding box center [815, 231] width 10 height 7
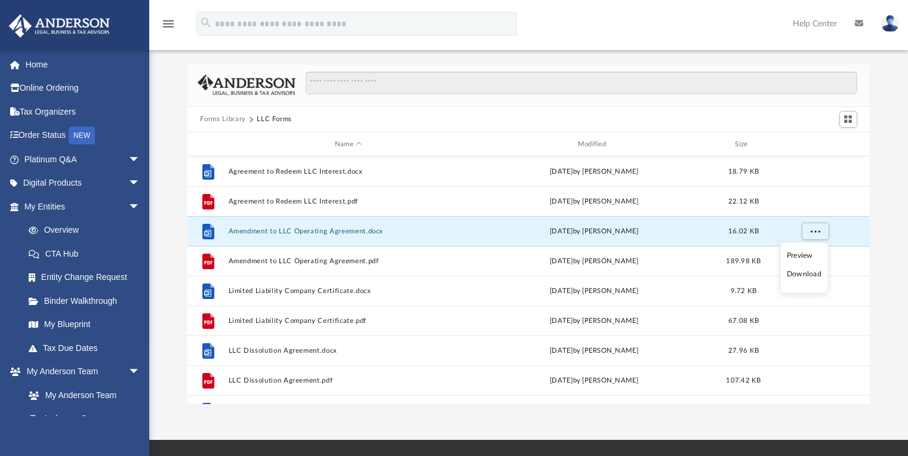
click at [814, 276] on li "Download" at bounding box center [804, 274] width 35 height 13
click at [820, 230] on button "More options" at bounding box center [814, 232] width 27 height 18
click at [814, 275] on li "Download" at bounding box center [804, 274] width 35 height 13
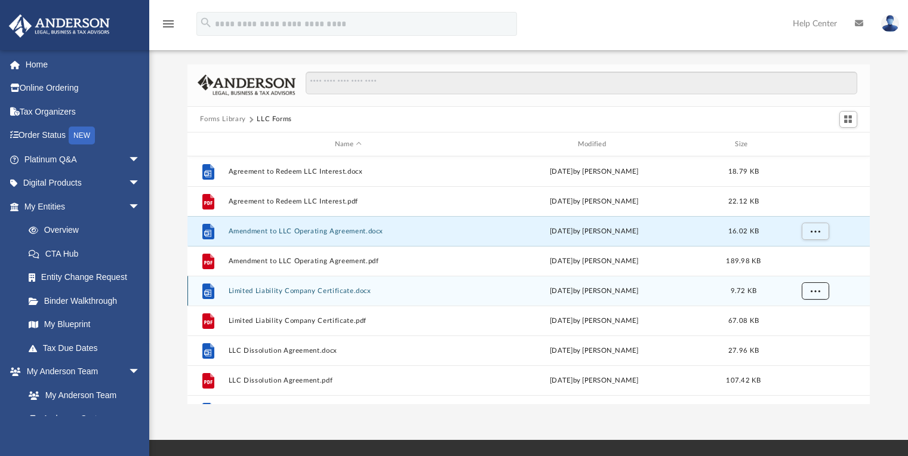
click at [817, 294] on span "More options" at bounding box center [815, 291] width 10 height 7
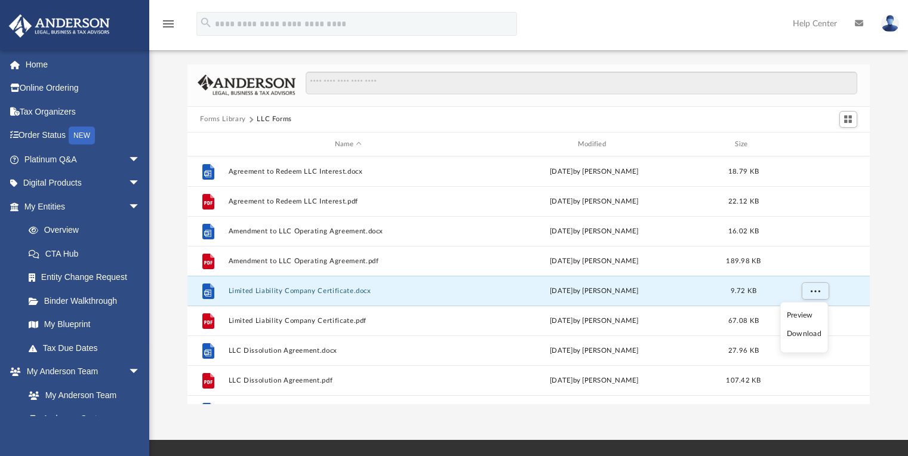
click at [816, 333] on li "Download" at bounding box center [804, 334] width 35 height 13
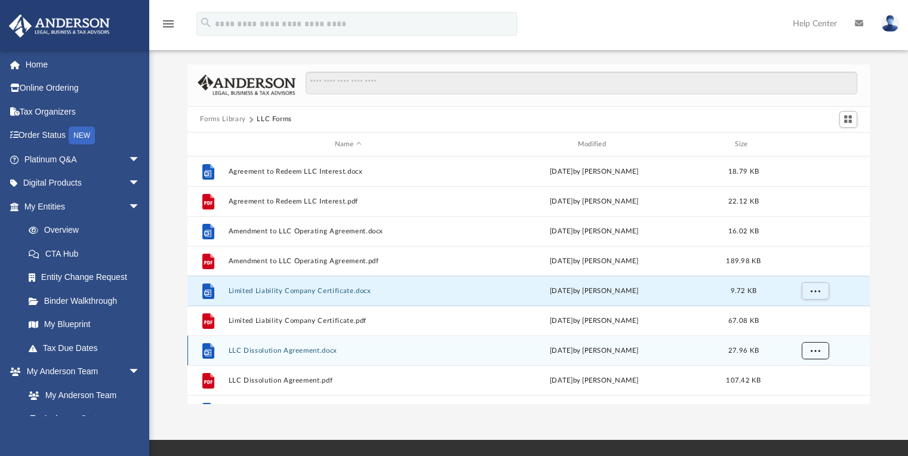
click at [817, 353] on span "More options" at bounding box center [815, 351] width 10 height 7
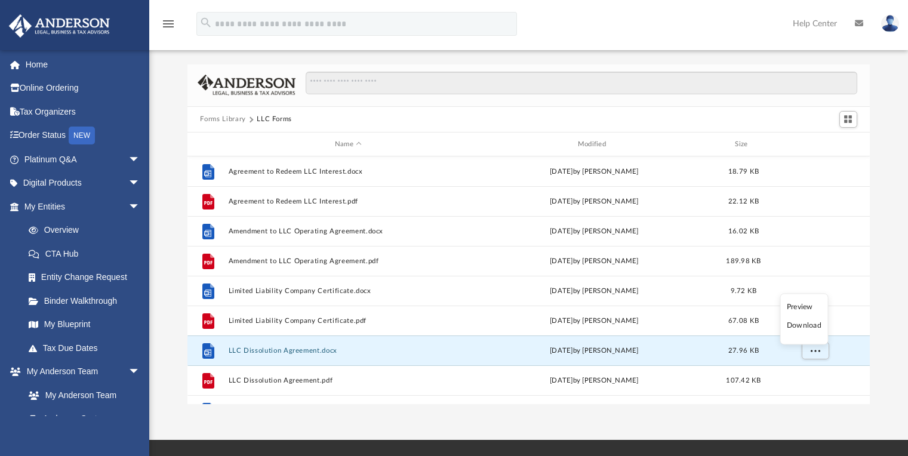
click at [821, 328] on li "Download" at bounding box center [804, 325] width 35 height 13
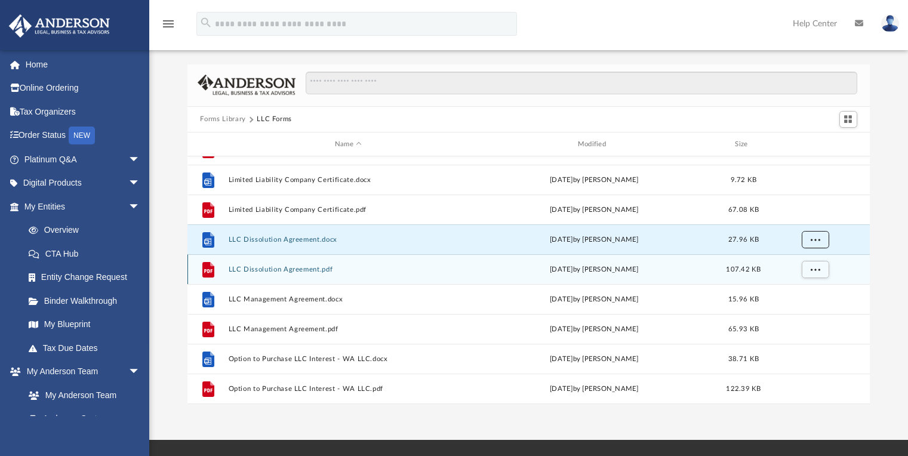
scroll to position [114, 0]
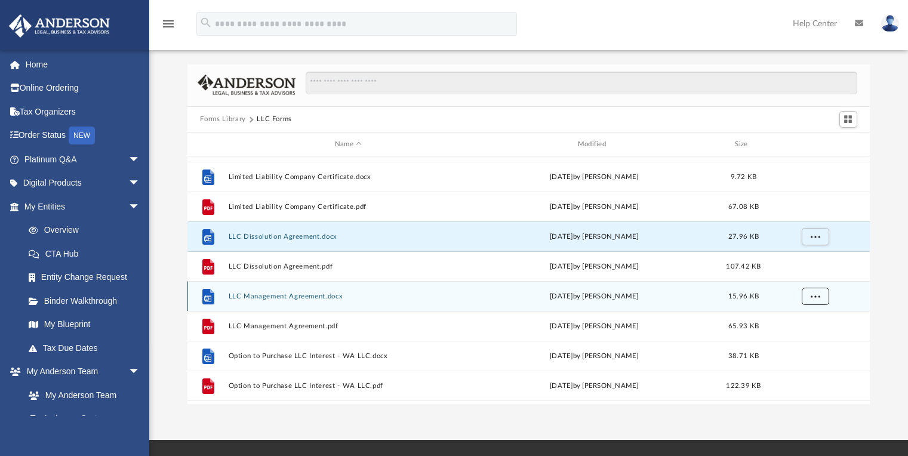
click at [819, 300] on span "More options" at bounding box center [815, 296] width 10 height 7
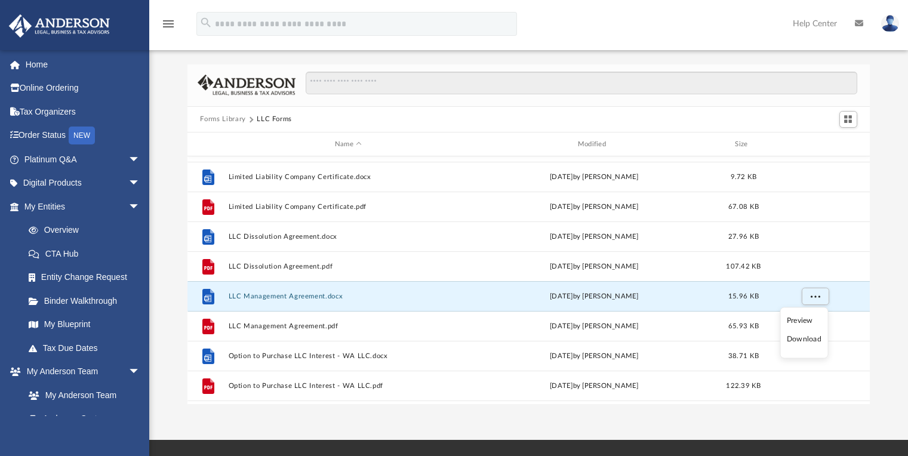
click at [811, 343] on li "Download" at bounding box center [804, 339] width 35 height 13
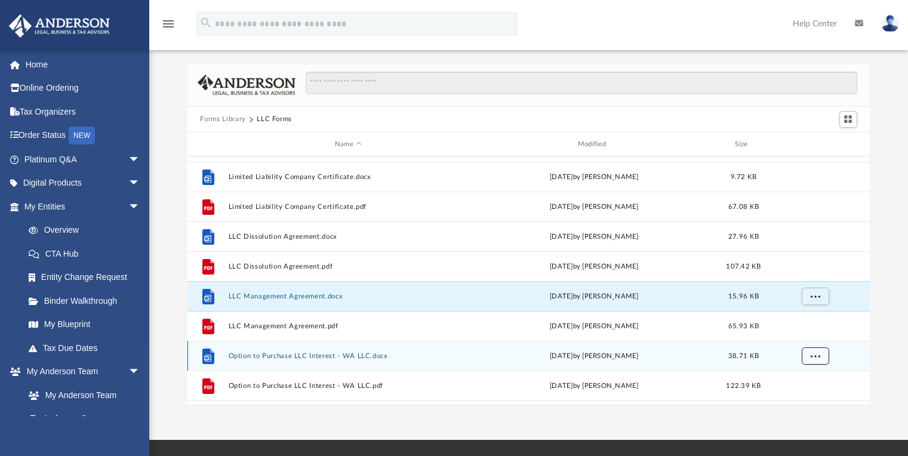
click at [816, 358] on span "More options" at bounding box center [815, 356] width 10 height 7
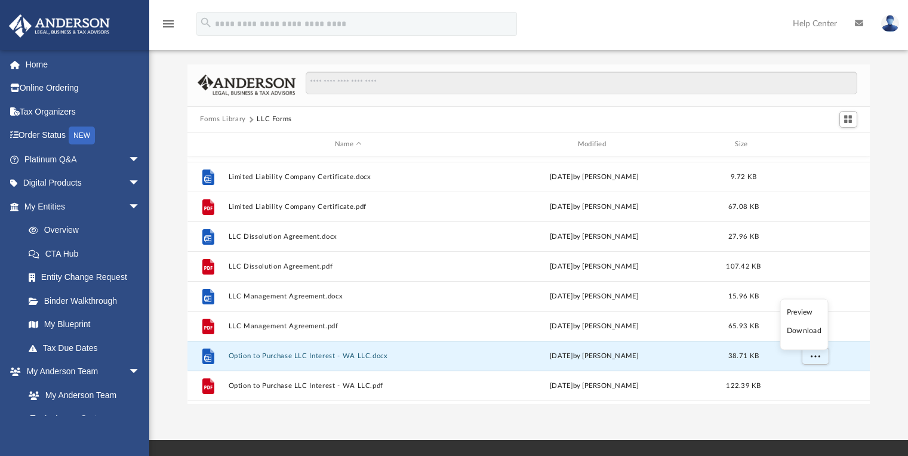
click at [816, 331] on li "Download" at bounding box center [804, 331] width 35 height 13
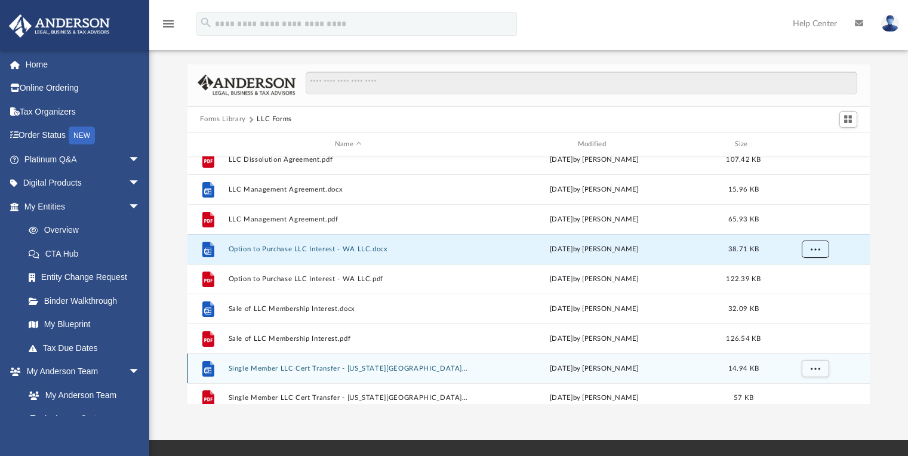
scroll to position [230, 0]
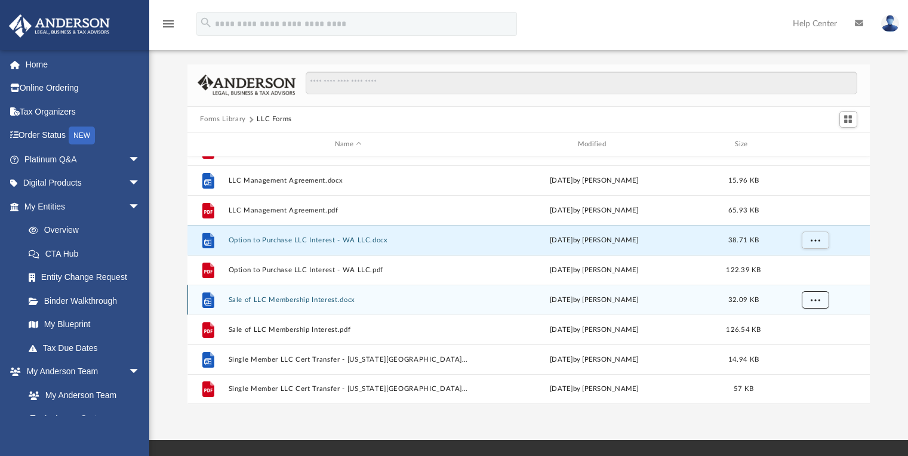
click at [821, 307] on button "More options" at bounding box center [814, 300] width 27 height 18
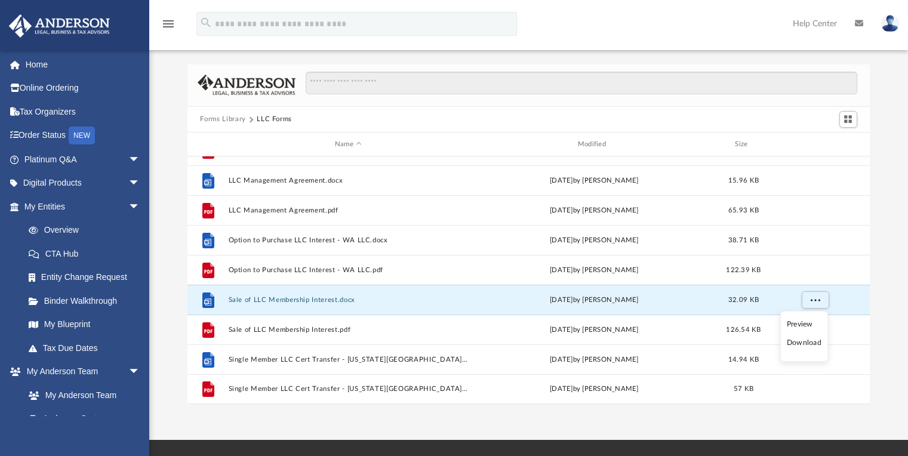
click at [813, 344] on li "Download" at bounding box center [804, 343] width 35 height 13
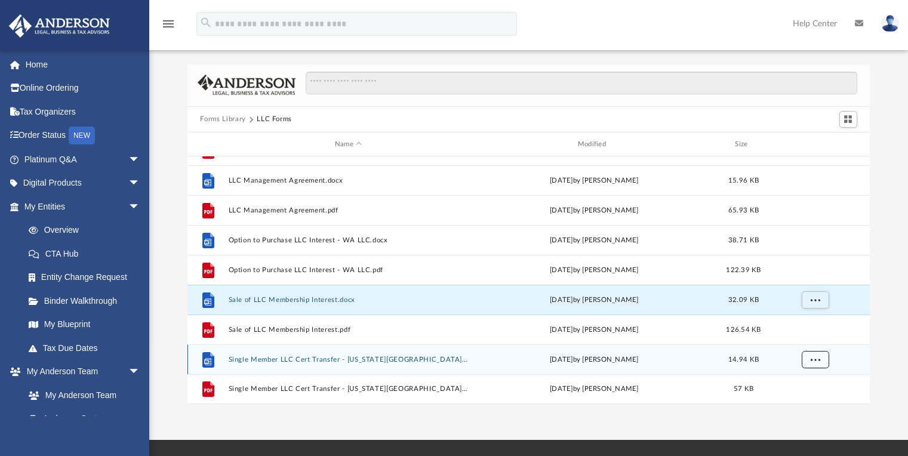
click at [817, 359] on span "More options" at bounding box center [815, 359] width 10 height 7
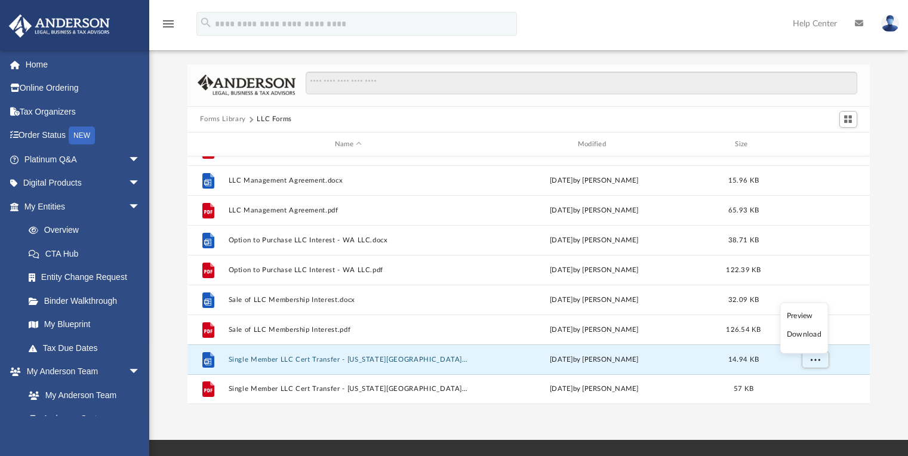
click at [816, 334] on li "Download" at bounding box center [804, 334] width 35 height 13
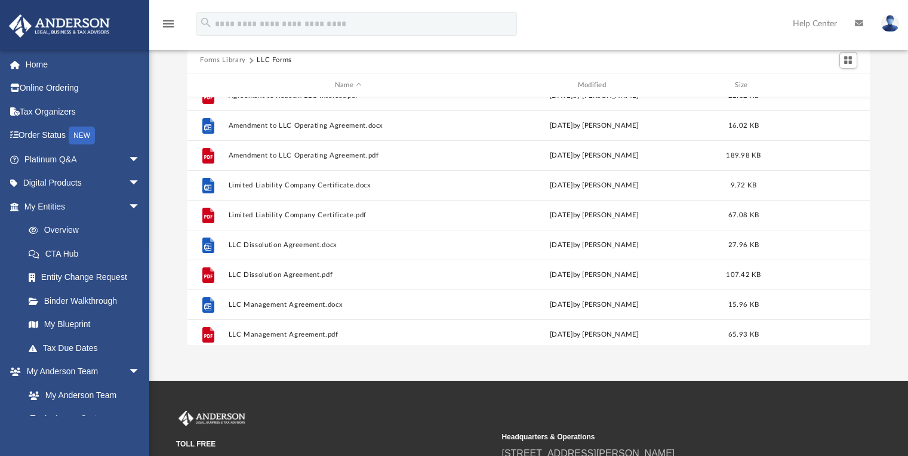
scroll to position [0, 0]
